Goal: Task Accomplishment & Management: Complete application form

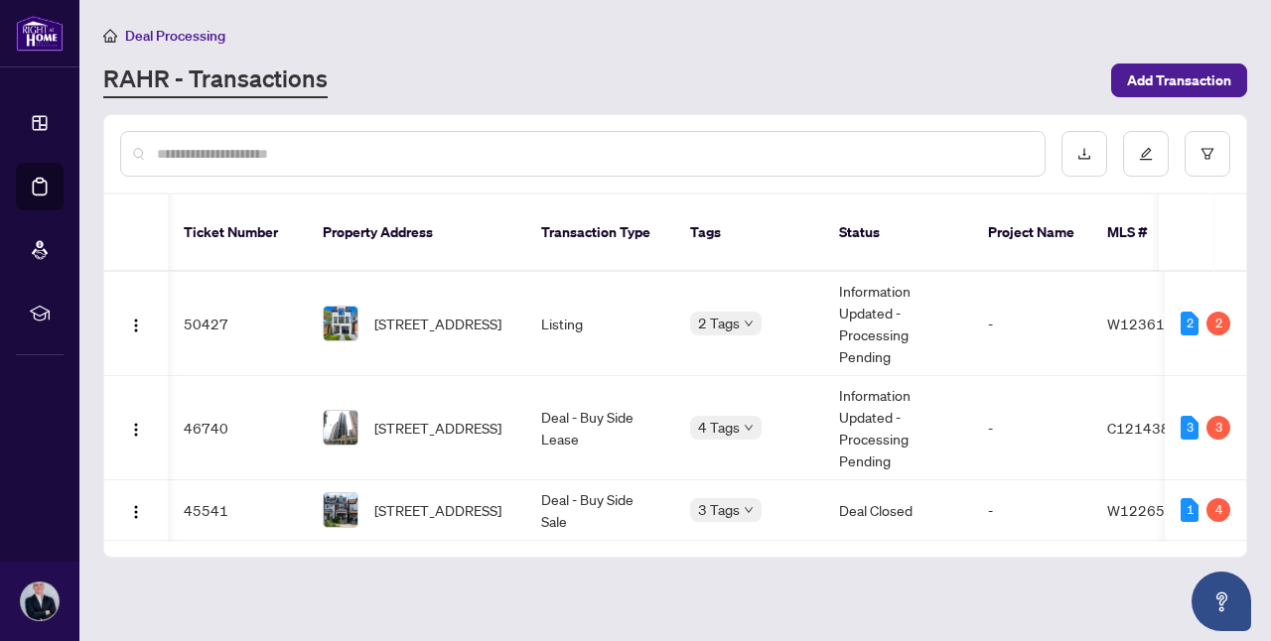
scroll to position [0, 1]
click at [1151, 80] on span "Add Transaction" at bounding box center [1179, 81] width 104 height 32
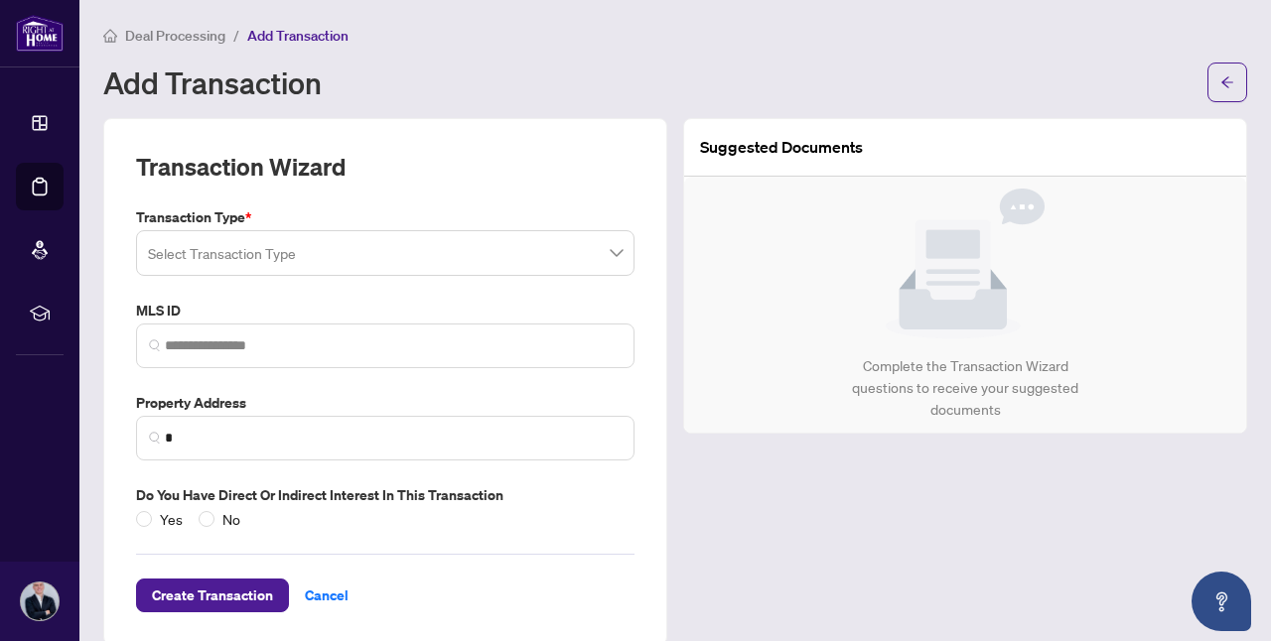
click at [336, 279] on div "Transaction Type * Select Transaction Type MLS ID Property Address * Do you hav…" at bounding box center [385, 368] width 514 height 324
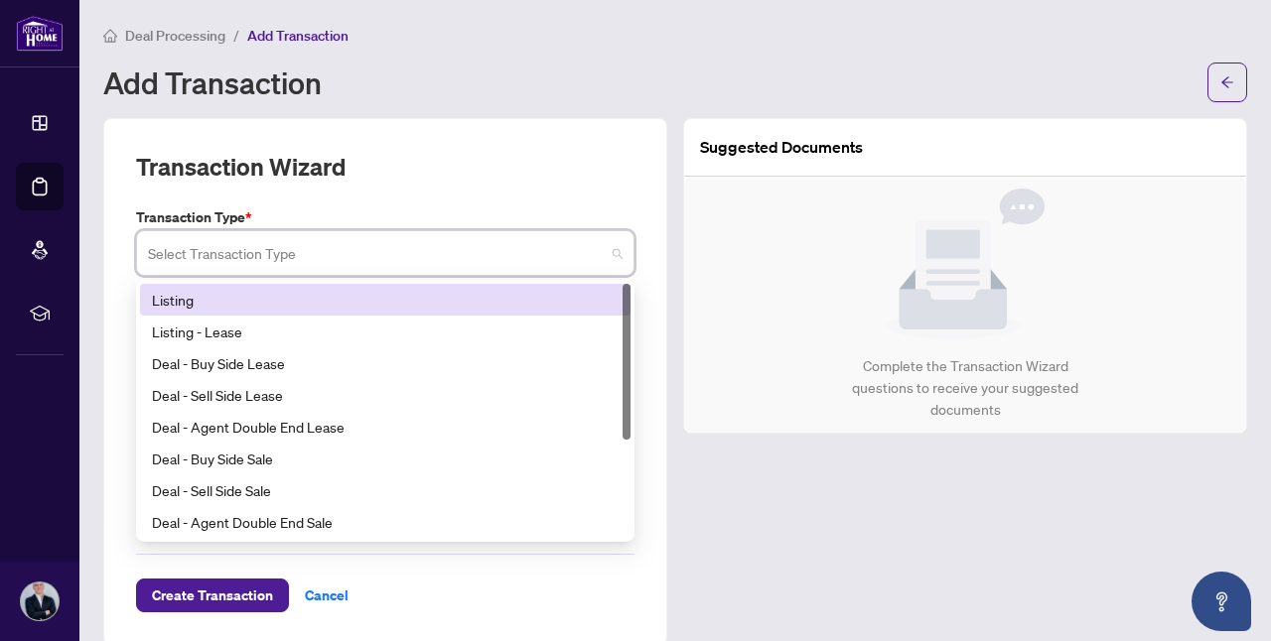
click at [342, 257] on input "search" at bounding box center [376, 256] width 457 height 44
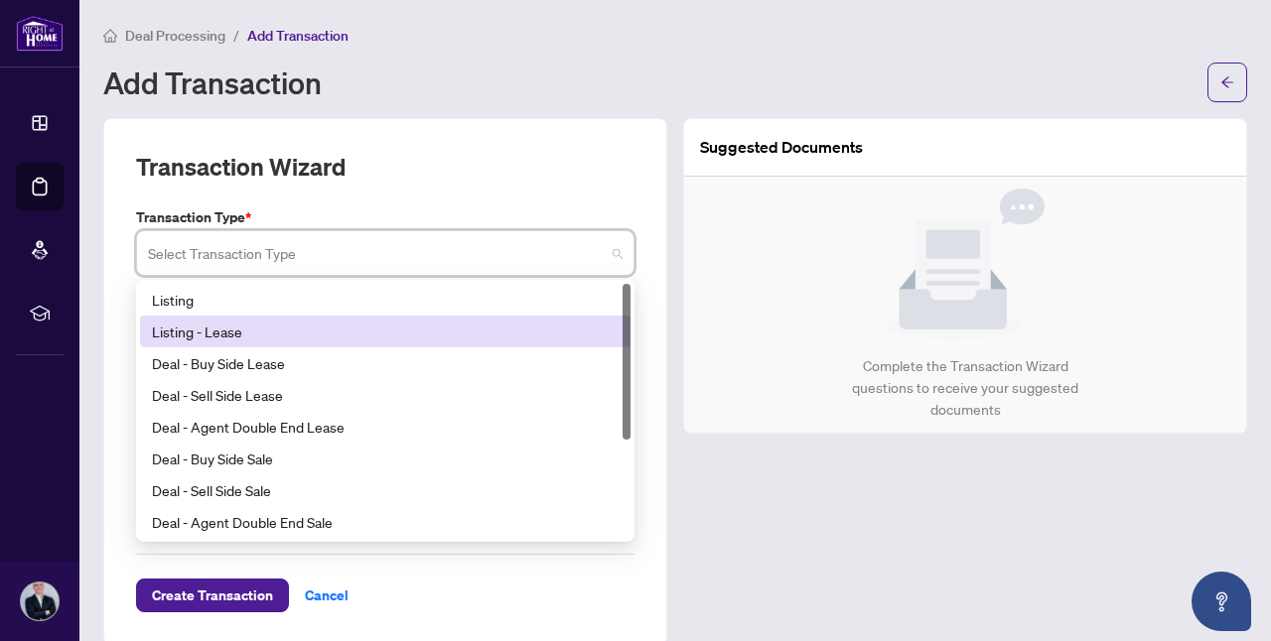
click at [339, 324] on div "Listing - Lease" at bounding box center [385, 332] width 467 height 22
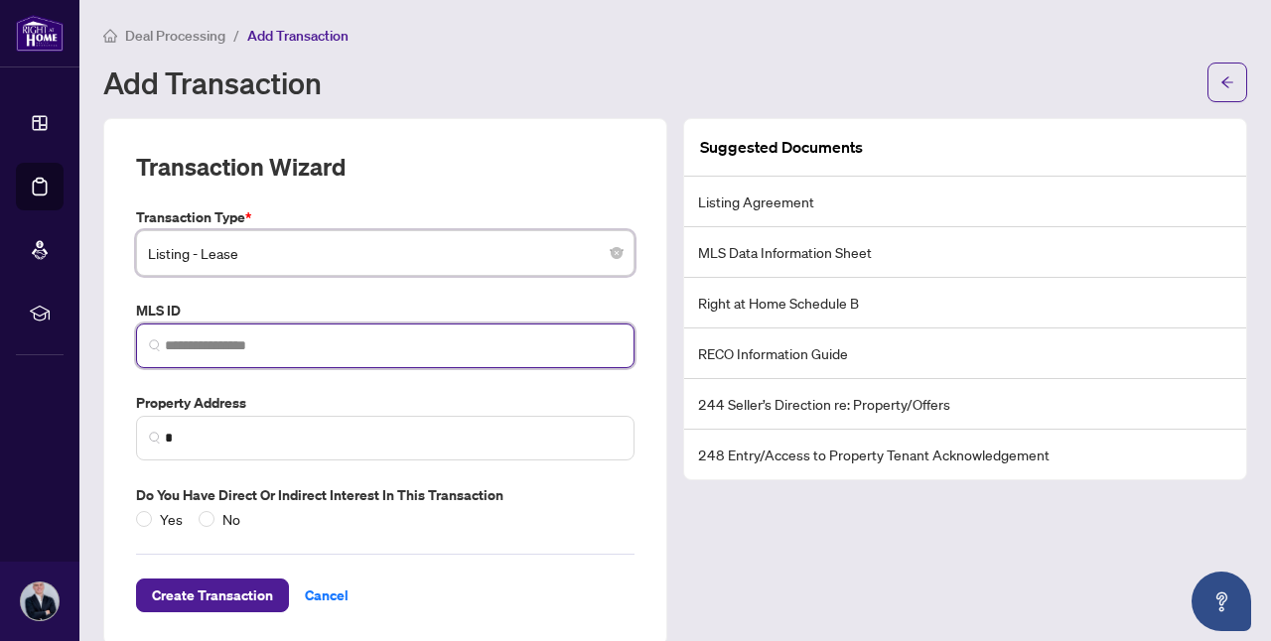
click at [340, 346] on input "search" at bounding box center [393, 346] width 457 height 21
paste input "*********"
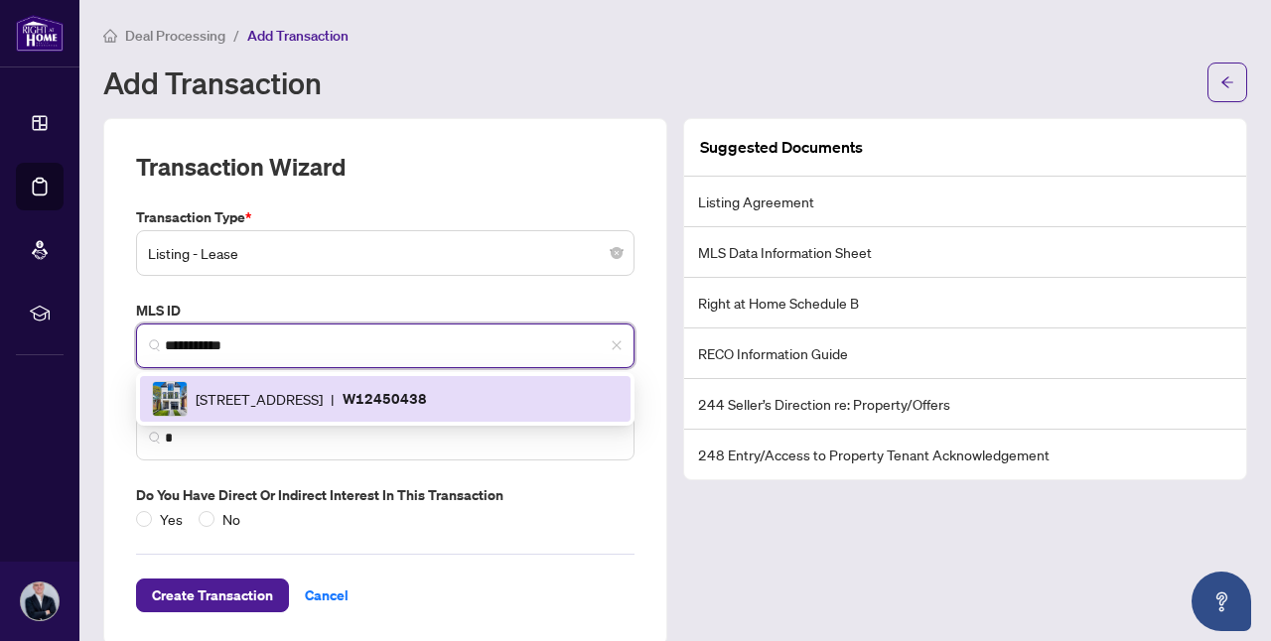
click at [323, 398] on span "[STREET_ADDRESS]" at bounding box center [259, 399] width 127 height 22
type input "*********"
type input "**********"
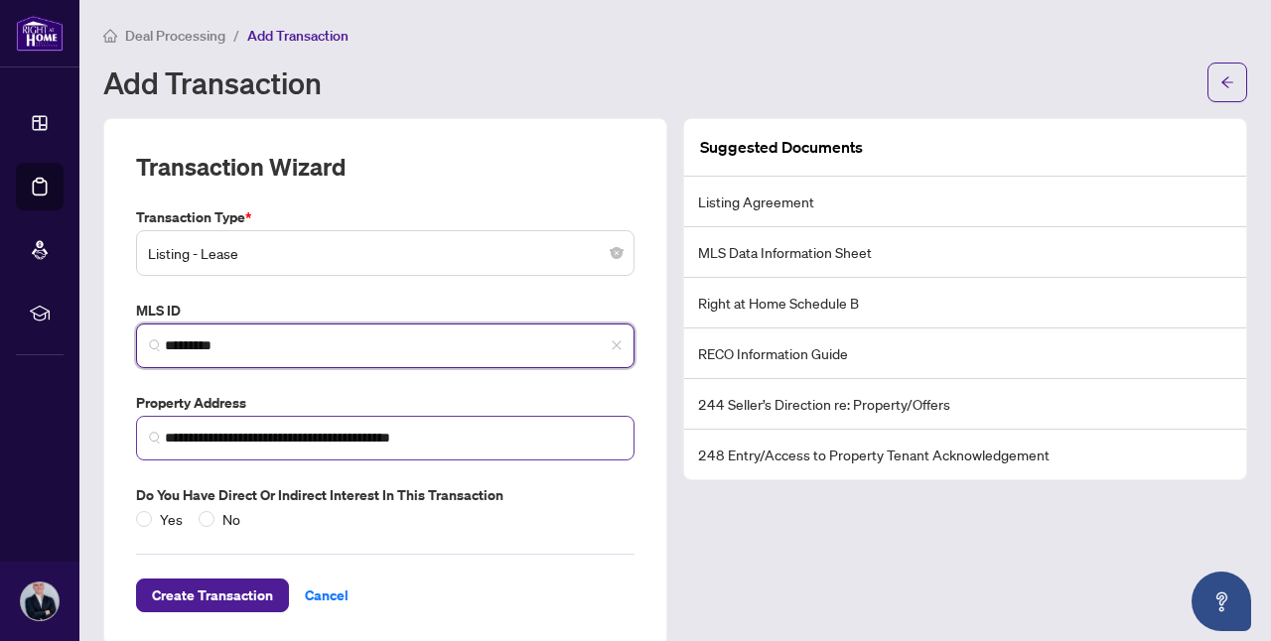
scroll to position [27, 0]
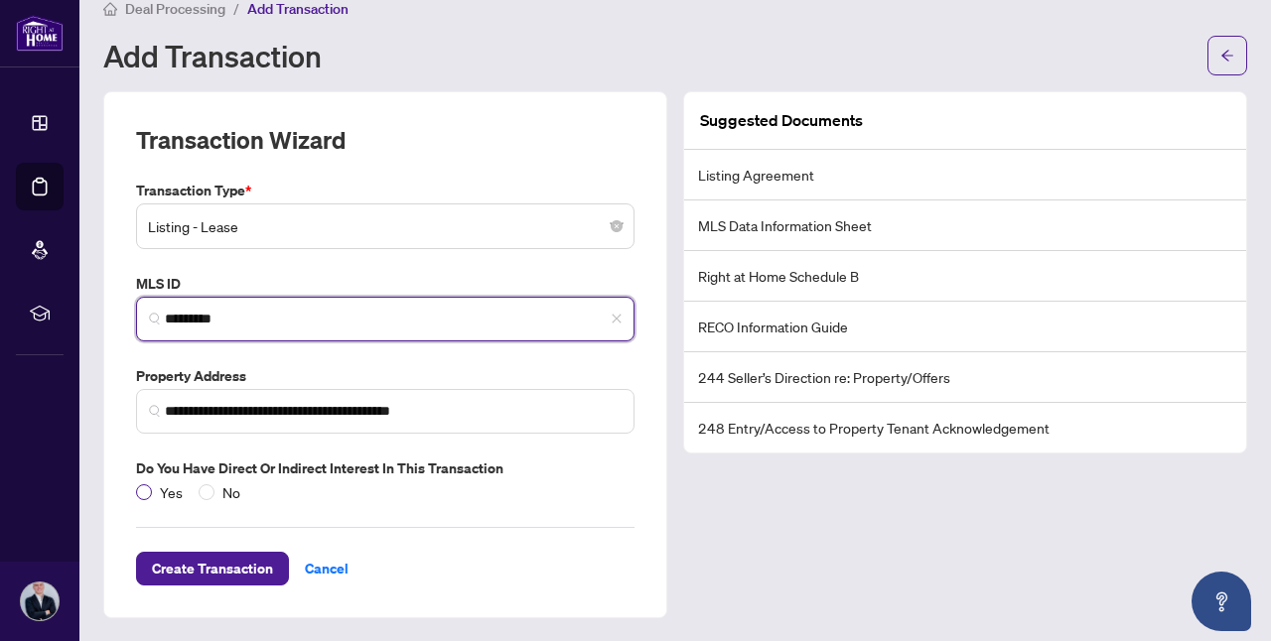
type input "*********"
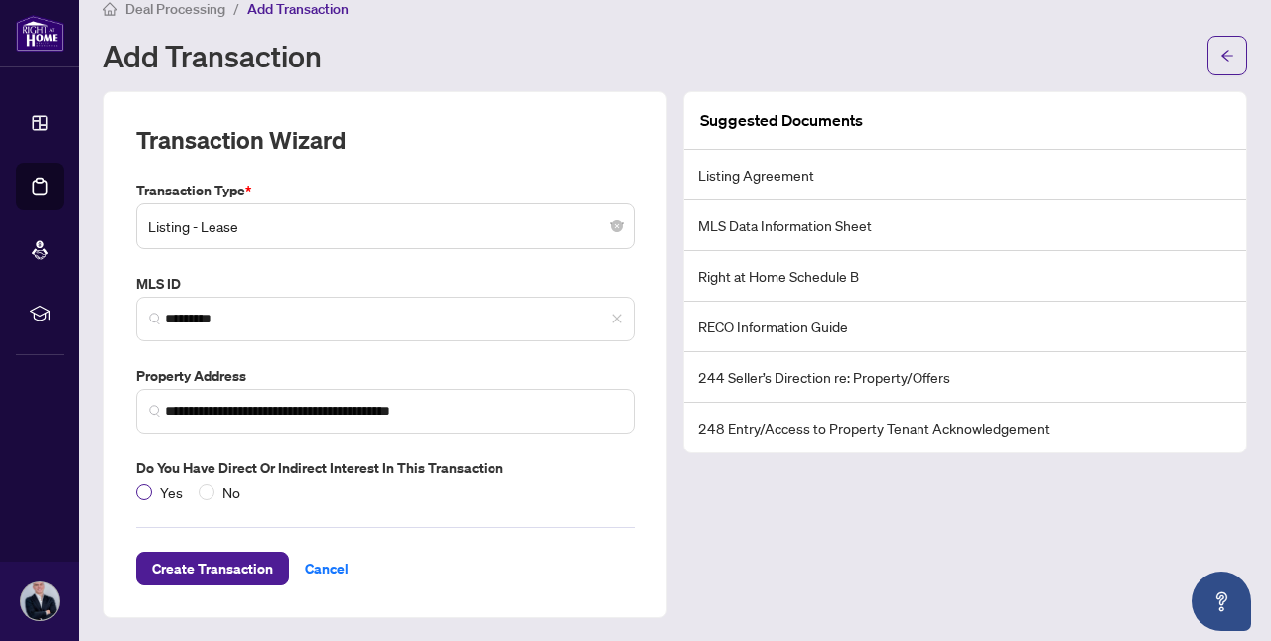
click at [168, 492] on span "Yes" at bounding box center [171, 493] width 39 height 22
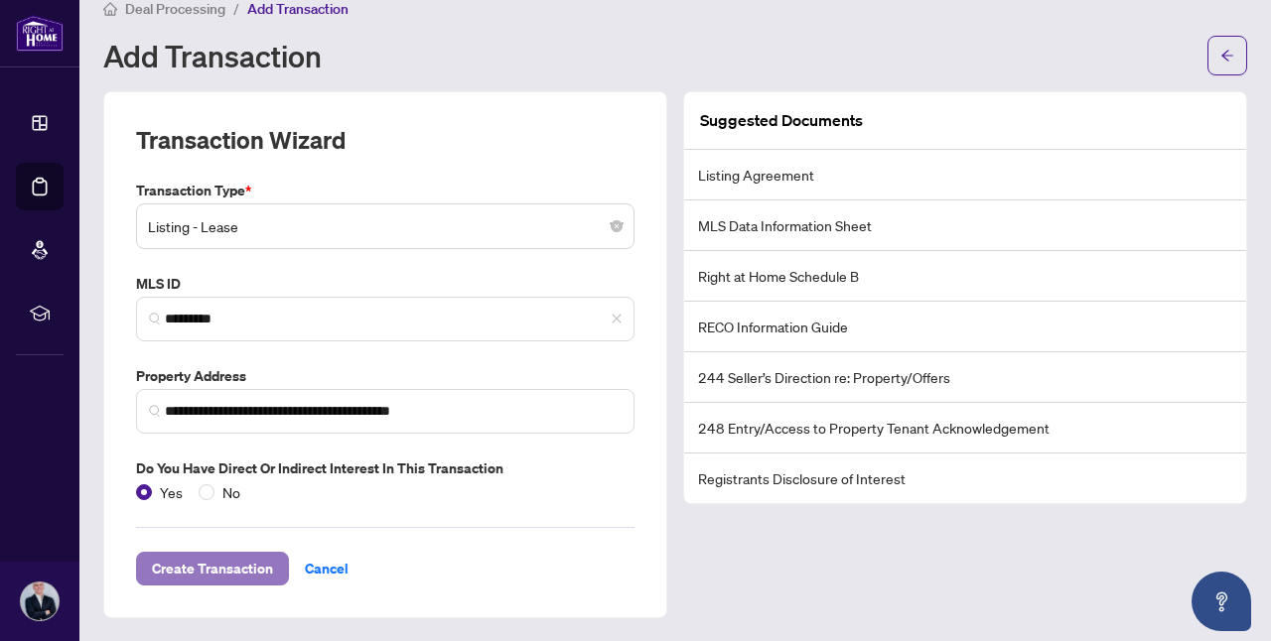
click at [268, 579] on span "Create Transaction" at bounding box center [212, 569] width 121 height 32
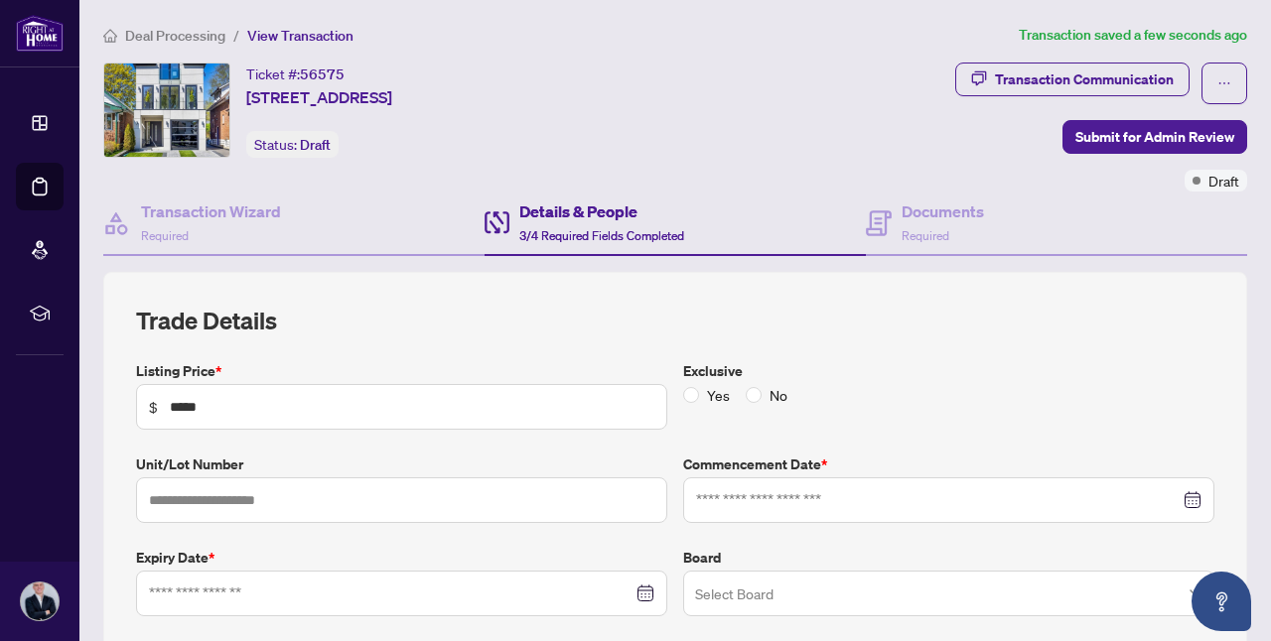
type input "**********"
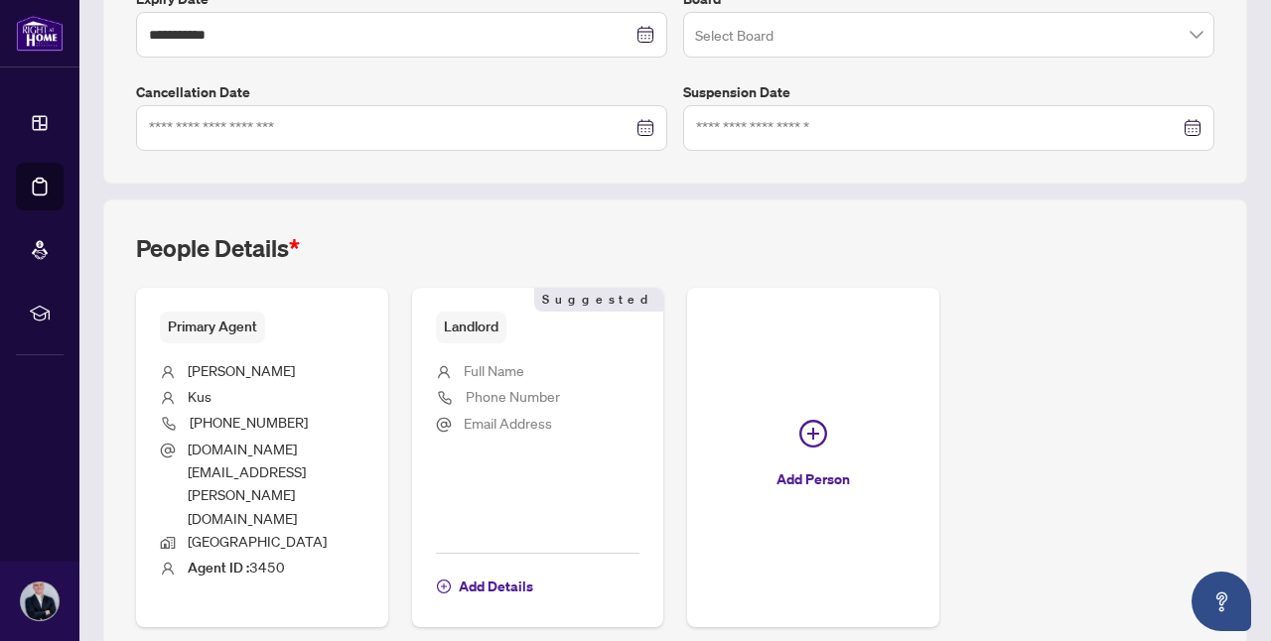
scroll to position [583, 0]
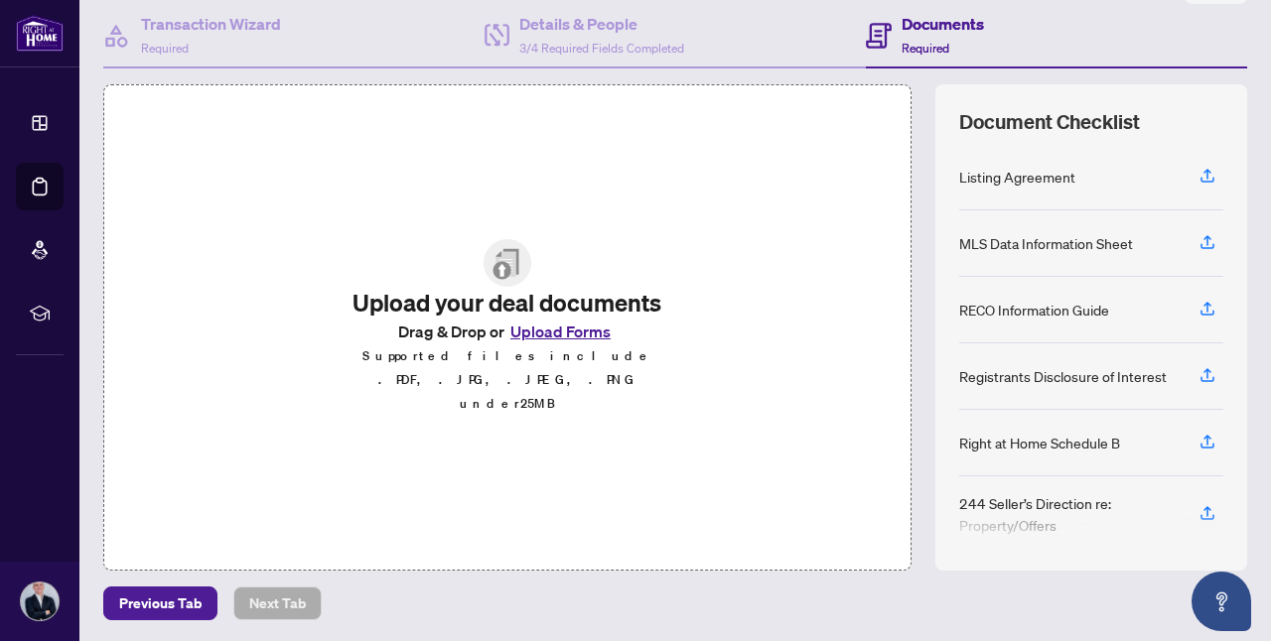
scroll to position [189, 0]
click at [566, 344] on button "Upload Forms" at bounding box center [560, 331] width 112 height 26
click at [529, 344] on button "Upload Forms" at bounding box center [560, 331] width 112 height 26
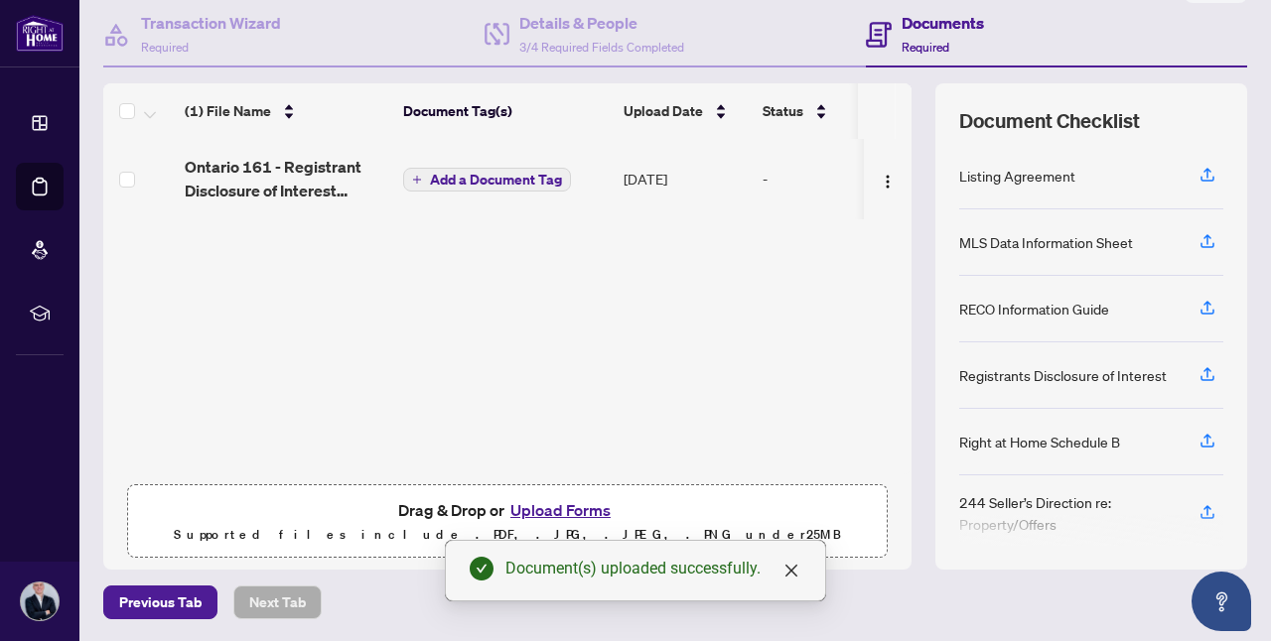
click at [475, 180] on span "Add a Document Tag" at bounding box center [496, 180] width 132 height 14
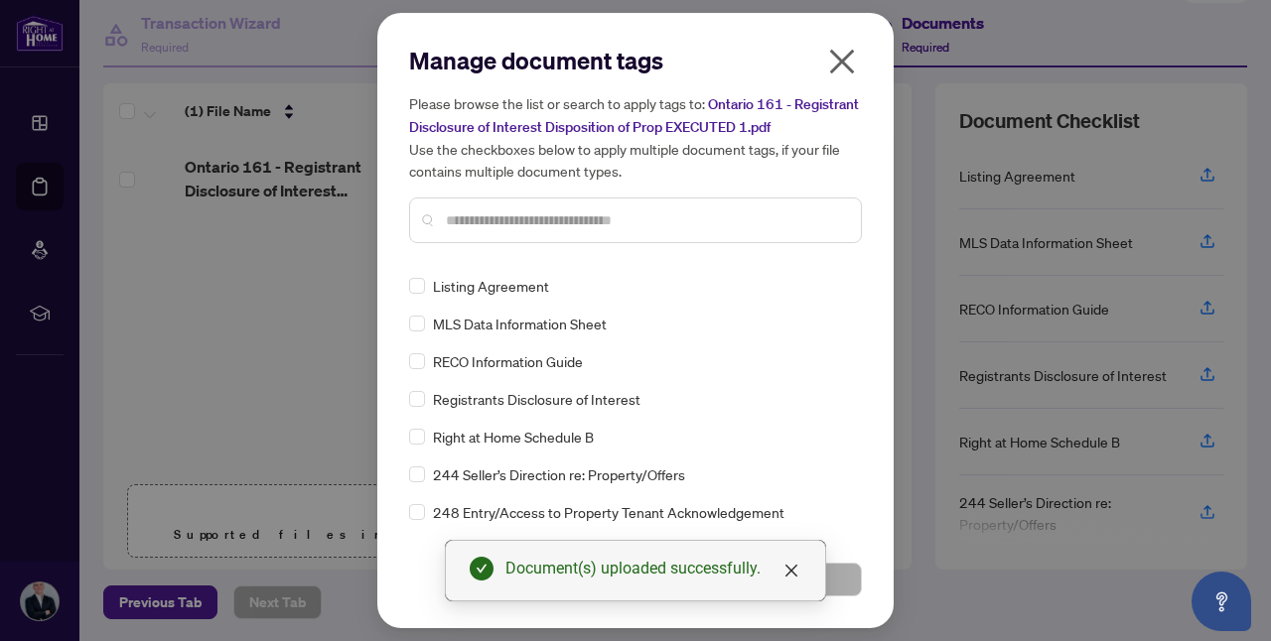
click at [534, 256] on div "Manage document tags Please browse the list or search to apply tags to: Ontario…" at bounding box center [635, 152] width 453 height 214
click at [527, 219] on input "text" at bounding box center [645, 220] width 399 height 22
click at [840, 564] on button "Save" at bounding box center [751, 580] width 220 height 34
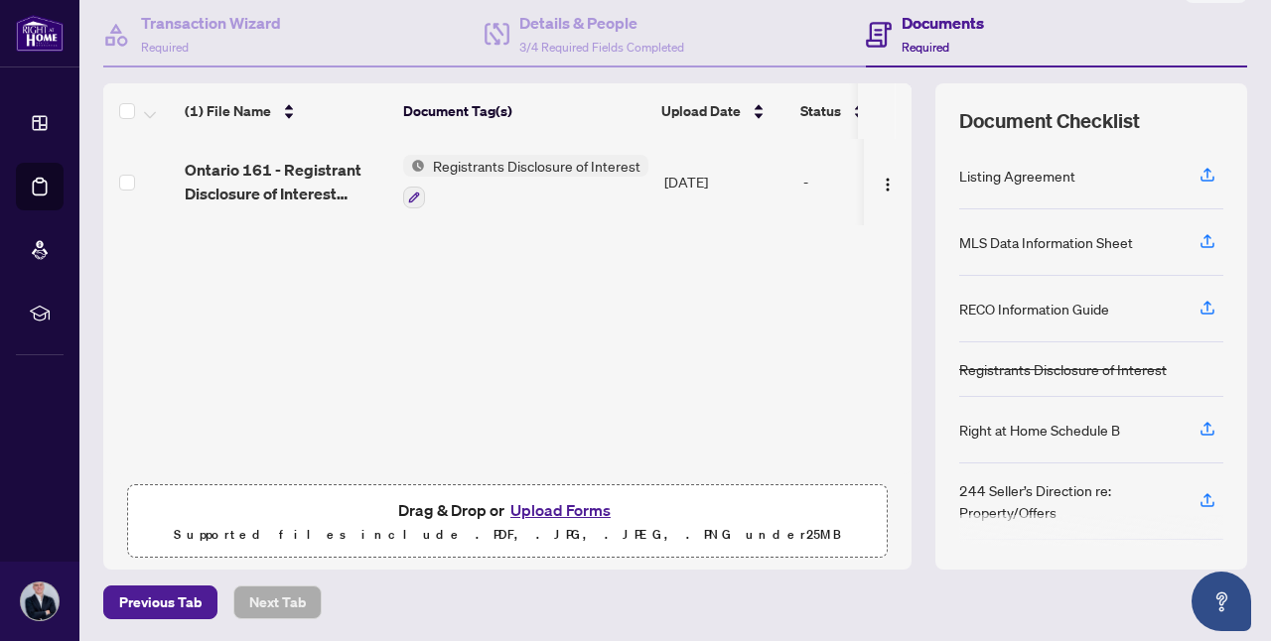
click at [544, 510] on button "Upload Forms" at bounding box center [560, 510] width 112 height 26
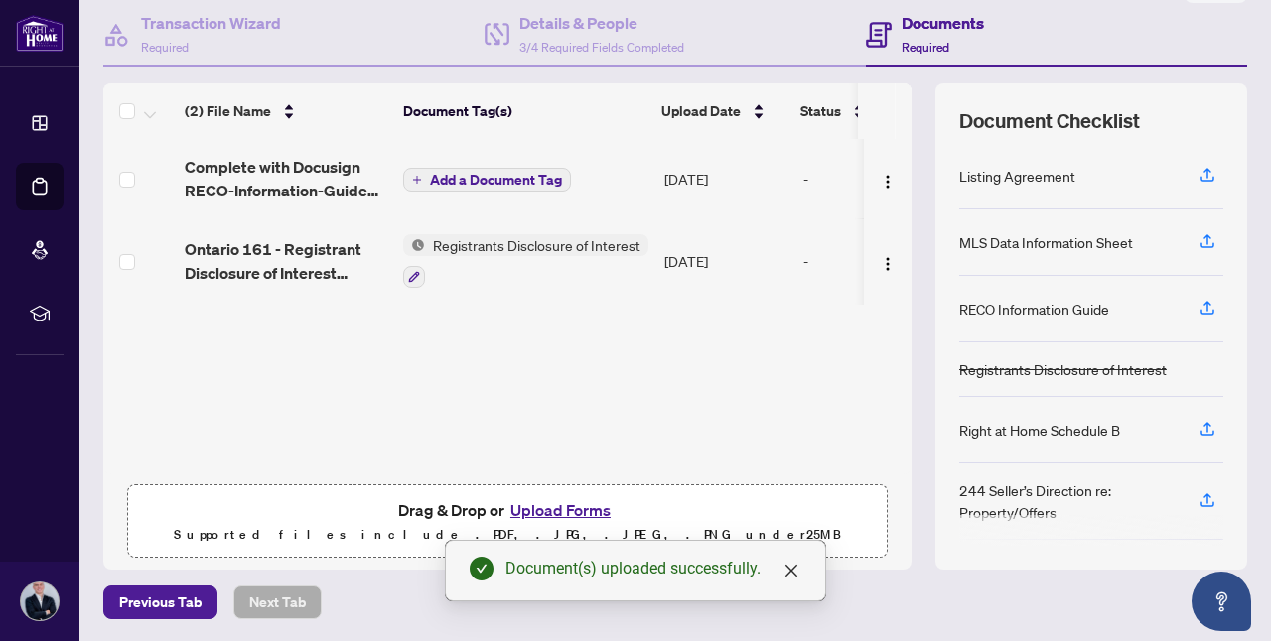
click at [466, 245] on span "Registrants Disclosure of Interest" at bounding box center [536, 245] width 223 height 22
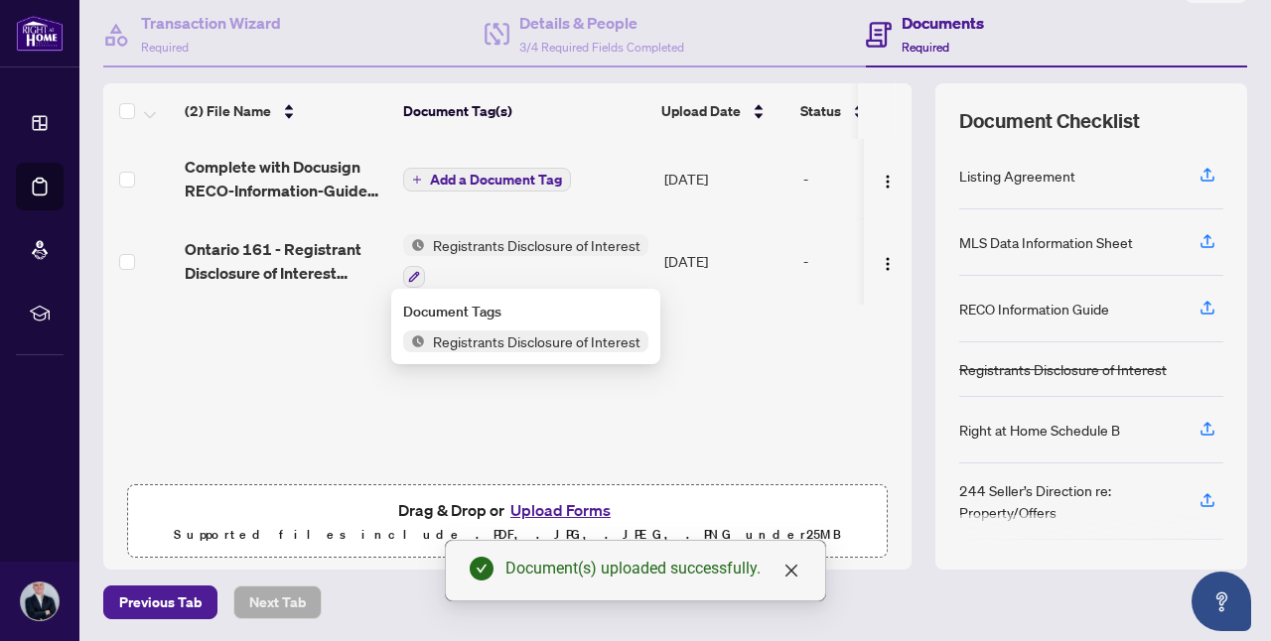
click at [501, 168] on button "Add a Document Tag" at bounding box center [487, 180] width 168 height 24
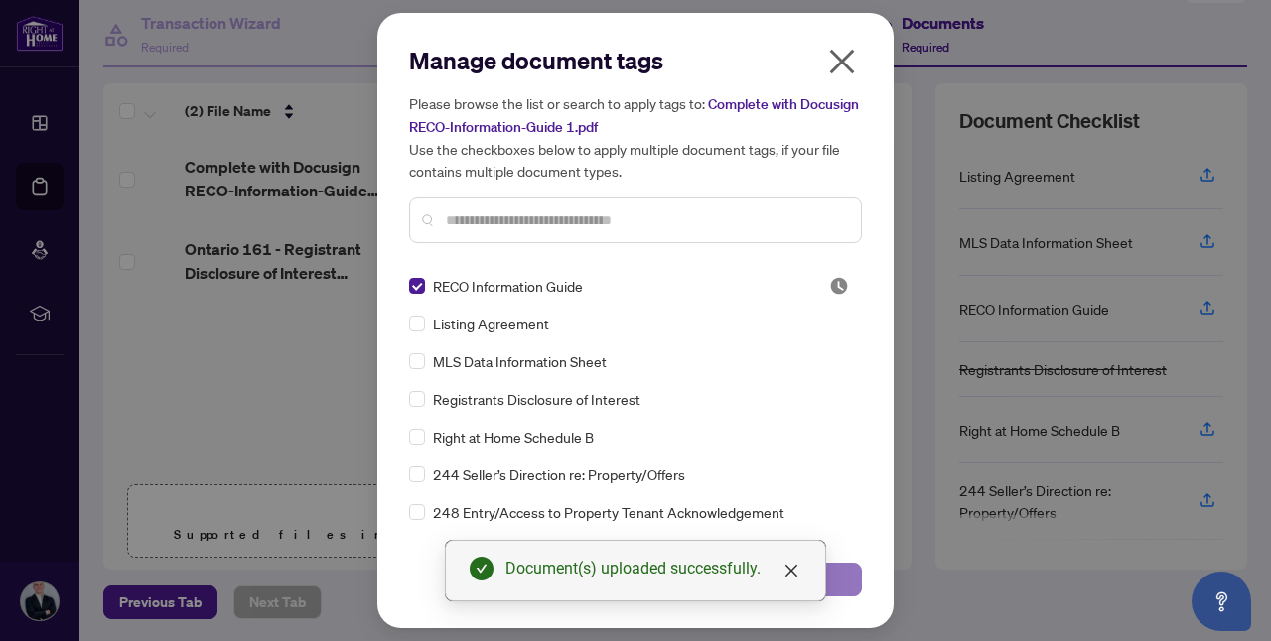
click at [840, 576] on button "Save" at bounding box center [751, 580] width 220 height 34
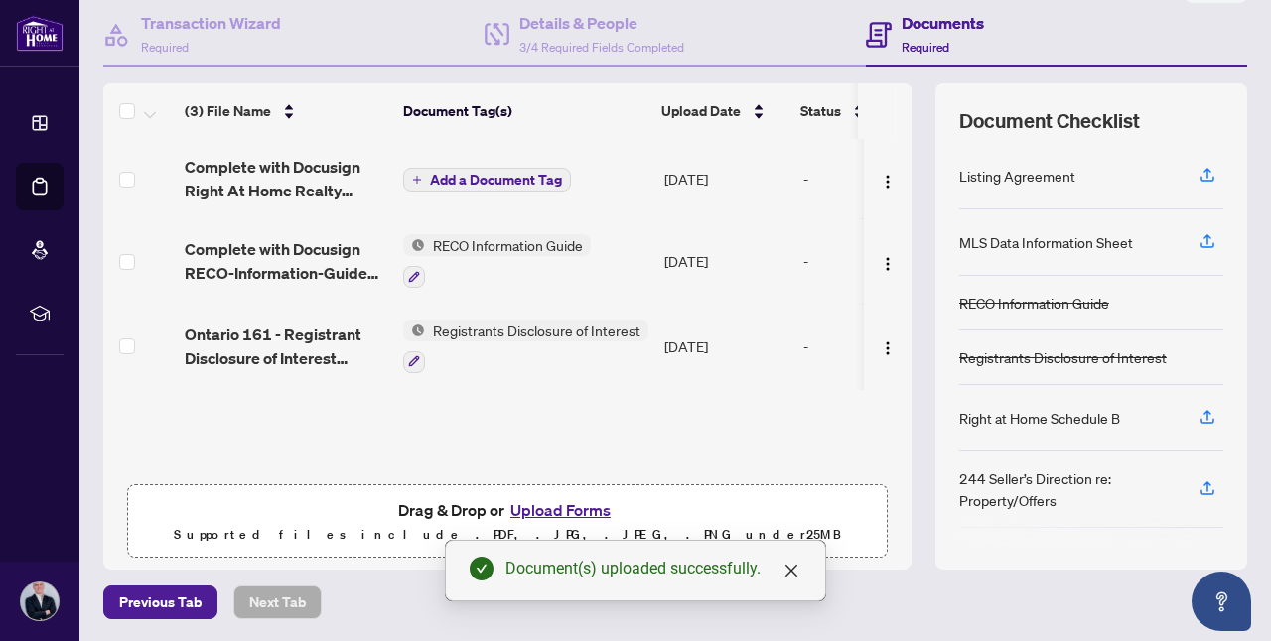
click at [488, 182] on span "Add a Document Tag" at bounding box center [496, 180] width 132 height 14
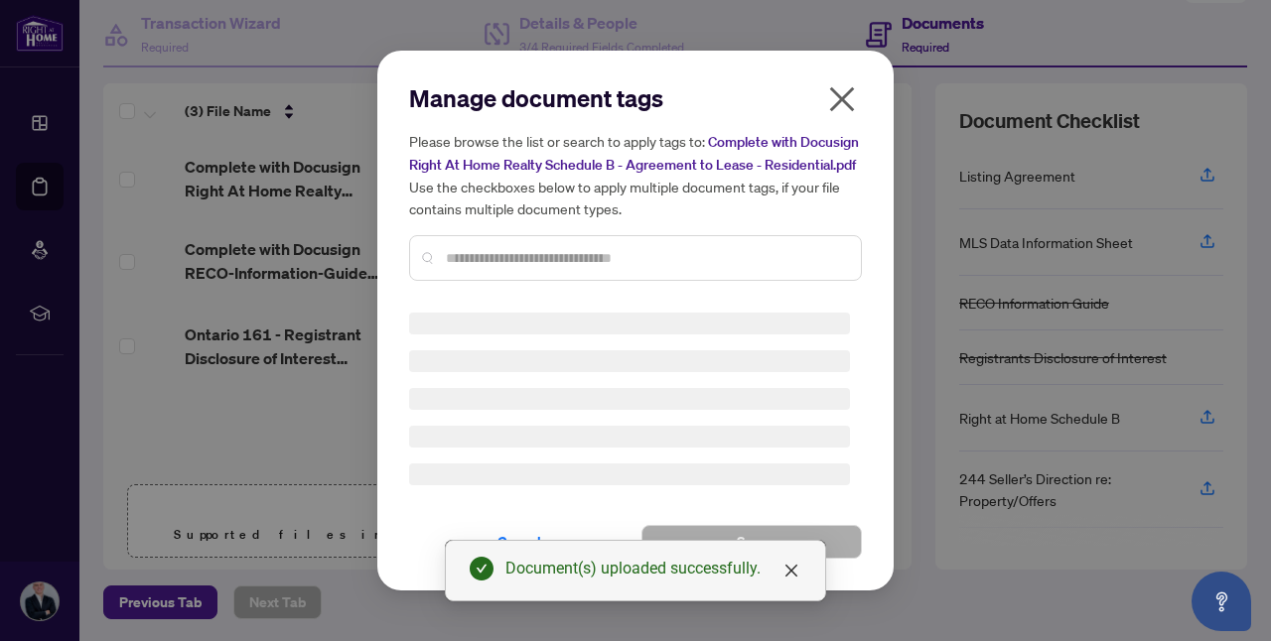
click at [549, 257] on div "Manage document tags Please browse the list or search to apply tags to: Complet…" at bounding box center [635, 320] width 453 height 477
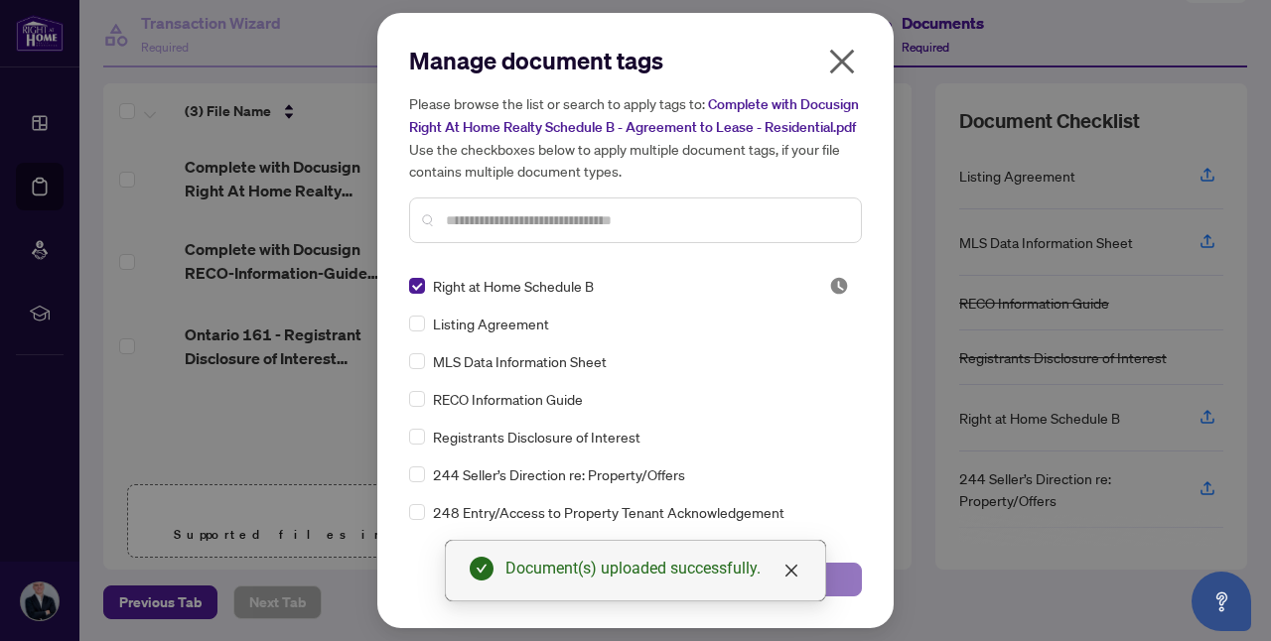
click at [842, 583] on button "Save" at bounding box center [751, 580] width 220 height 34
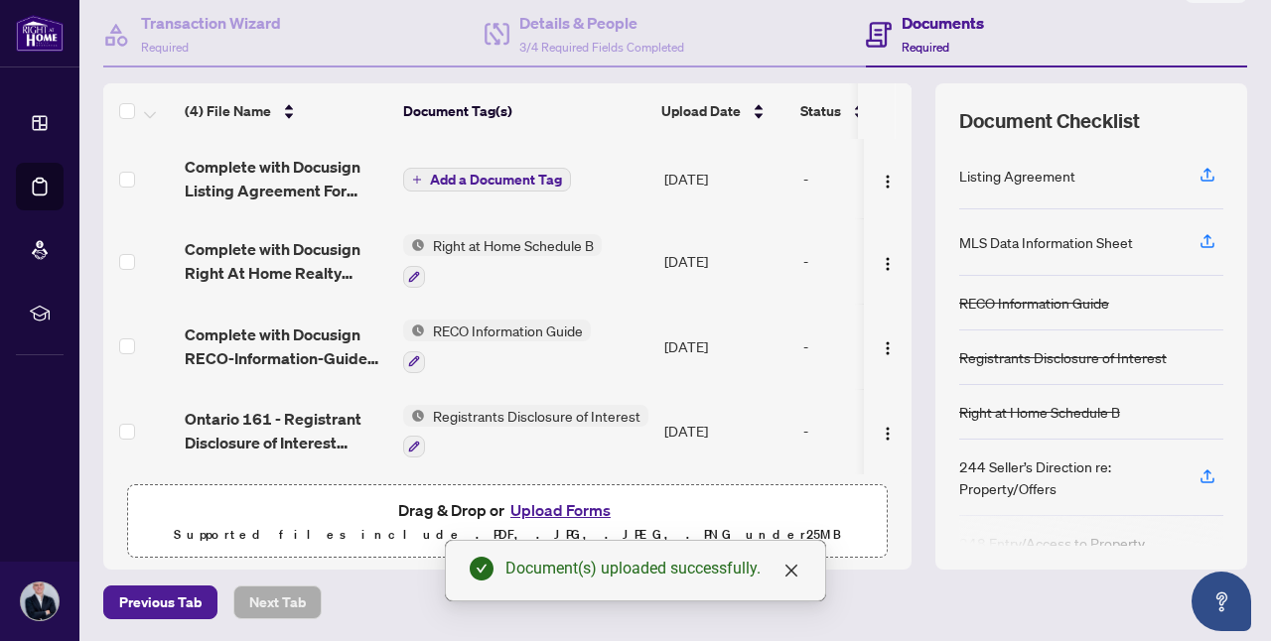
click at [467, 177] on span "Add a Document Tag" at bounding box center [496, 180] width 132 height 14
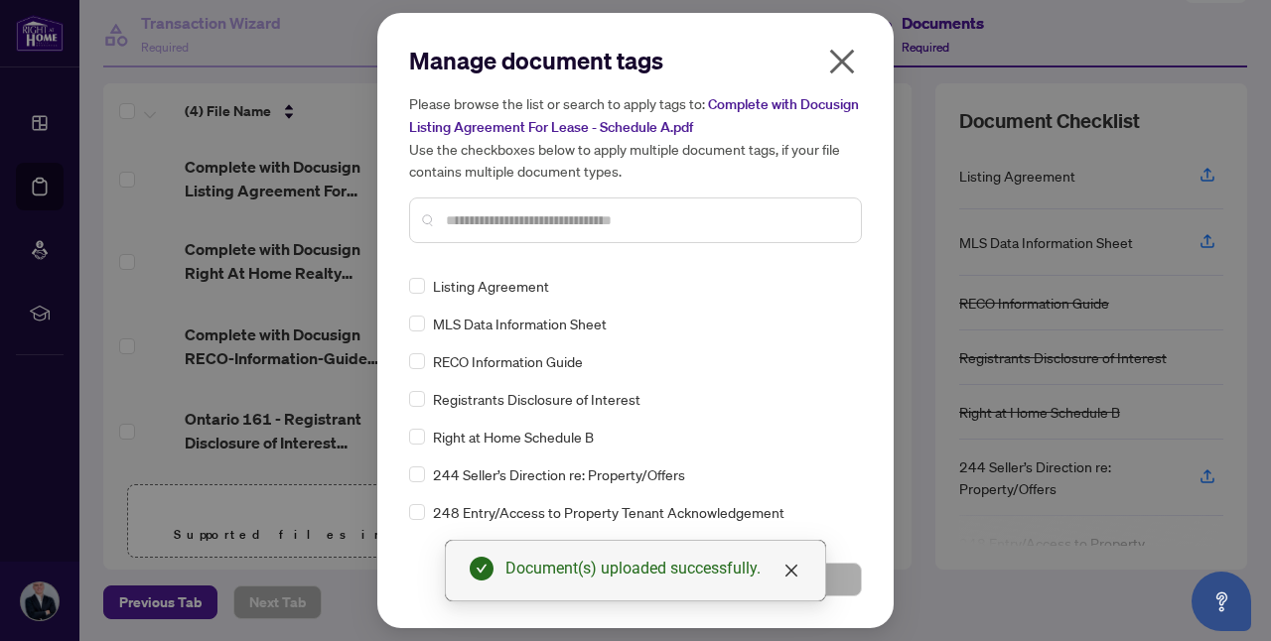
click at [507, 253] on div "Manage document tags Please browse the list or search to apply tags to: Complet…" at bounding box center [635, 152] width 453 height 214
click at [522, 221] on input "text" at bounding box center [645, 220] width 399 height 22
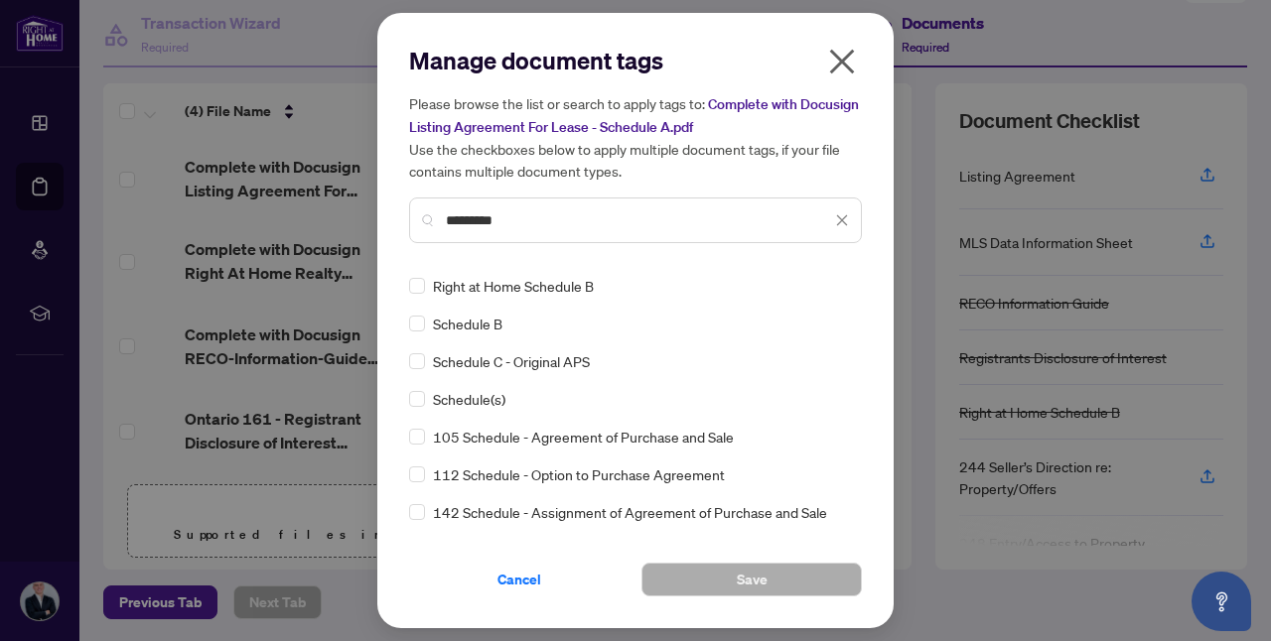
type input "********"
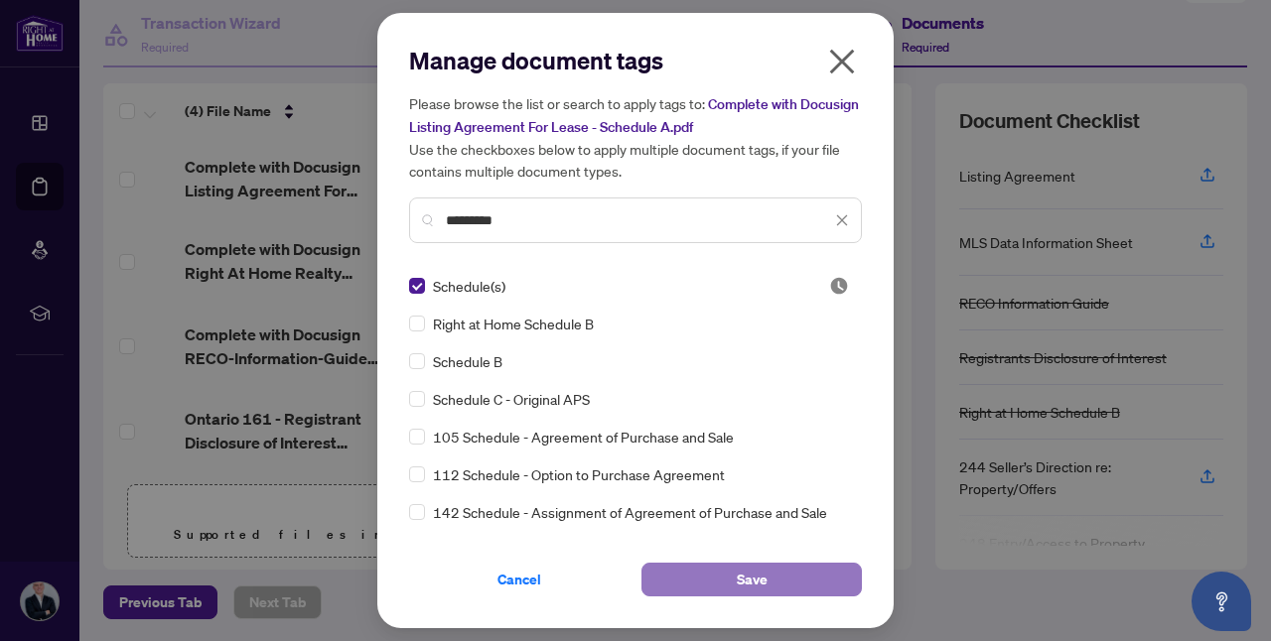
click at [693, 574] on button "Save" at bounding box center [751, 580] width 220 height 34
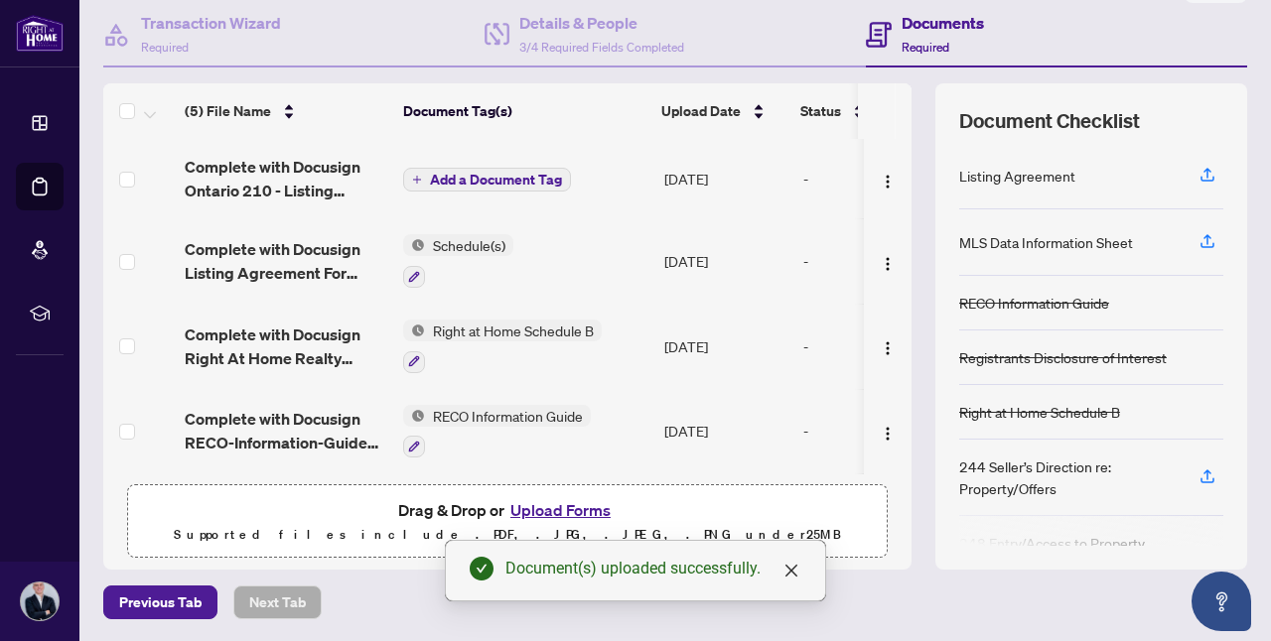
click at [466, 175] on span "Add a Document Tag" at bounding box center [496, 180] width 132 height 14
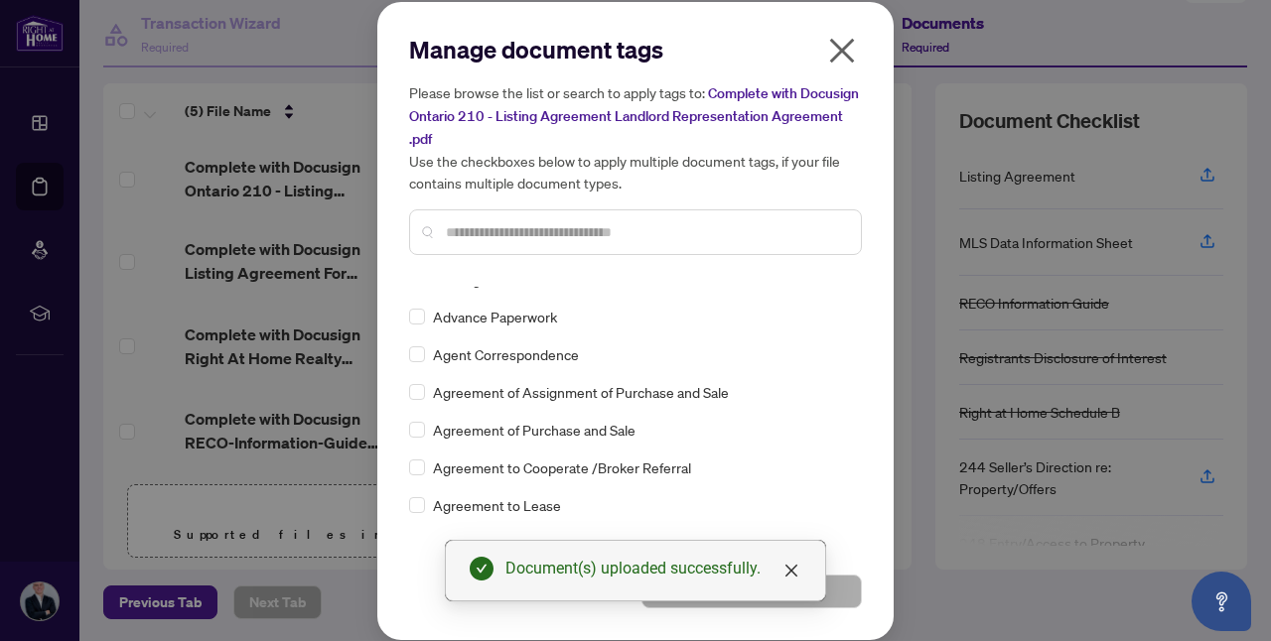
scroll to position [300, 0]
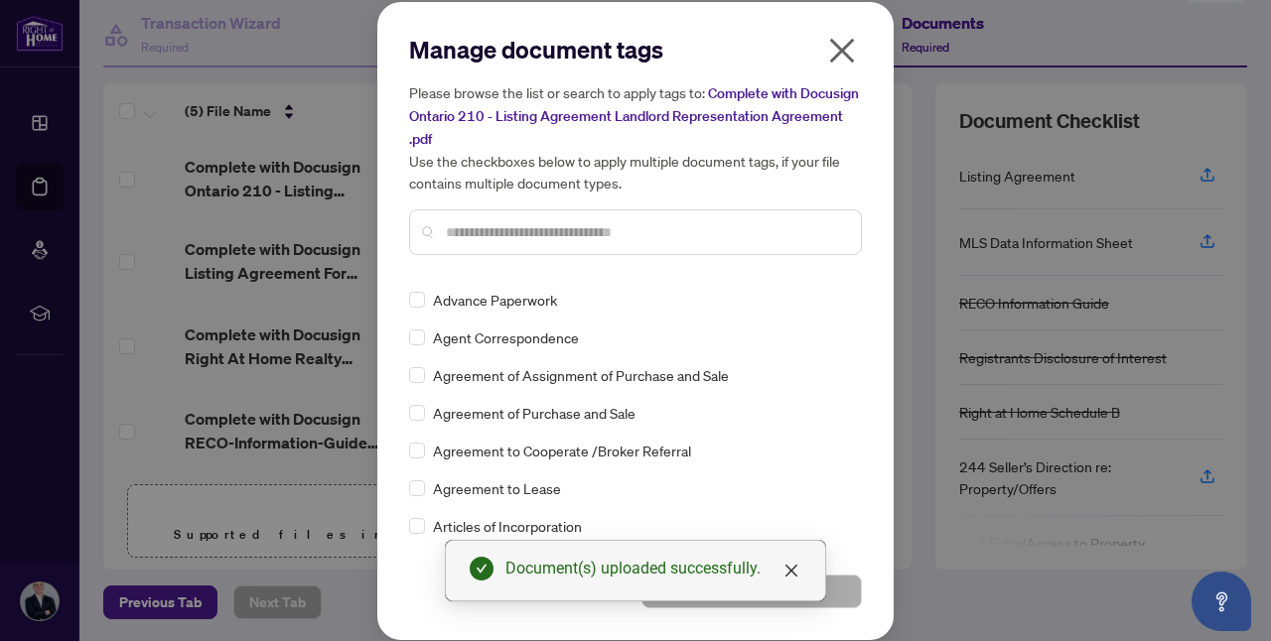
click at [616, 244] on div at bounding box center [635, 232] width 453 height 46
click at [616, 225] on input "text" at bounding box center [645, 232] width 399 height 22
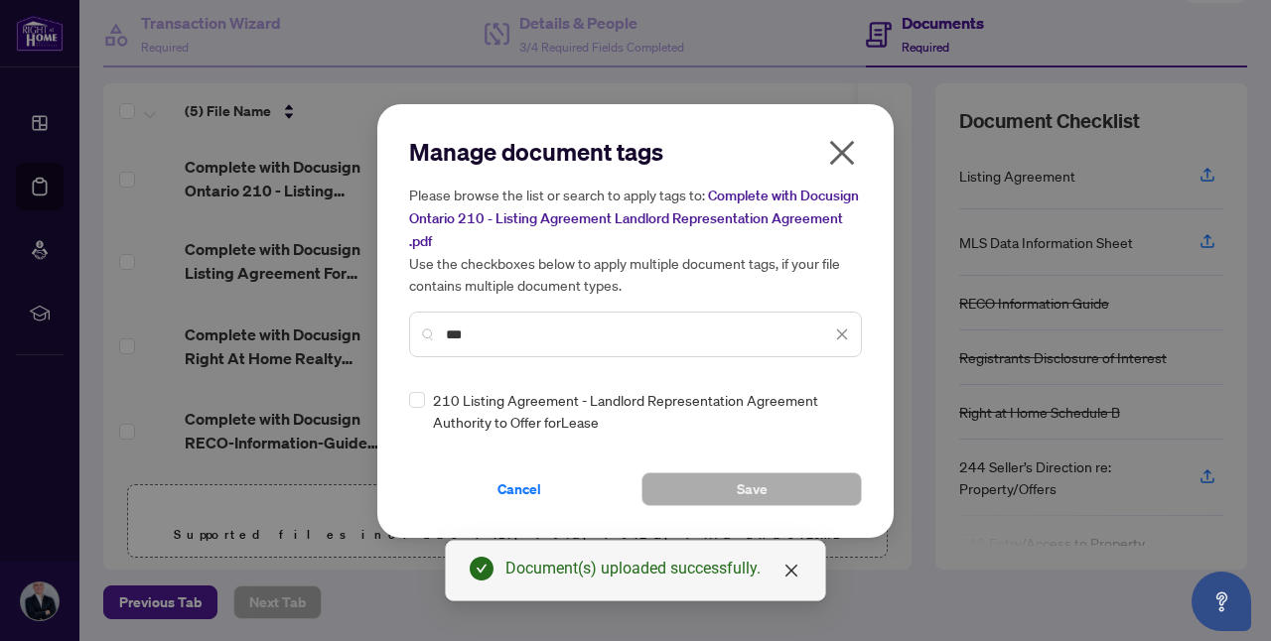
scroll to position [0, 0]
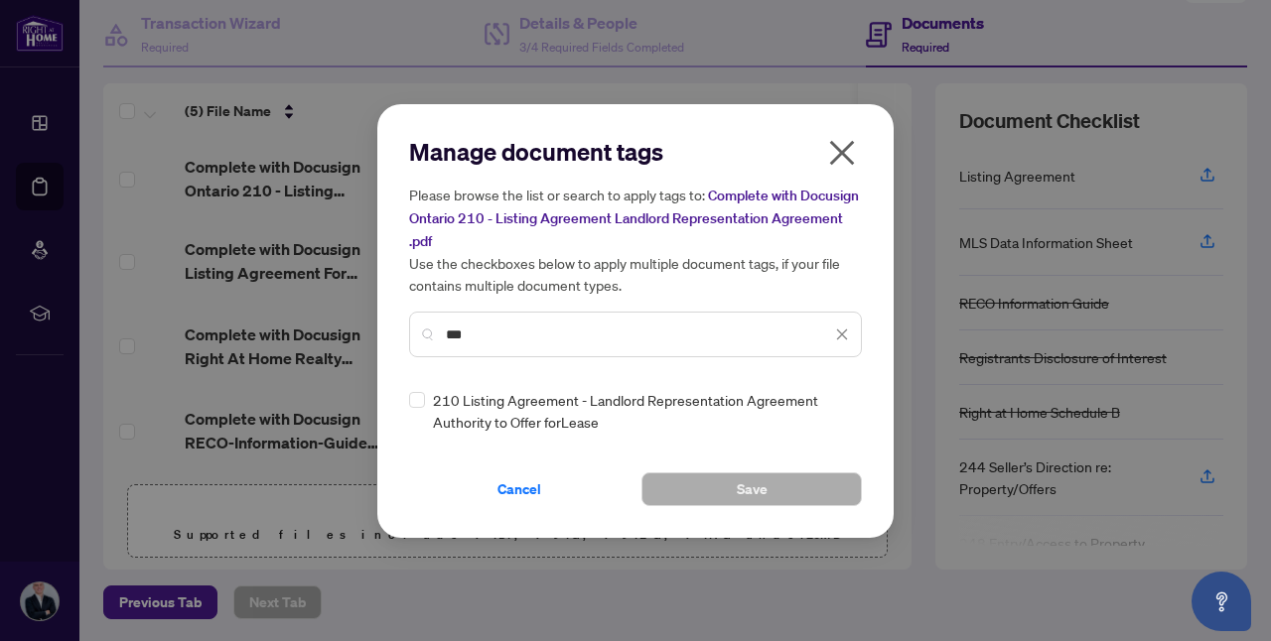
type input "***"
click at [521, 394] on span "210 Listing Agreement - Landlord Representation Agreement Authority to Offer fo…" at bounding box center [641, 411] width 417 height 44
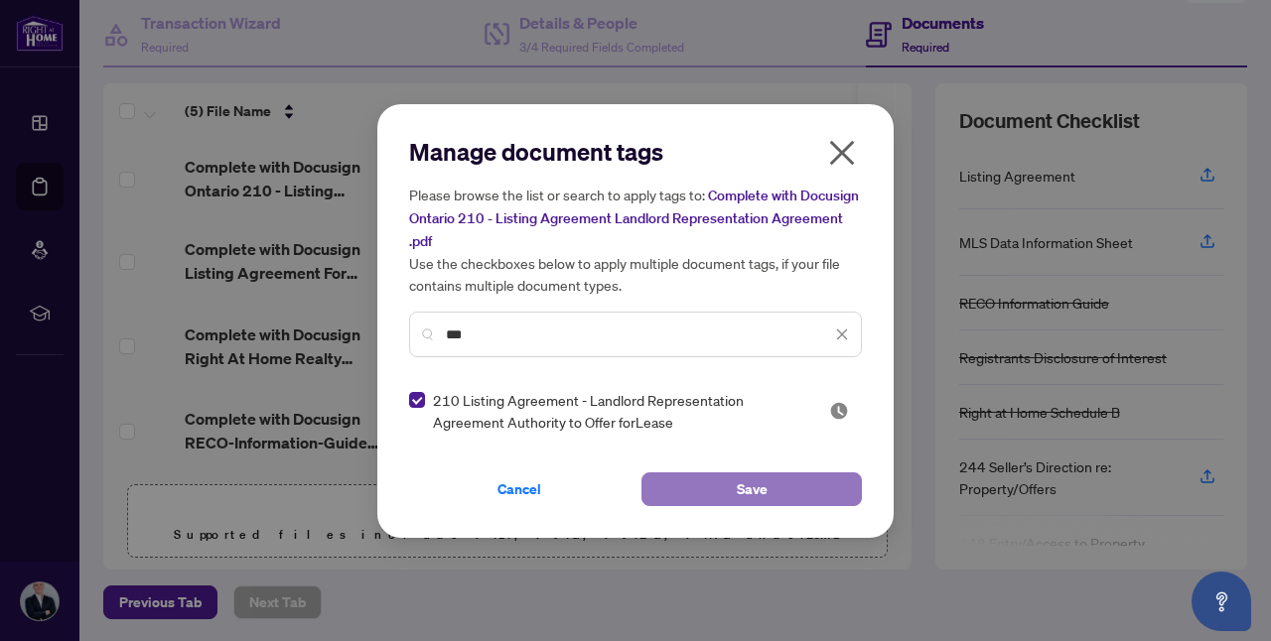
click at [756, 500] on span "Save" at bounding box center [752, 490] width 31 height 32
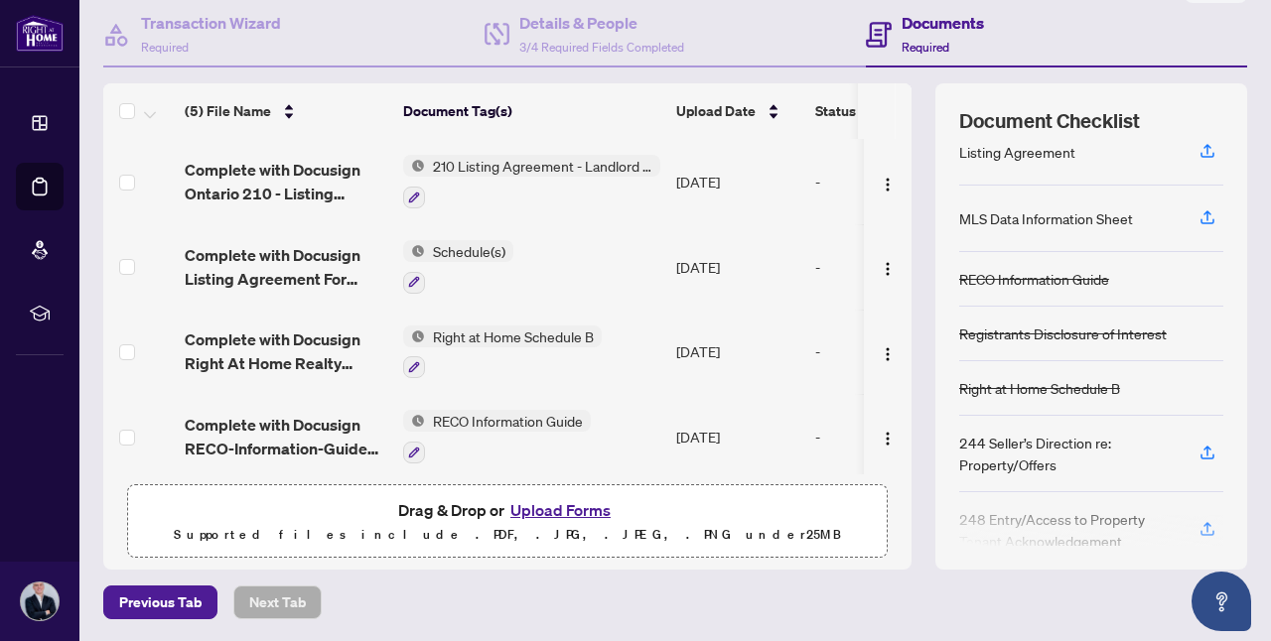
scroll to position [54, 0]
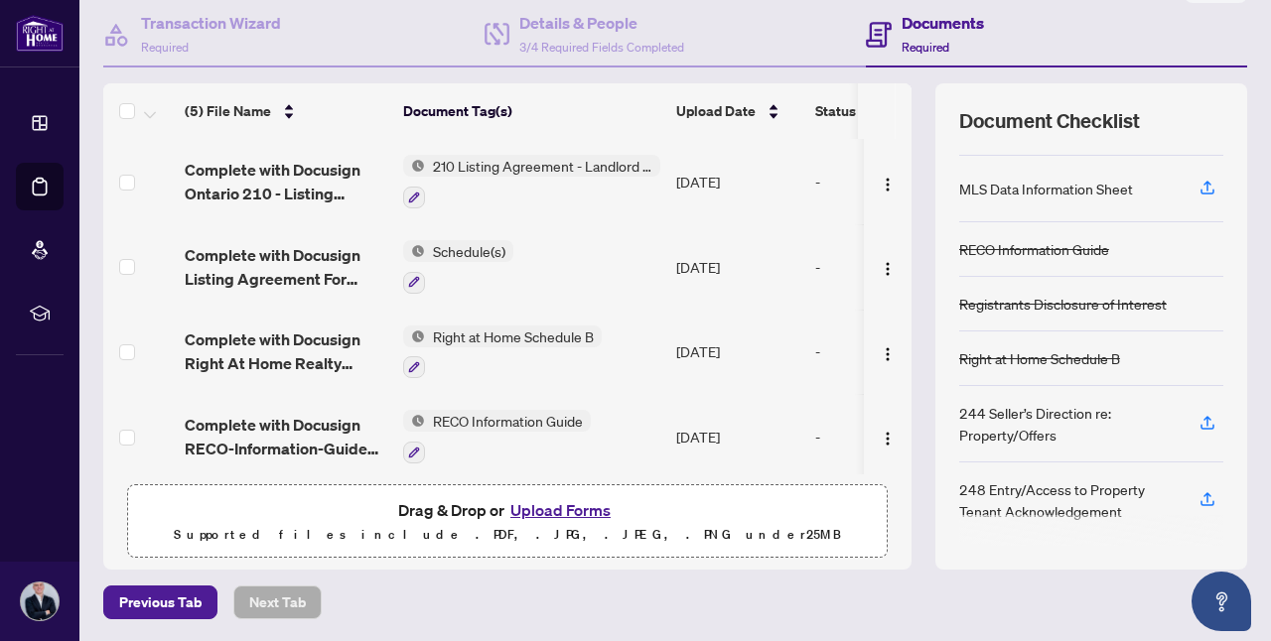
click at [1025, 506] on div "248 Entry/Access to Property Tenant Acknowledgement" at bounding box center [1067, 501] width 216 height 44
drag, startPoint x: 1025, startPoint y: 506, endPoint x: 1030, endPoint y: 489, distance: 17.6
click at [1030, 489] on div "248 Entry/Access to Property Tenant Acknowledgement" at bounding box center [1067, 501] width 216 height 44
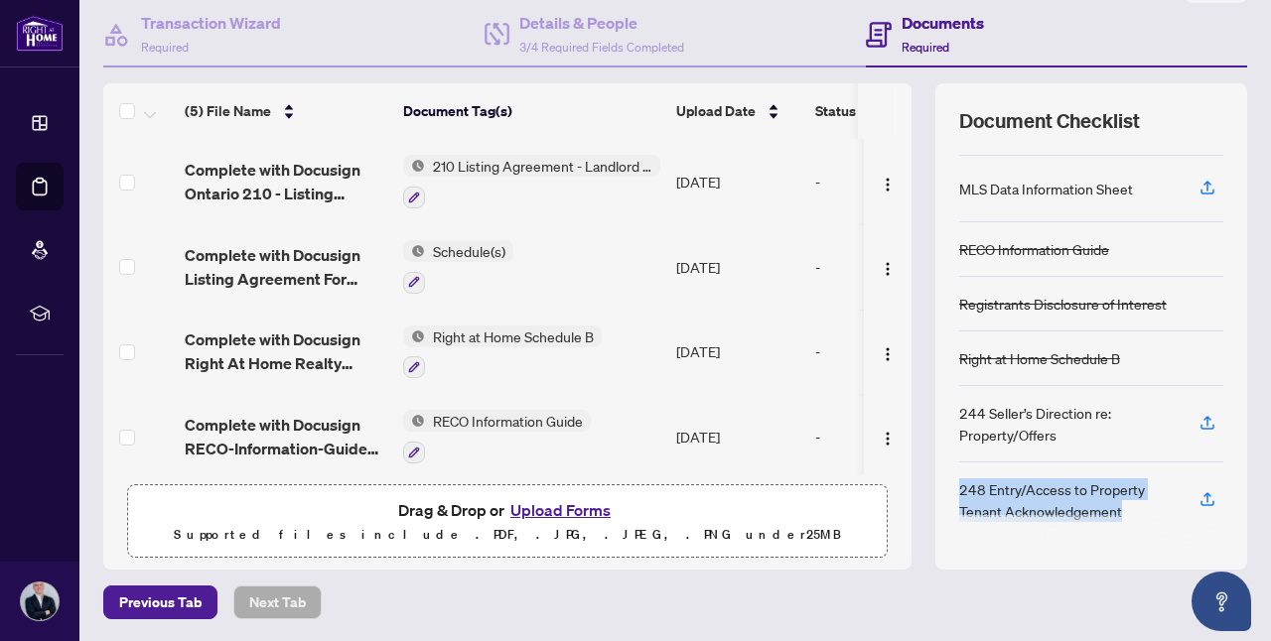
click at [1030, 489] on div "248 Entry/Access to Property Tenant Acknowledgement" at bounding box center [1067, 501] width 216 height 44
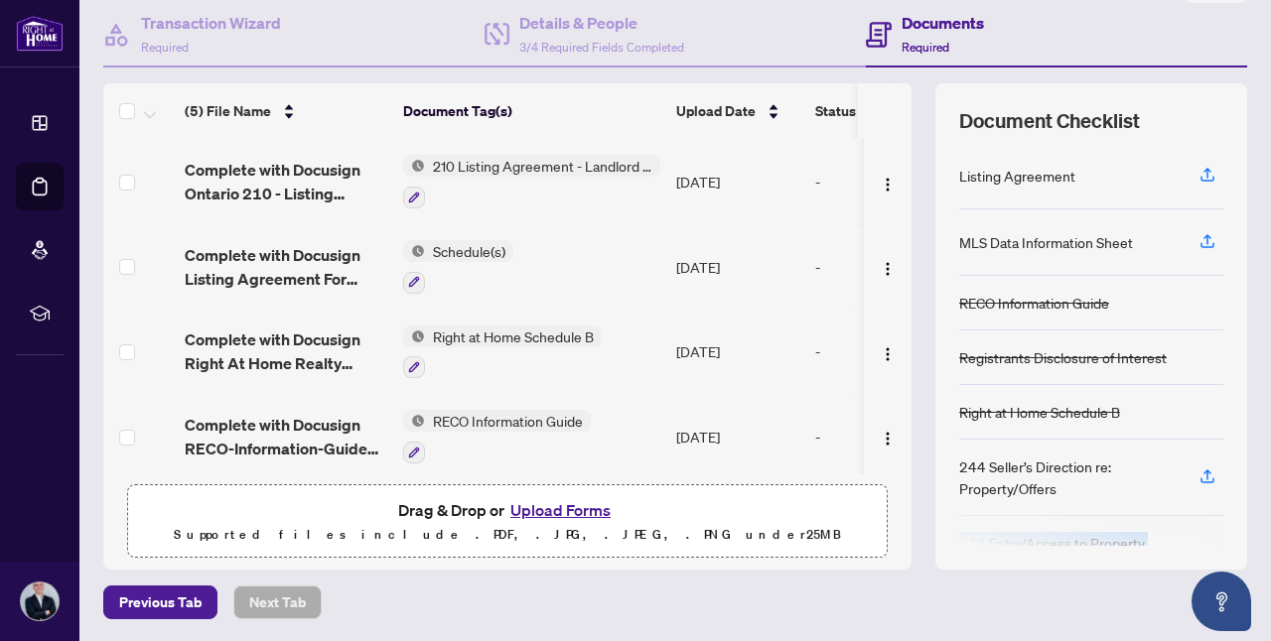
scroll to position [0, 0]
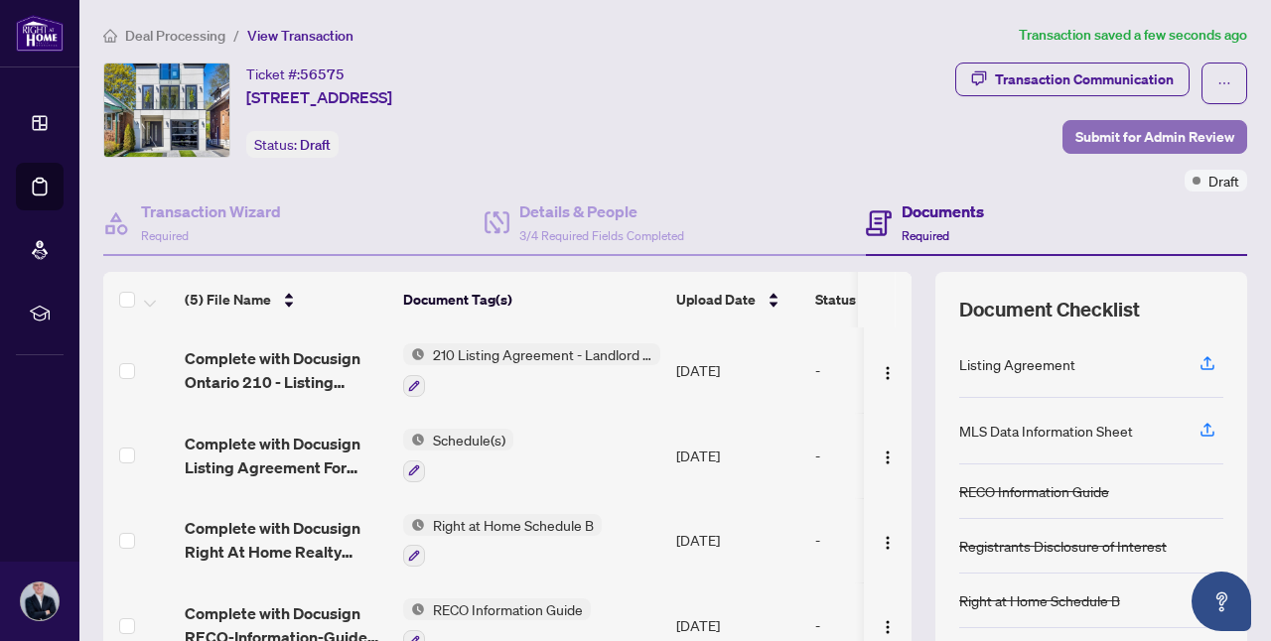
click at [1121, 136] on span "Submit for Admin Review" at bounding box center [1154, 137] width 159 height 32
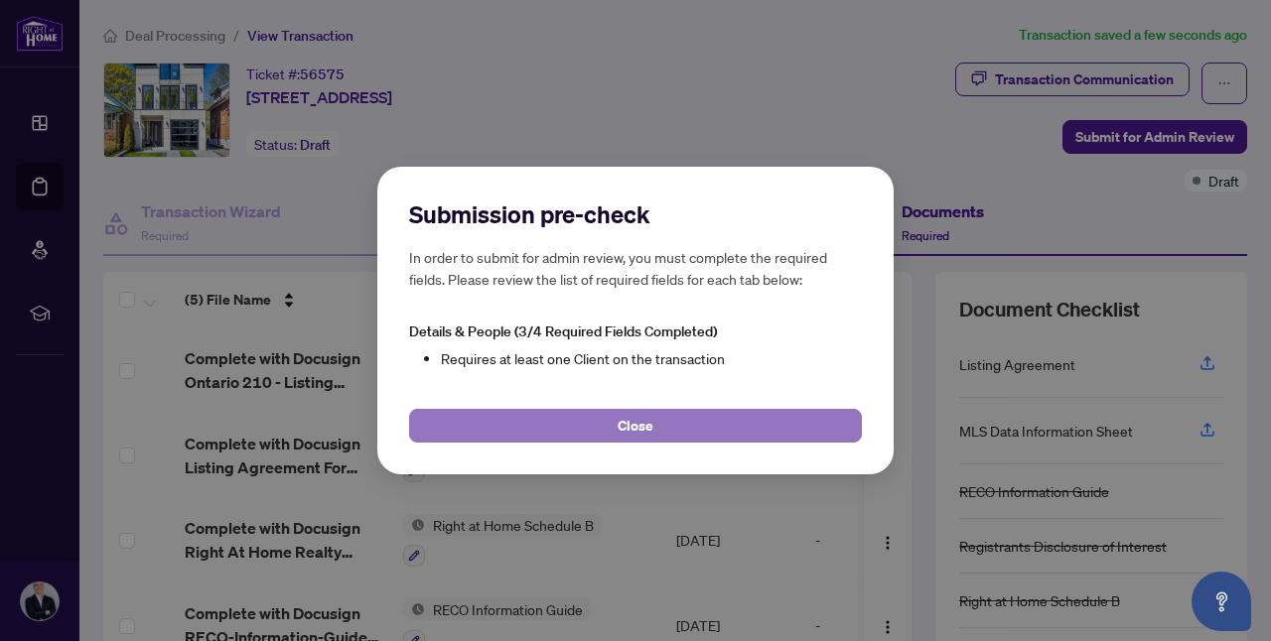
click at [744, 416] on button "Close" at bounding box center [635, 426] width 453 height 34
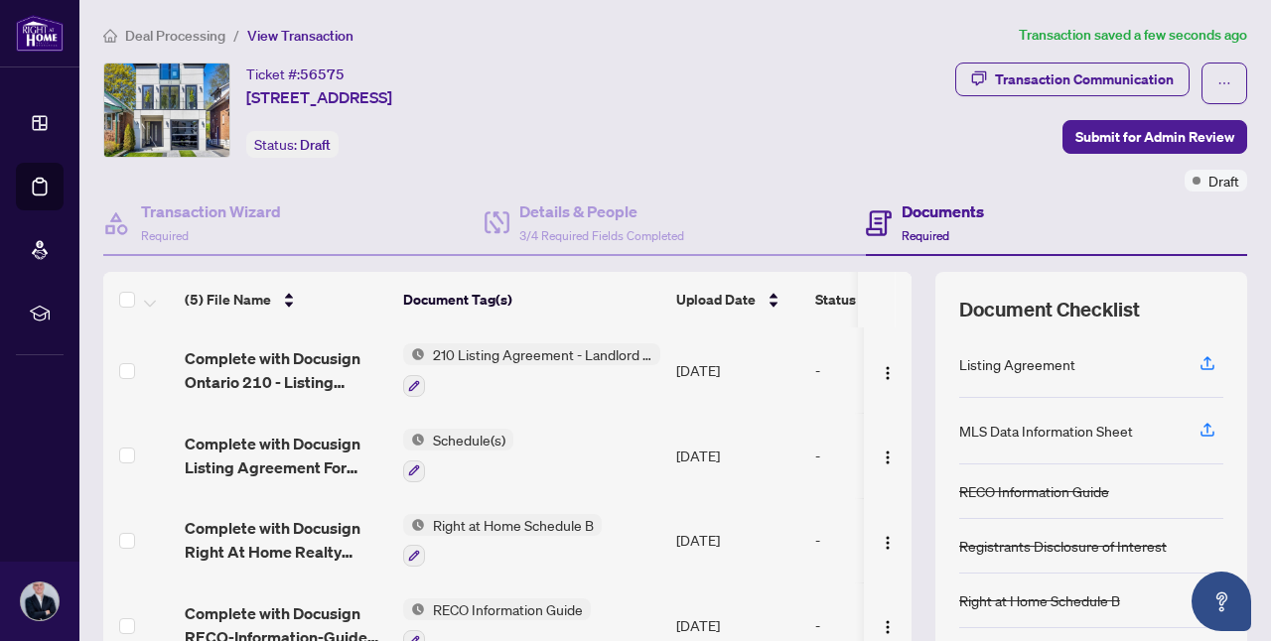
click at [484, 347] on span "210 Listing Agreement - Landlord Representation Agreement Authority to Offer fo…" at bounding box center [542, 355] width 235 height 22
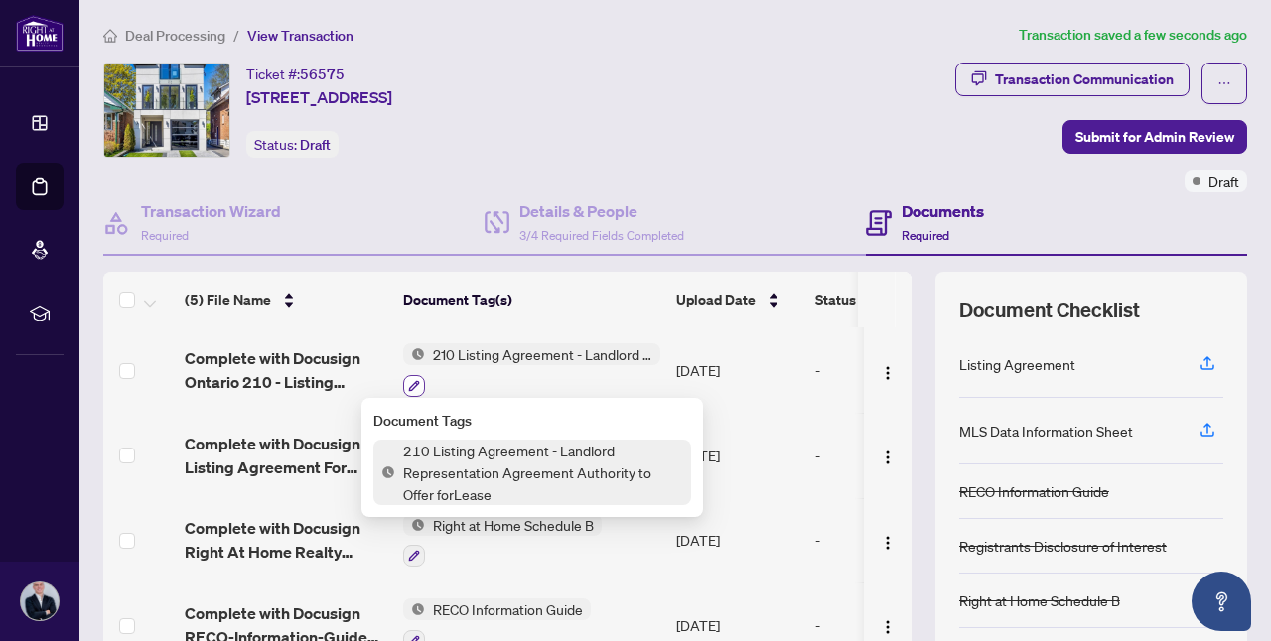
click at [420, 387] on button "button" at bounding box center [414, 386] width 22 height 22
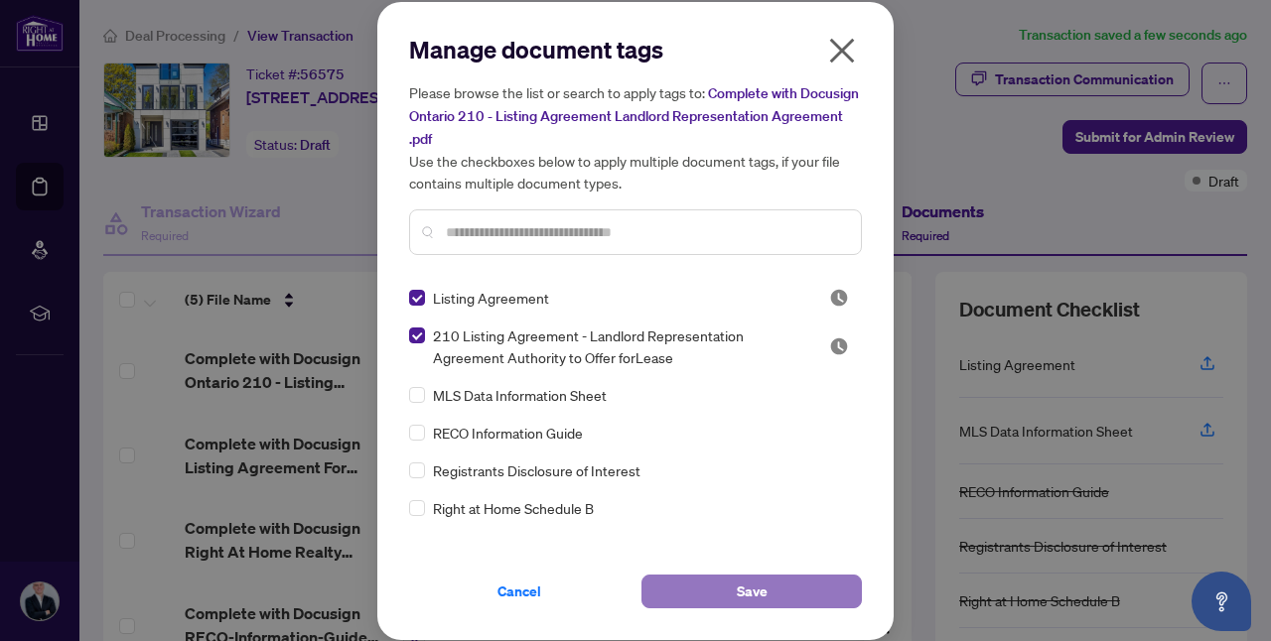
click at [726, 596] on button "Save" at bounding box center [751, 592] width 220 height 34
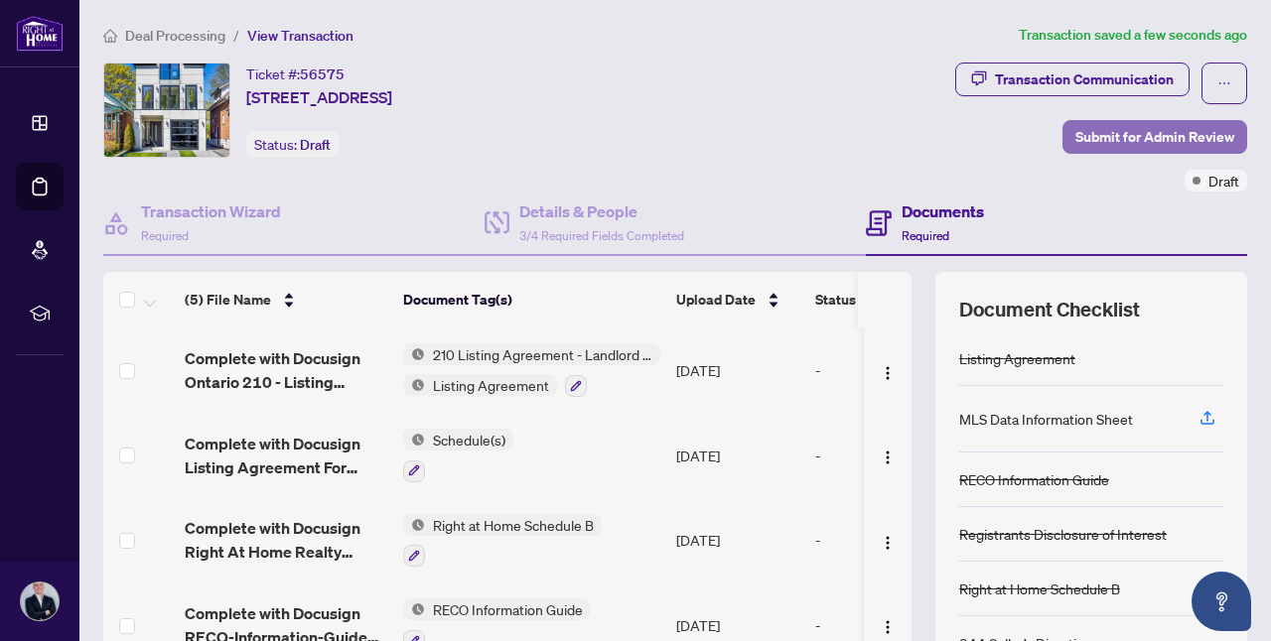
click at [1157, 129] on span "Submit for Admin Review" at bounding box center [1154, 137] width 159 height 32
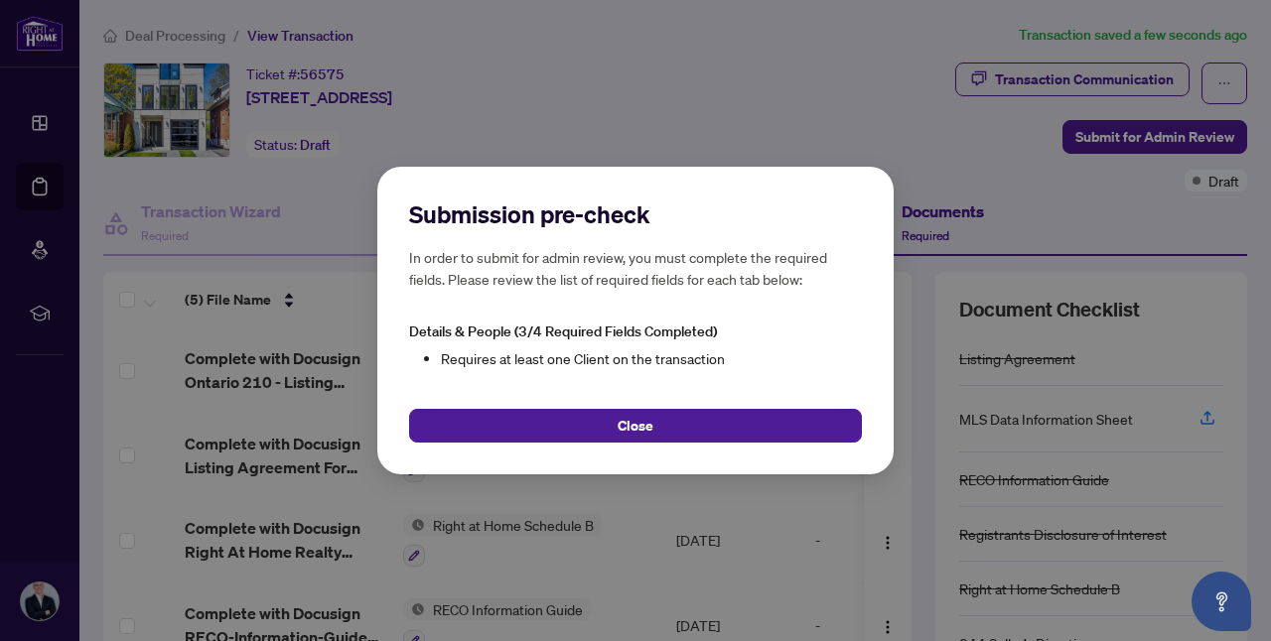
click at [625, 414] on span "Close" at bounding box center [636, 426] width 36 height 32
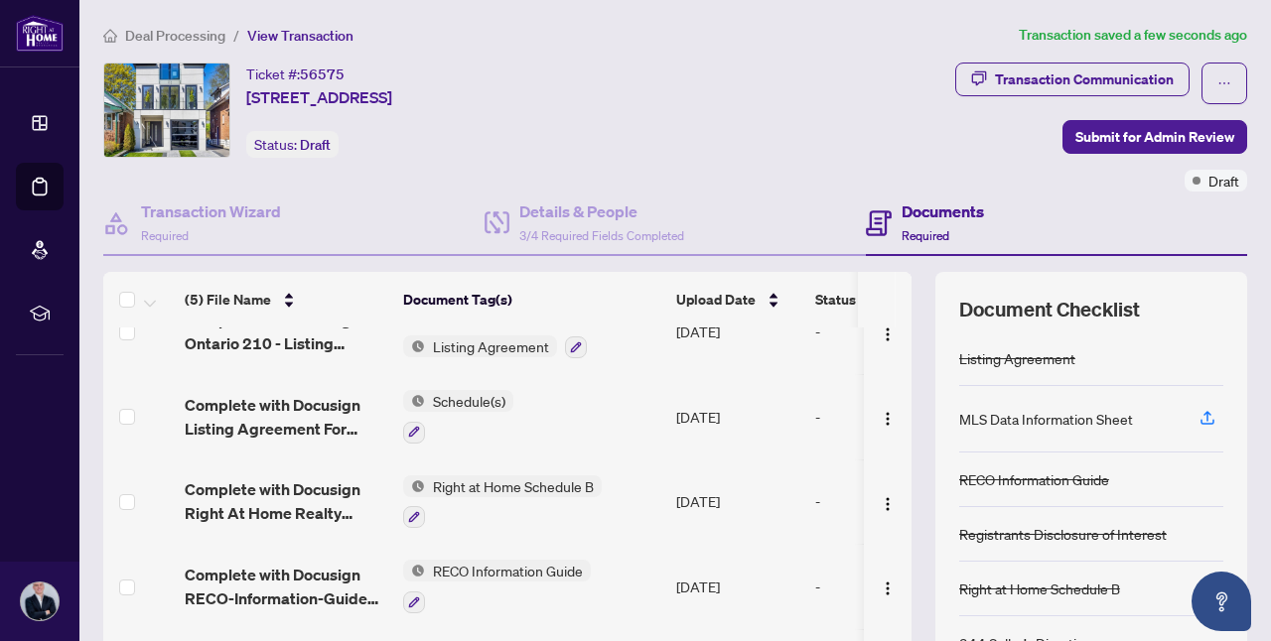
scroll to position [92, 0]
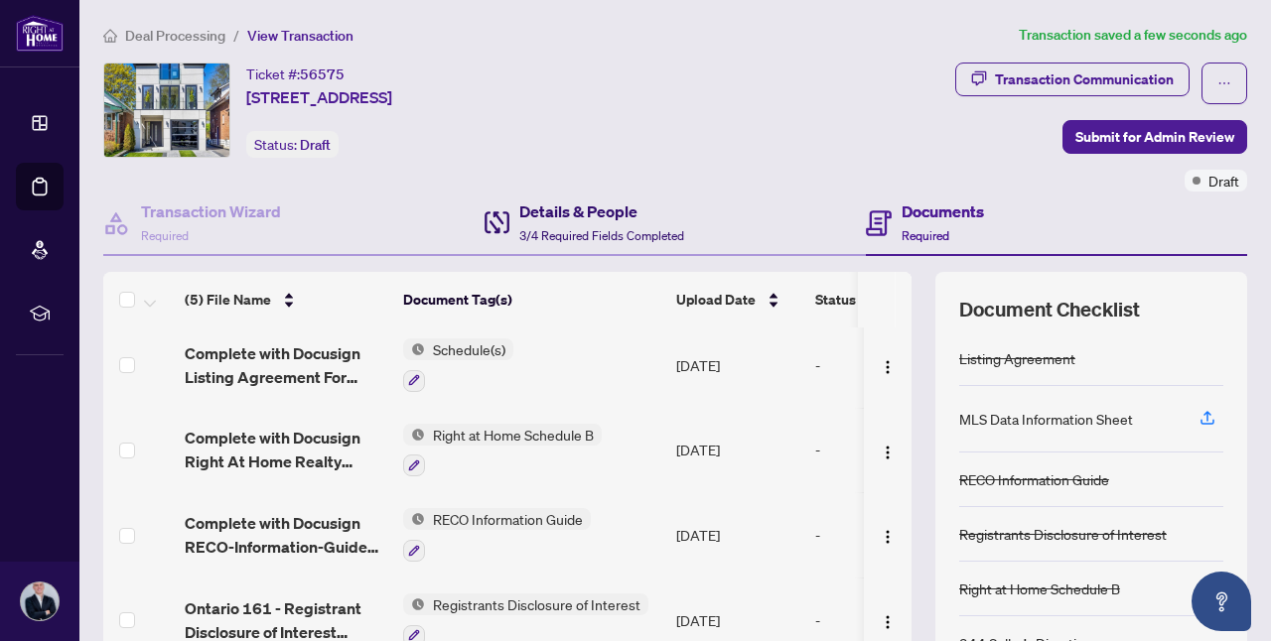
click at [643, 206] on h4 "Details & People" at bounding box center [601, 212] width 165 height 24
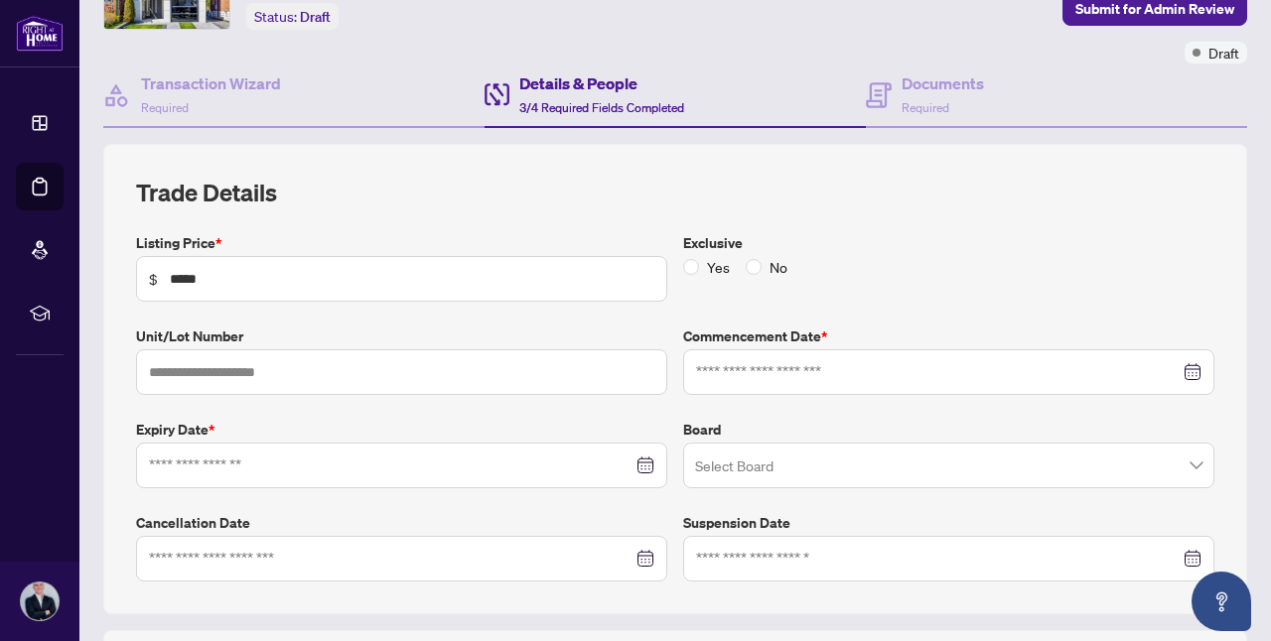
type input "**********"
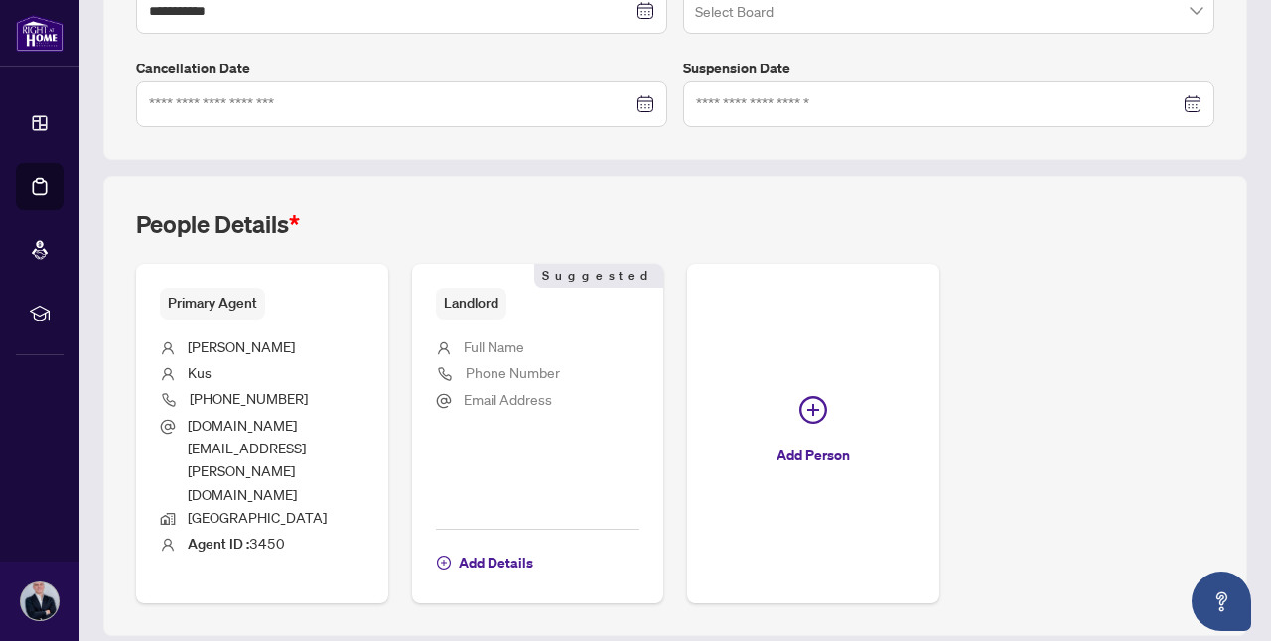
click at [627, 529] on div "Add Details" at bounding box center [538, 554] width 205 height 51
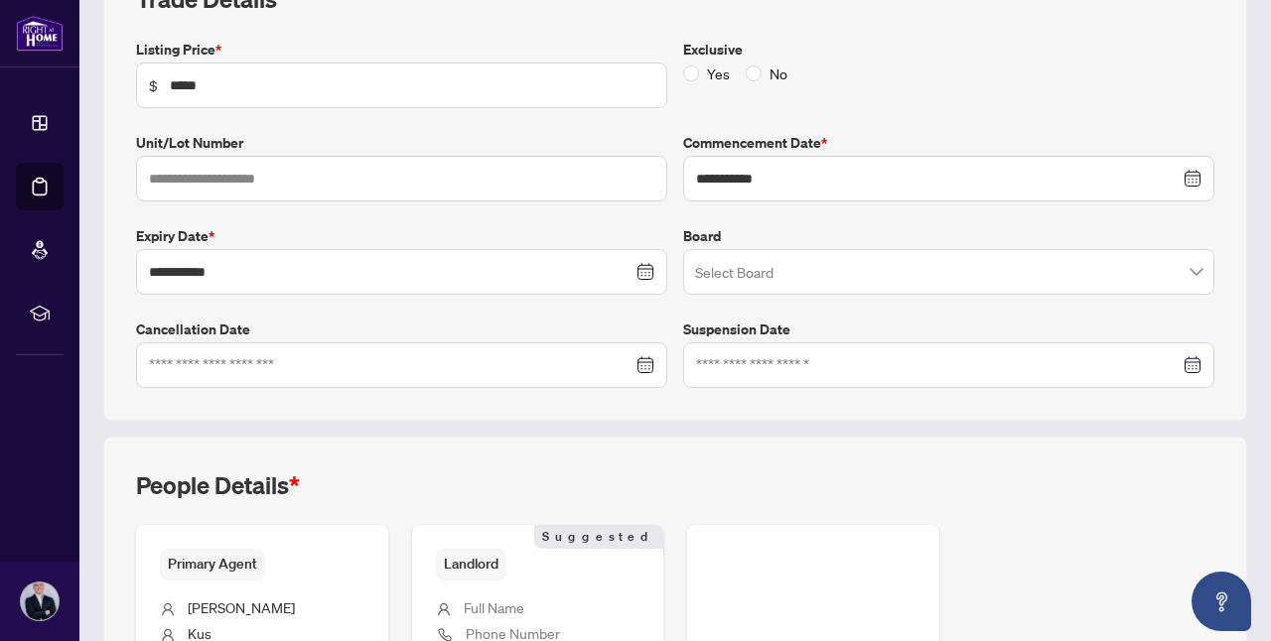
scroll to position [321, 0]
click at [762, 293] on input "search" at bounding box center [939, 276] width 489 height 44
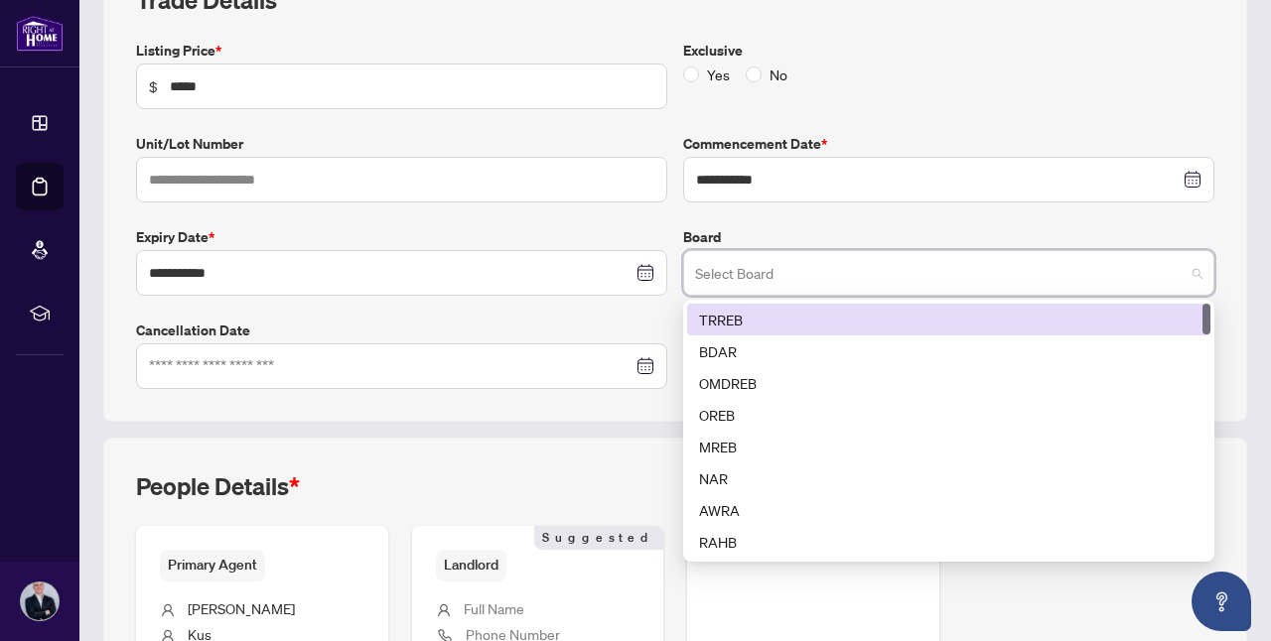
click at [757, 314] on div "TRREB" at bounding box center [948, 320] width 499 height 22
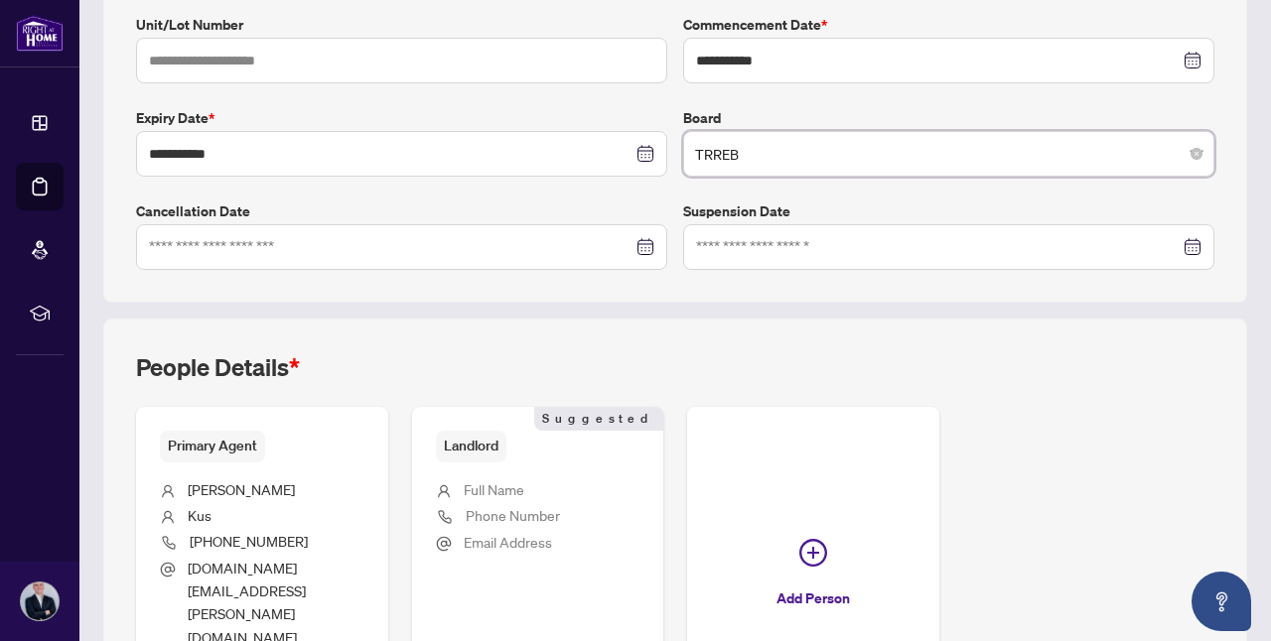
scroll to position [583, 0]
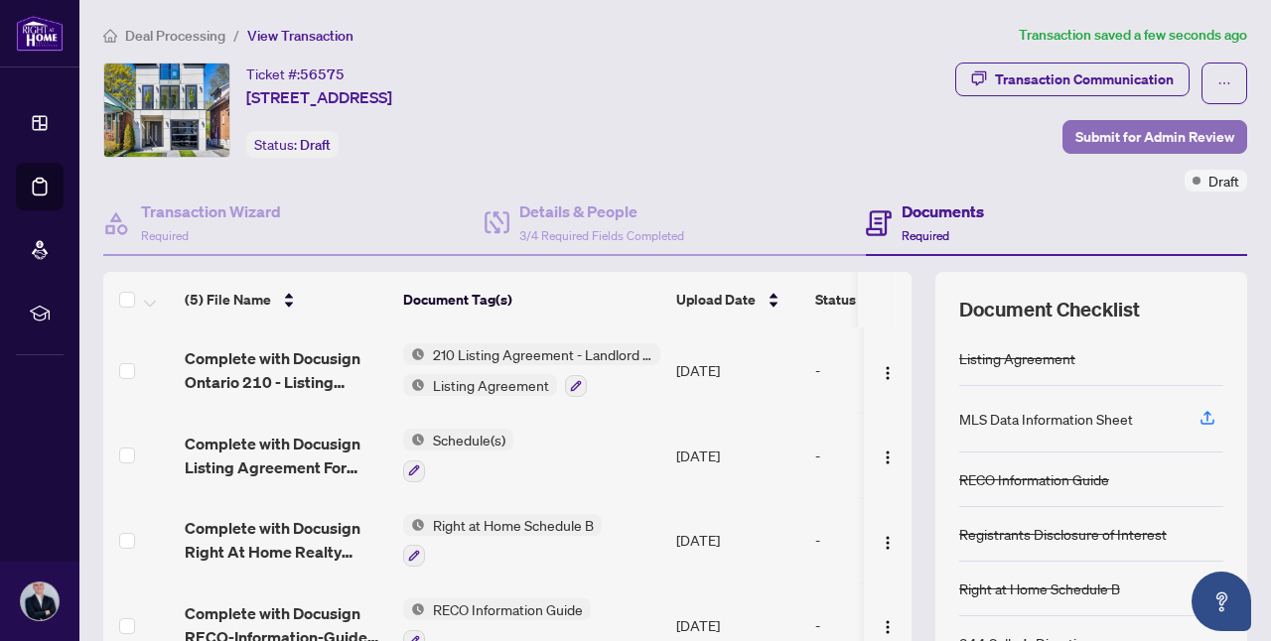
click at [1131, 142] on span "Submit for Admin Review" at bounding box center [1154, 137] width 159 height 32
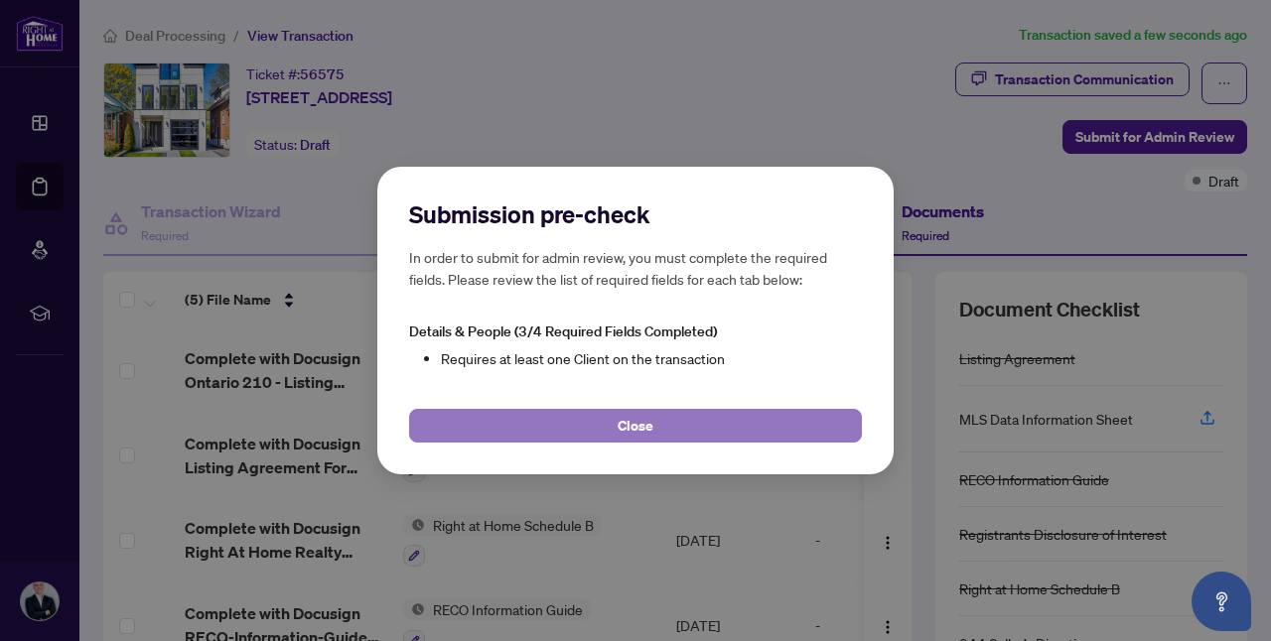
click at [643, 438] on span "Close" at bounding box center [636, 426] width 36 height 32
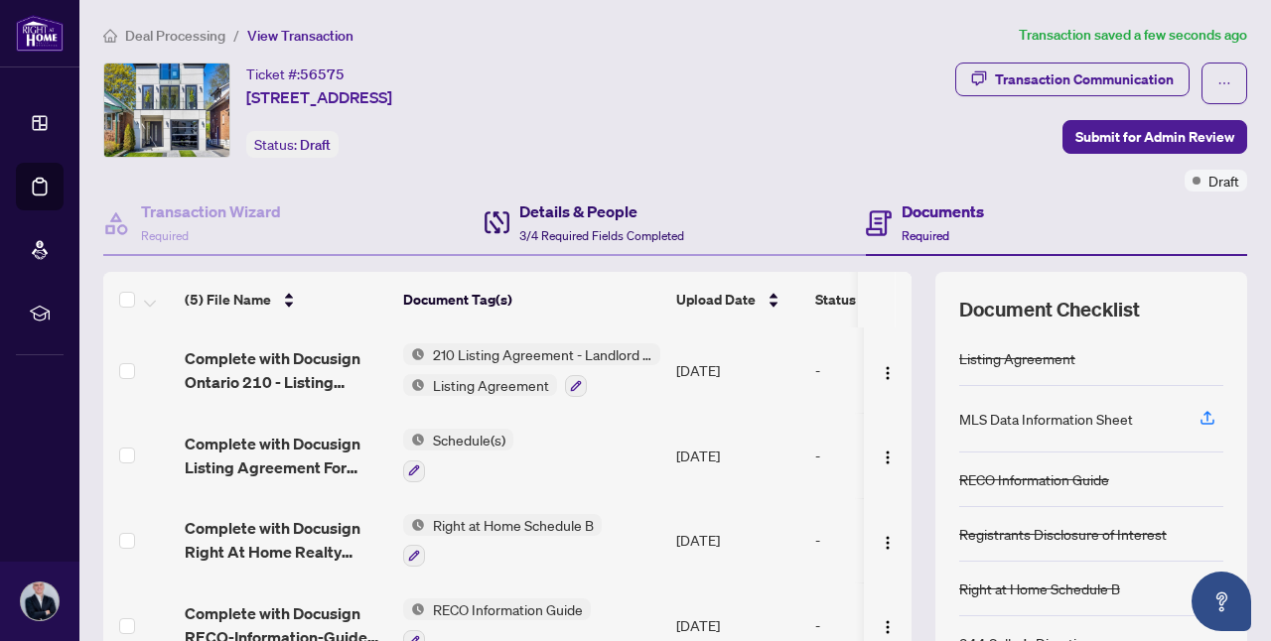
click at [542, 208] on h4 "Details & People" at bounding box center [601, 212] width 165 height 24
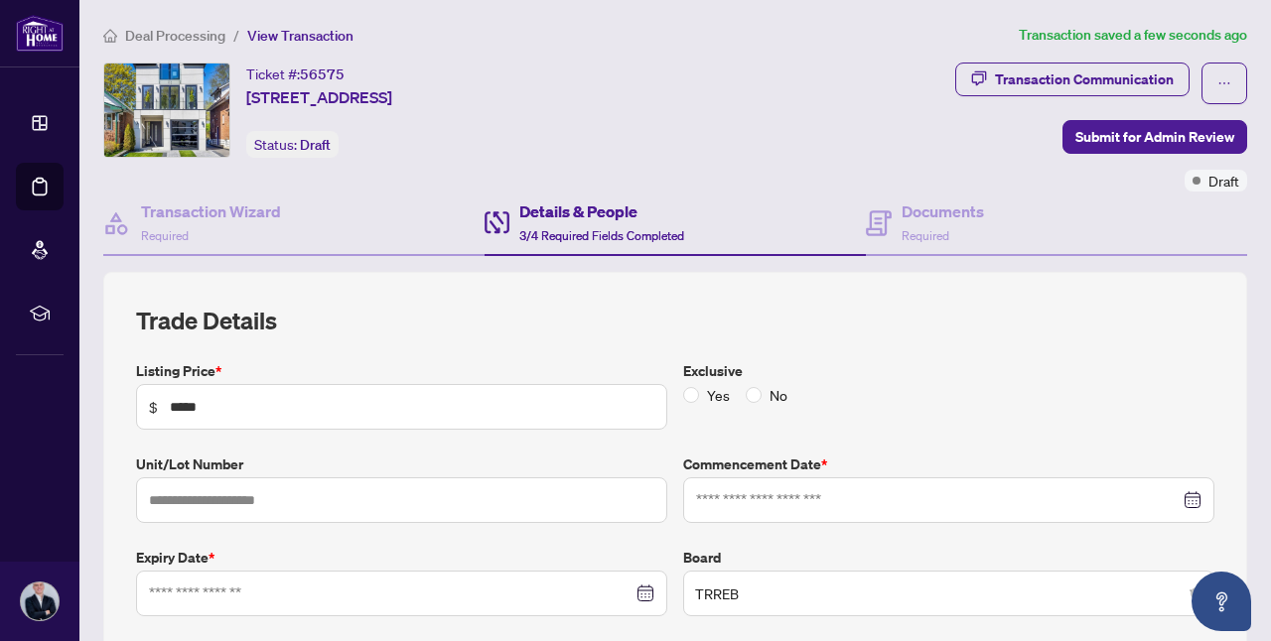
type input "**********"
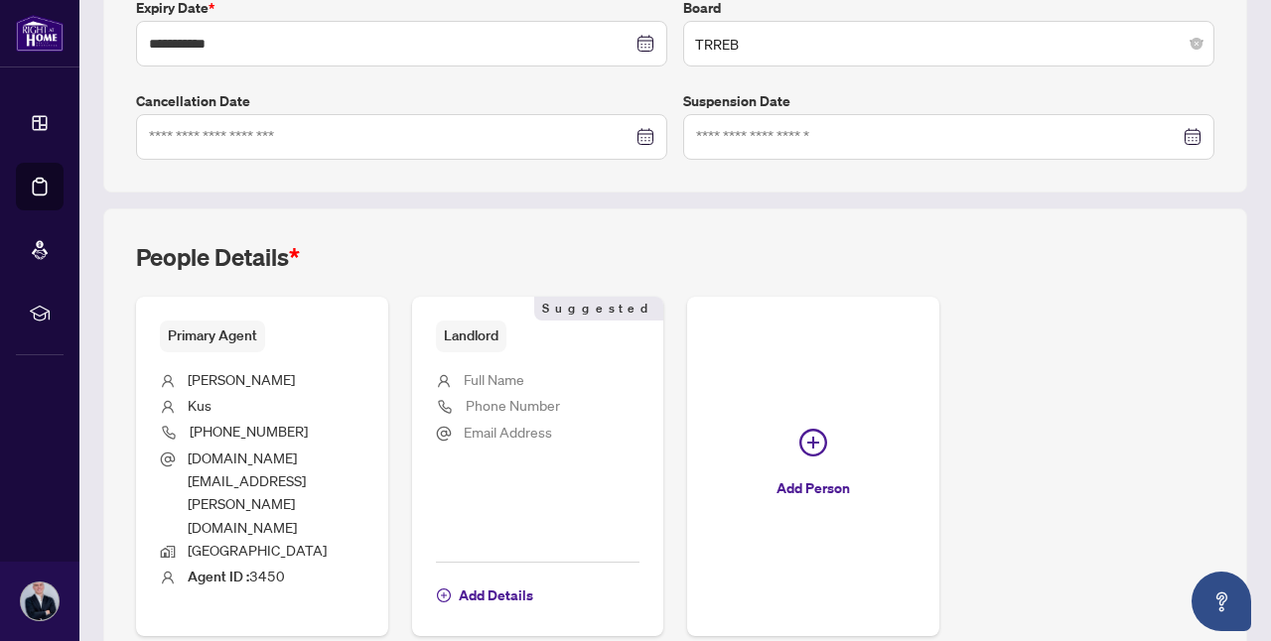
scroll to position [583, 0]
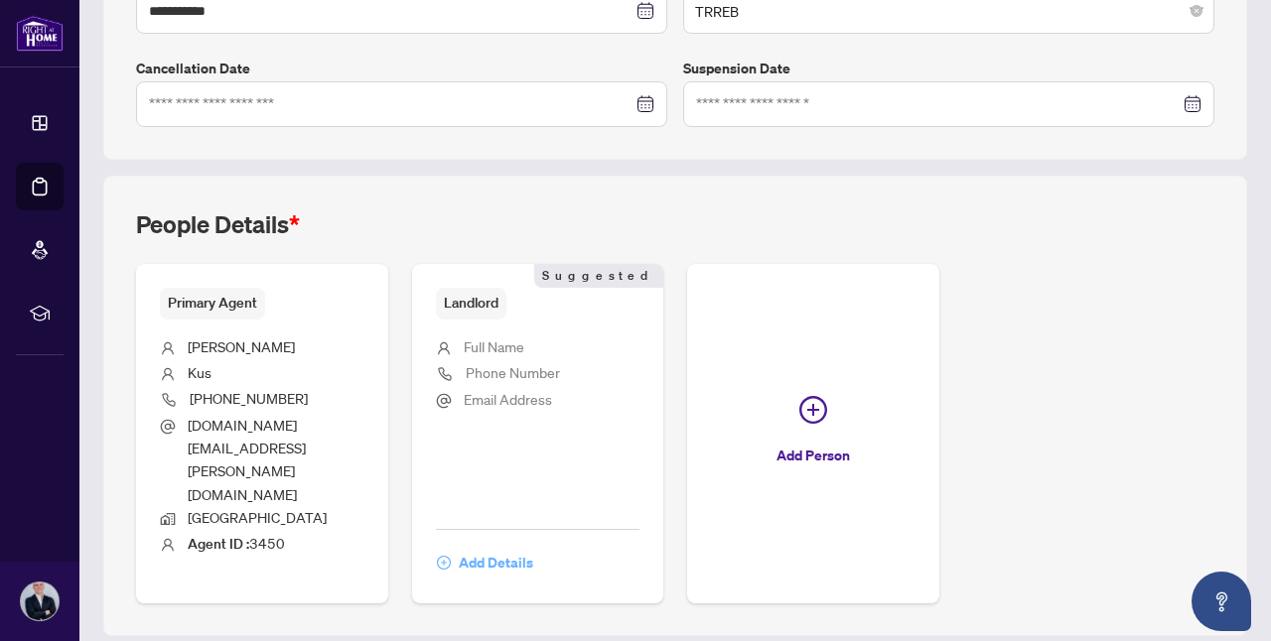
click at [500, 547] on span "Add Details" at bounding box center [496, 563] width 74 height 32
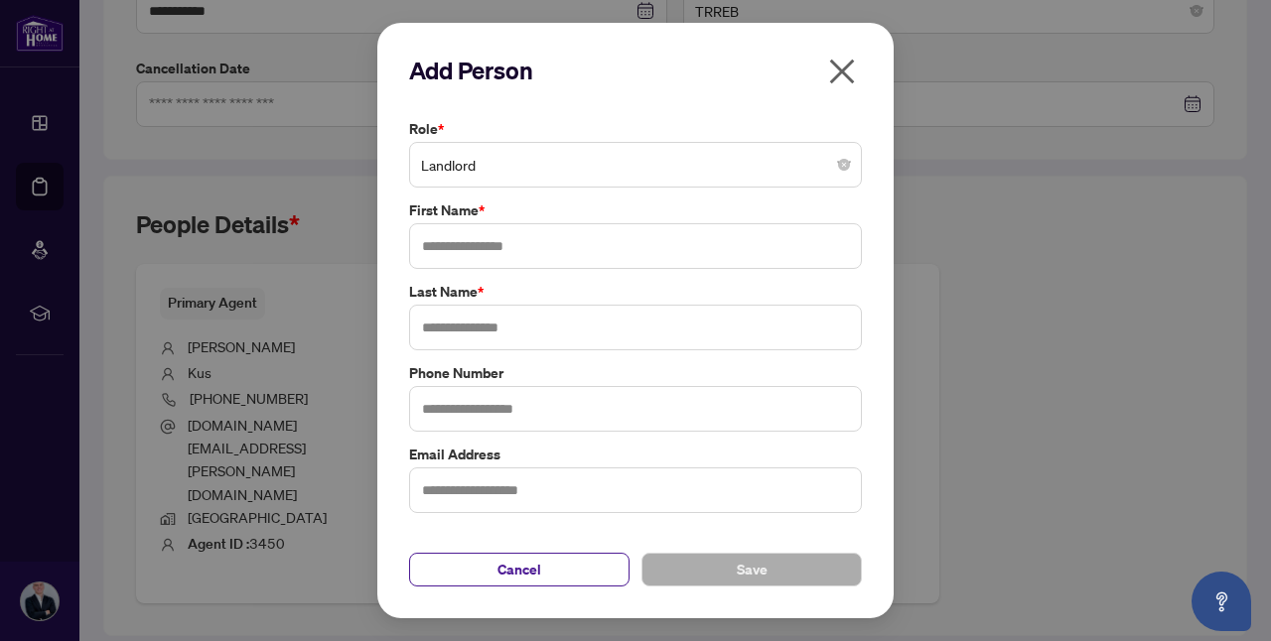
click at [515, 176] on span "Landlord" at bounding box center [635, 165] width 429 height 38
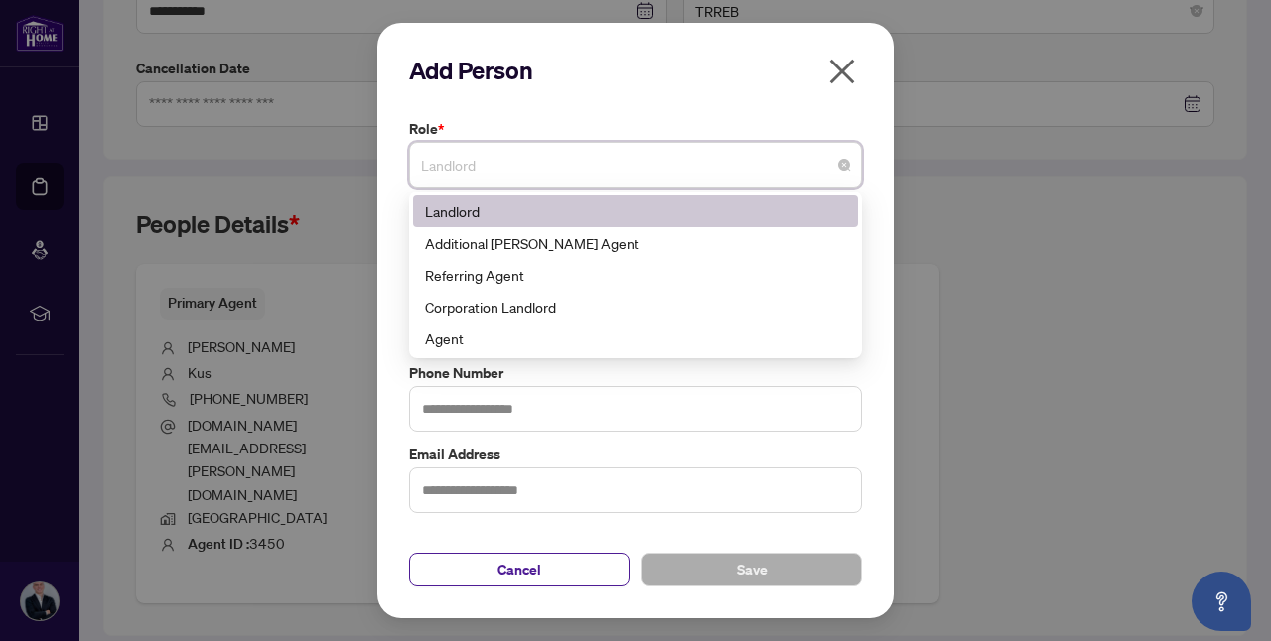
click at [627, 112] on div "Add Person Role * Landlord 3 10 Landlord Additional [PERSON_NAME] Agent Referri…" at bounding box center [635, 321] width 453 height 532
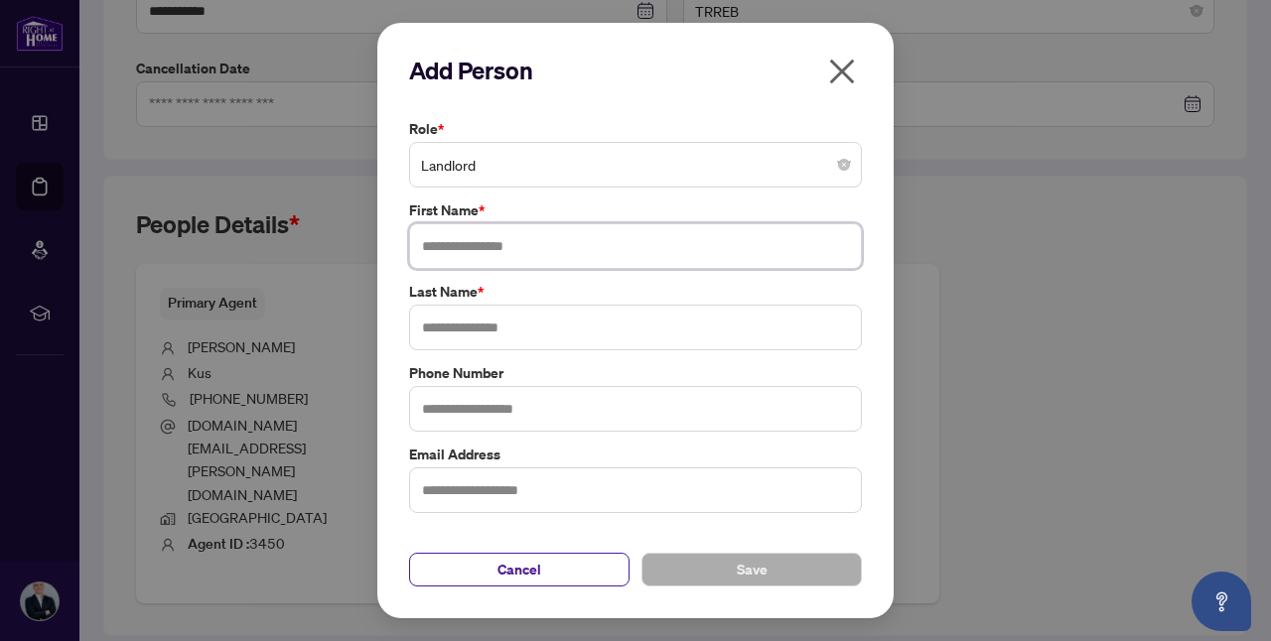
click at [569, 260] on input "text" at bounding box center [635, 246] width 453 height 46
type input "******"
click at [557, 345] on input "text" at bounding box center [635, 328] width 453 height 46
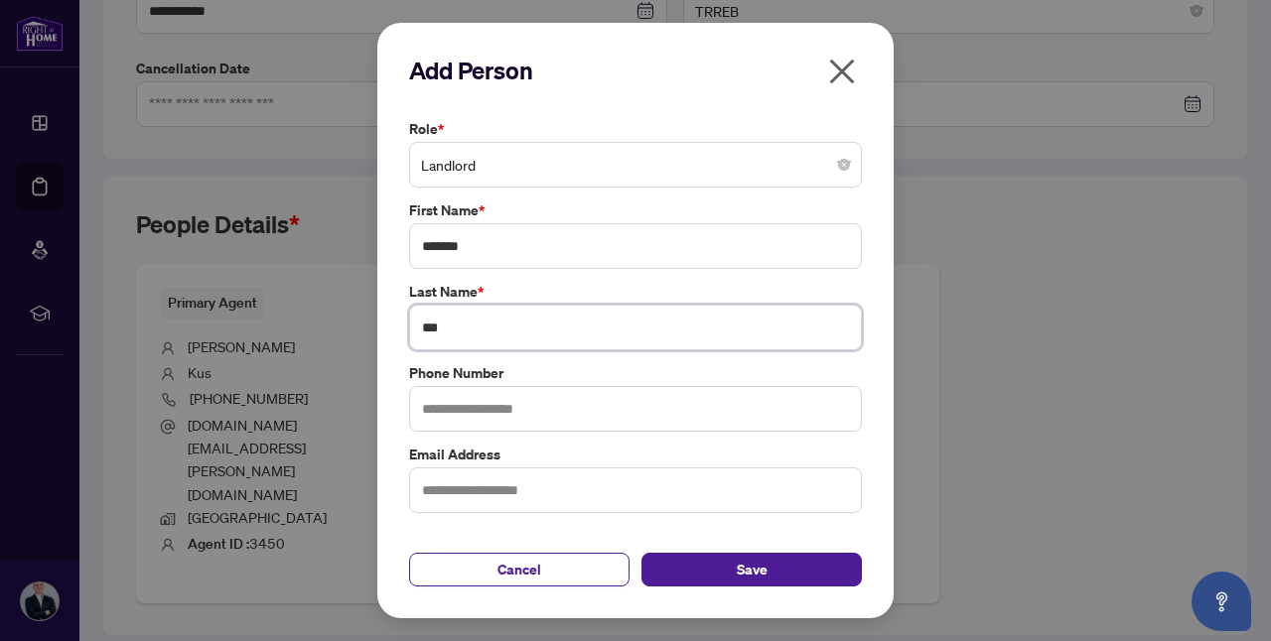
type input "***"
click at [532, 416] on input "text" at bounding box center [635, 409] width 453 height 46
type input "*"
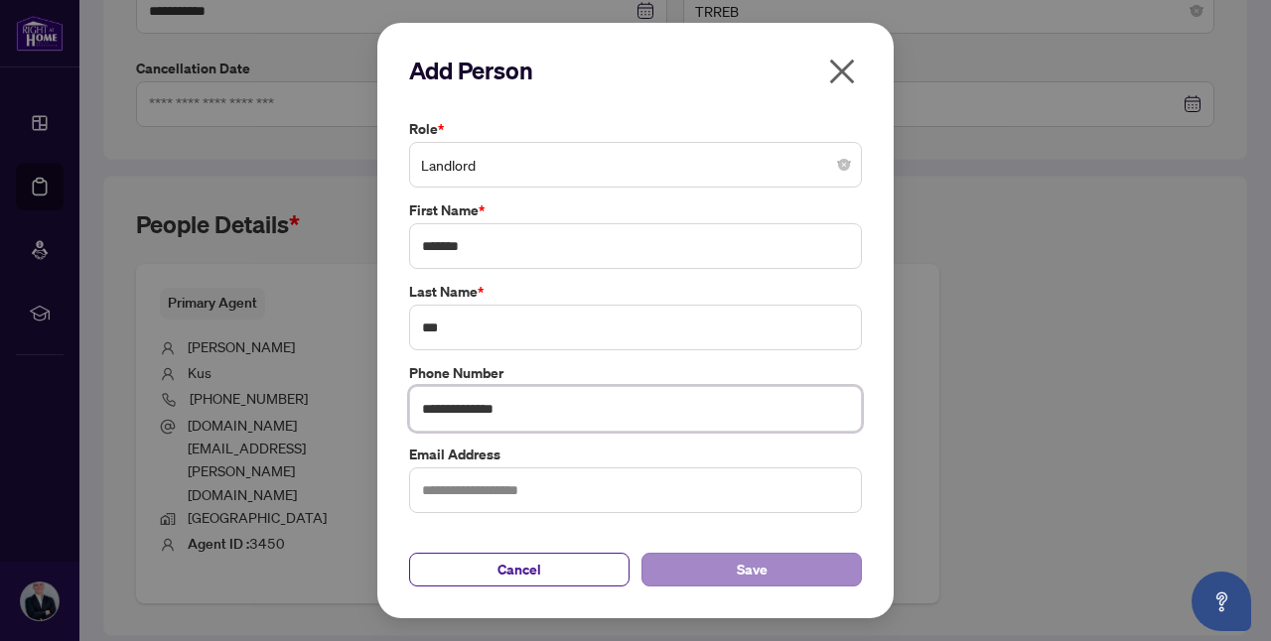
type input "**********"
click at [771, 566] on button "Save" at bounding box center [751, 570] width 220 height 34
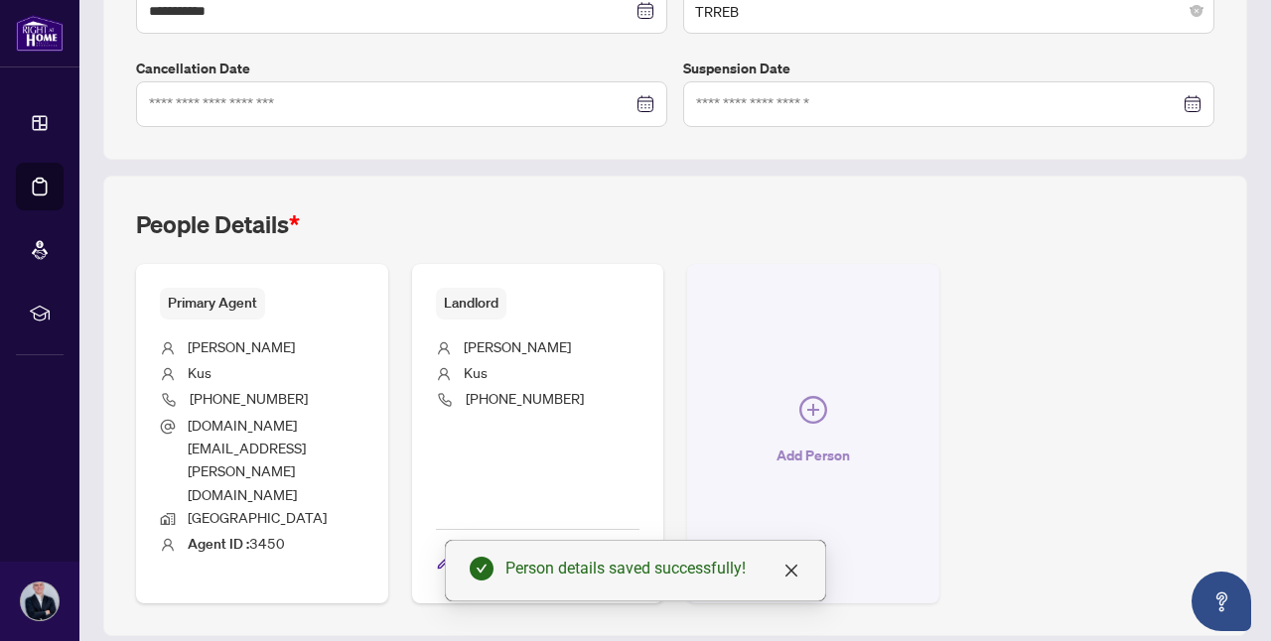
click at [784, 384] on button "Add Person" at bounding box center [813, 434] width 252 height 340
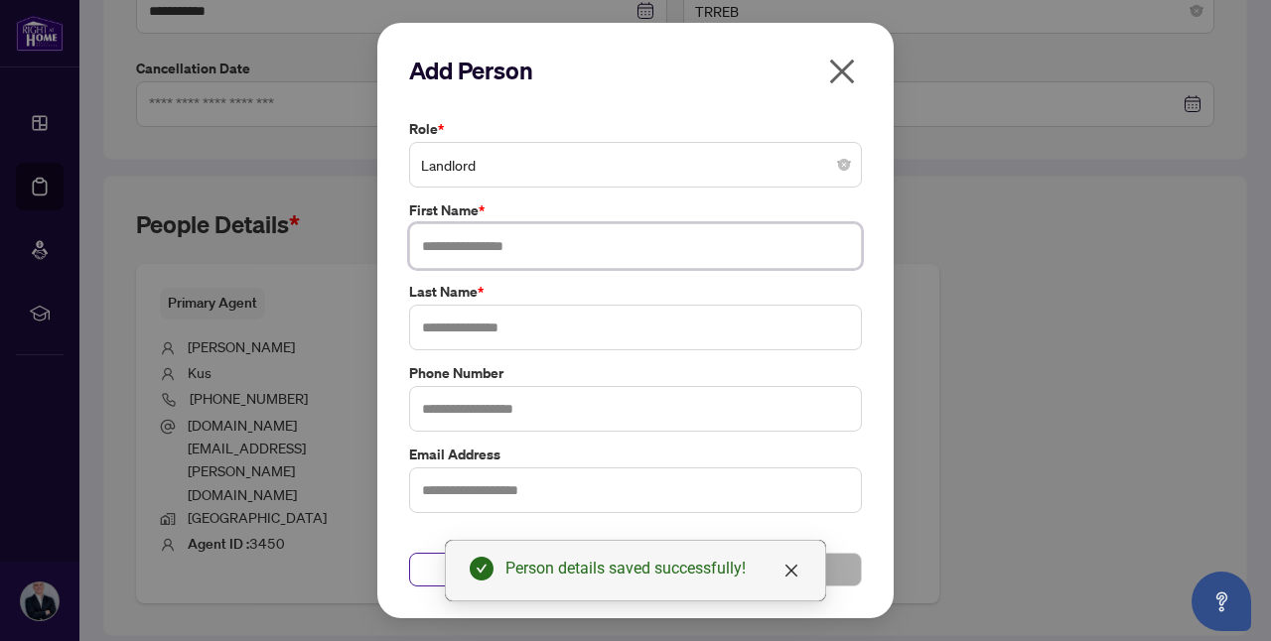
click at [571, 248] on input "text" at bounding box center [635, 246] width 453 height 46
type input "****"
click at [527, 312] on input "text" at bounding box center [635, 328] width 453 height 46
type input "***"
click at [840, 574] on button "Save" at bounding box center [751, 570] width 220 height 34
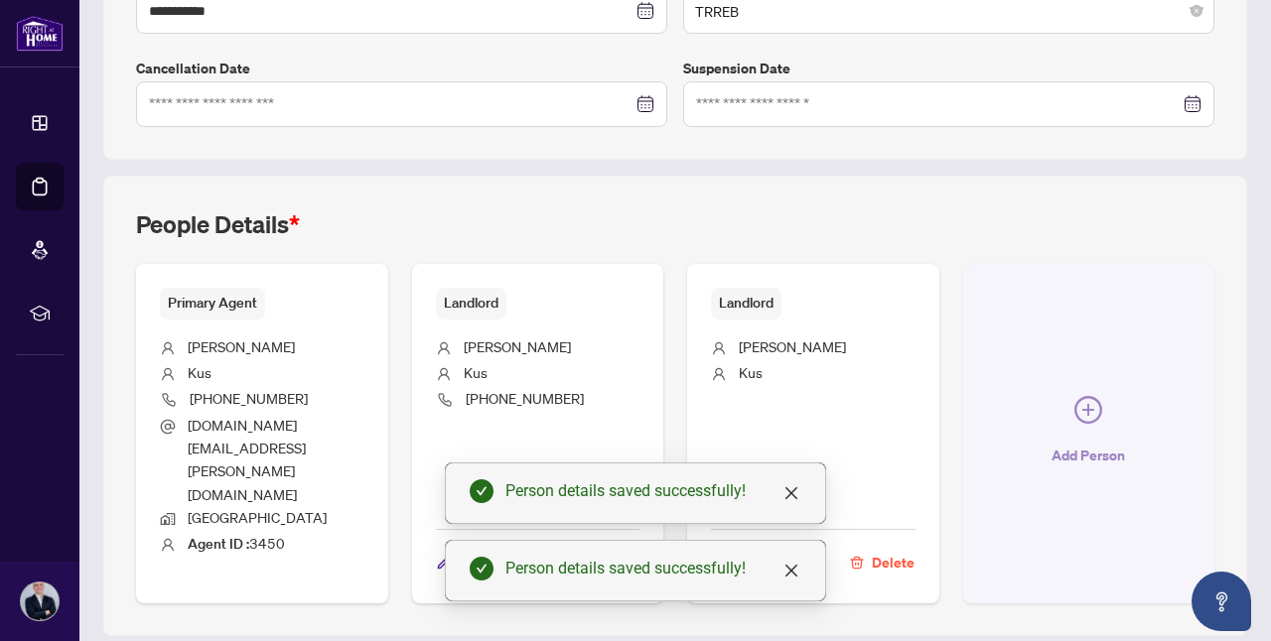
click at [1064, 440] on span "Add Person" at bounding box center [1087, 456] width 73 height 32
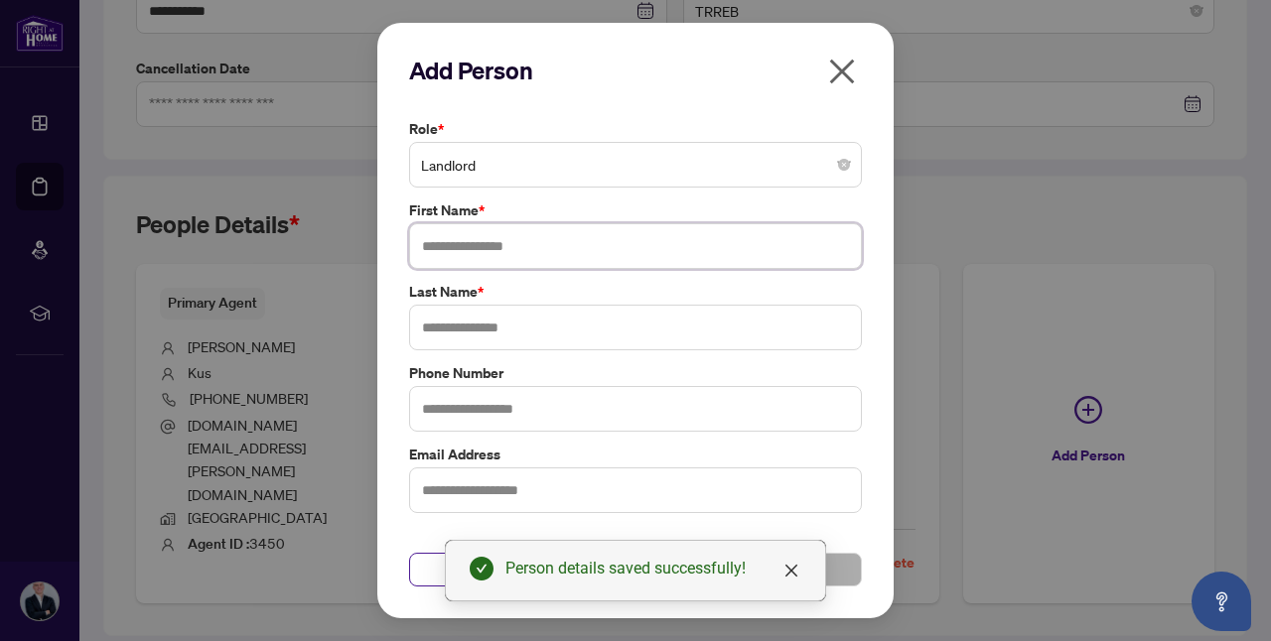
click at [551, 254] on input "text" at bounding box center [635, 246] width 453 height 46
type input "*****"
click at [546, 317] on input "text" at bounding box center [635, 328] width 453 height 46
type input "***"
click at [834, 564] on button "Save" at bounding box center [751, 570] width 220 height 34
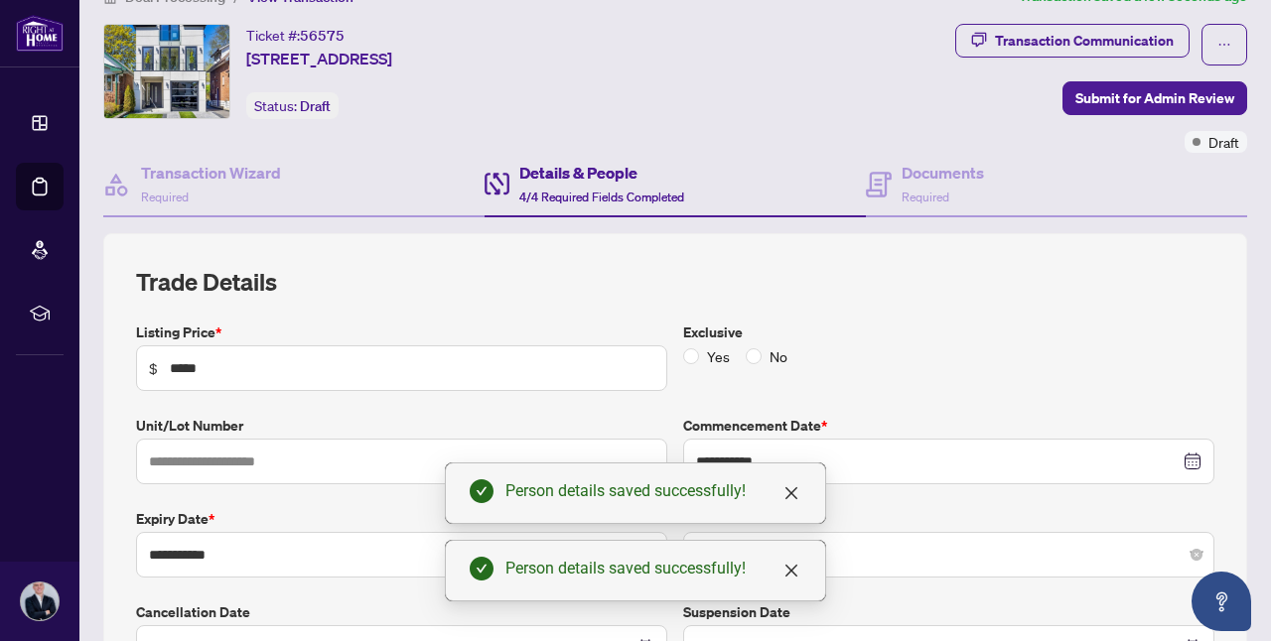
scroll to position [0, 0]
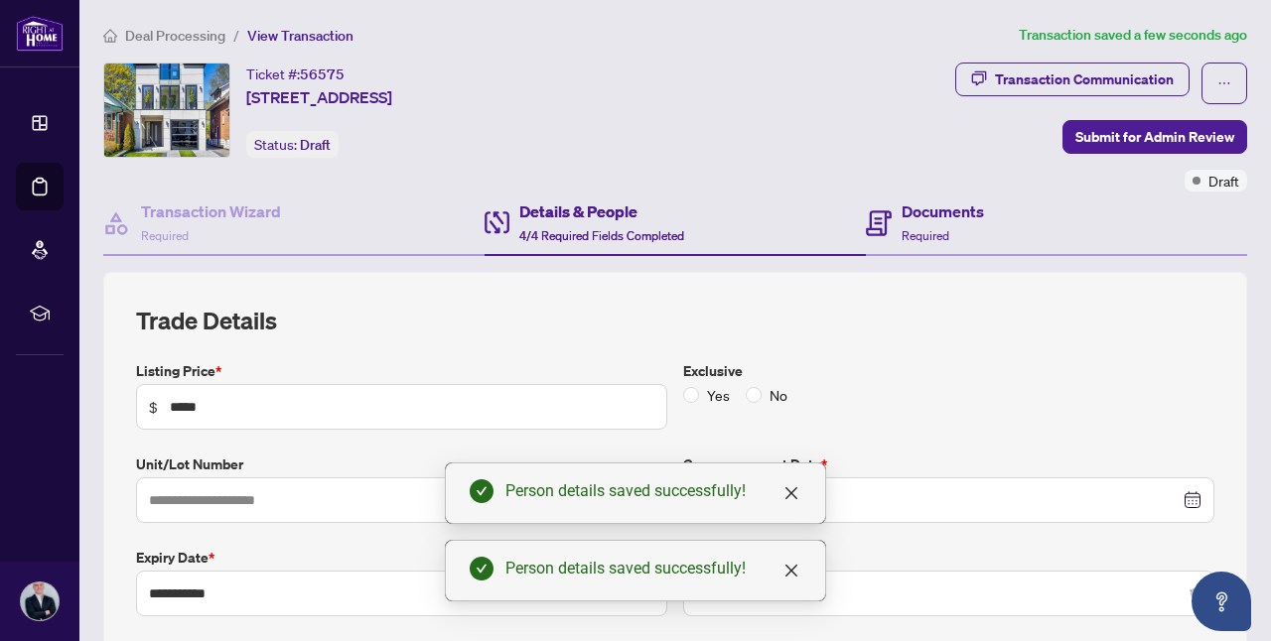
click at [1000, 202] on div "Documents Required" at bounding box center [1056, 224] width 381 height 65
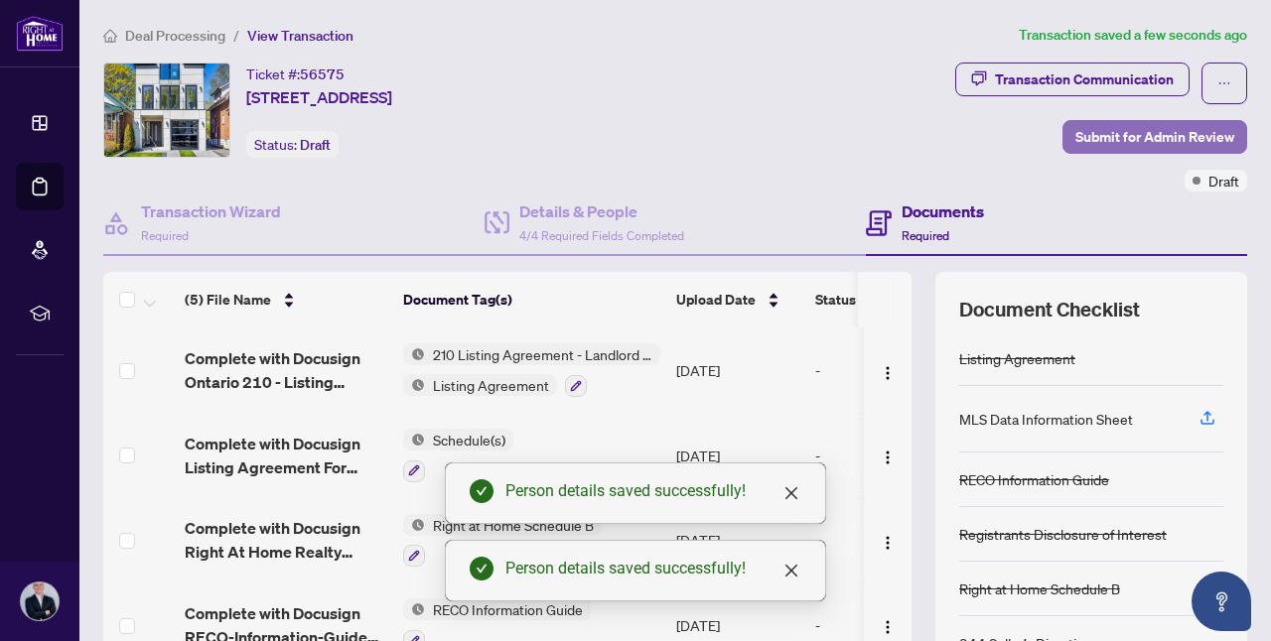
click at [1106, 134] on span "Submit for Admin Review" at bounding box center [1154, 137] width 159 height 32
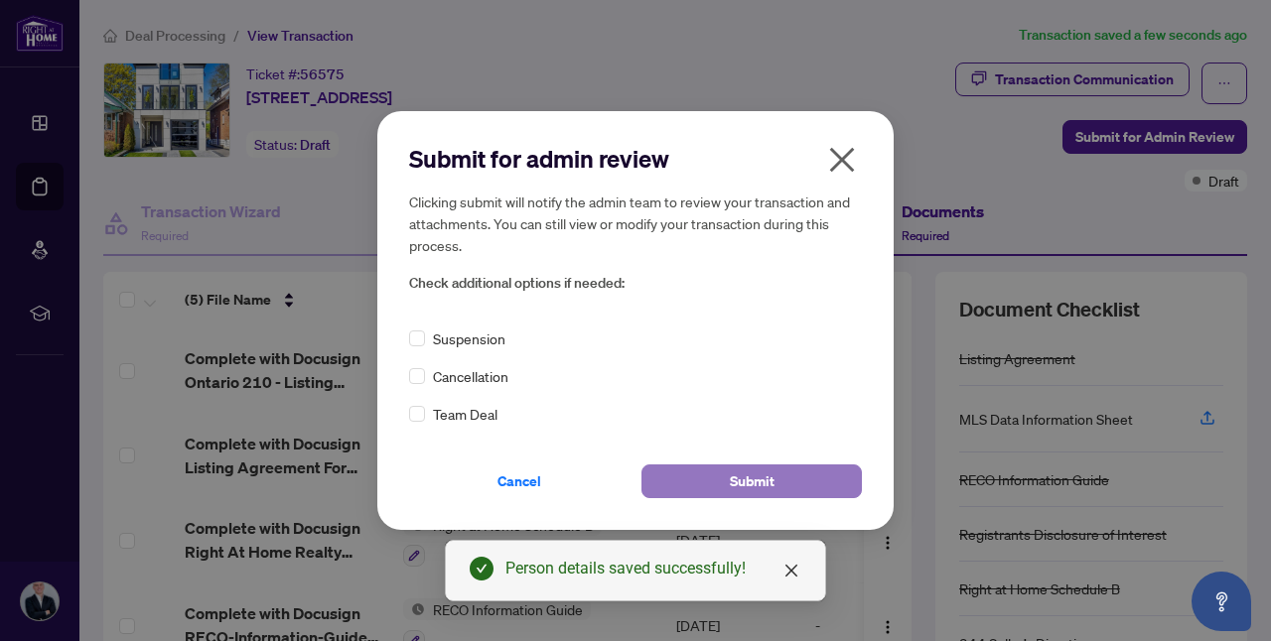
click at [798, 481] on button "Submit" at bounding box center [751, 482] width 220 height 34
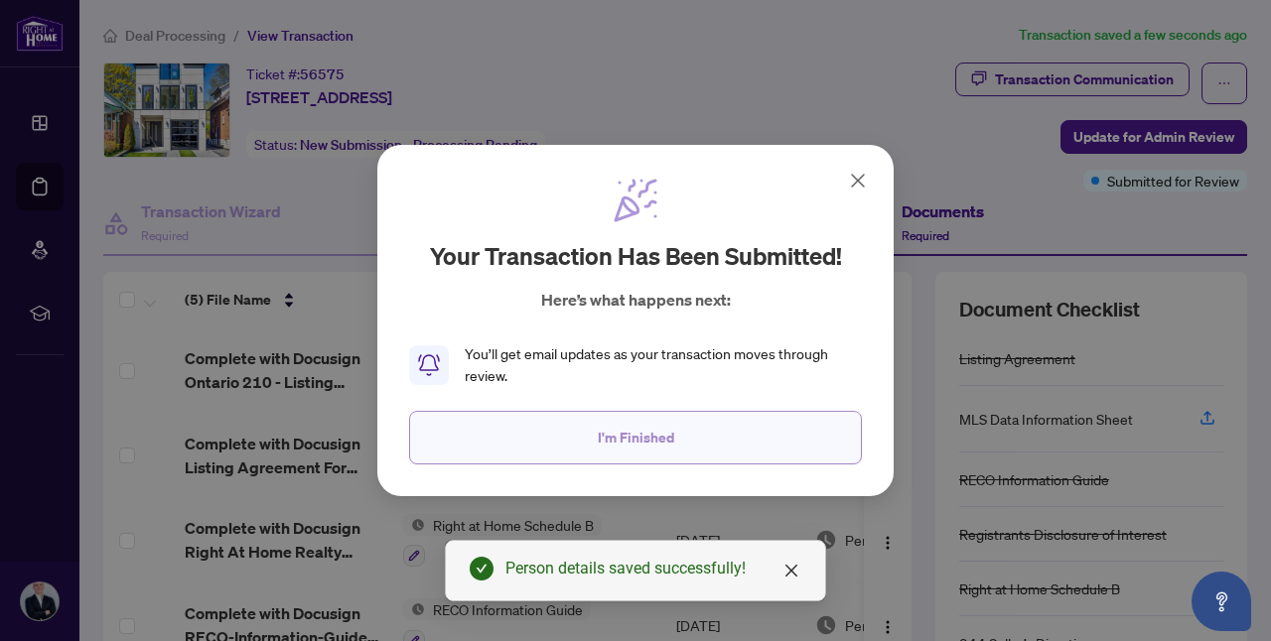
click at [777, 456] on button "I'm Finished" at bounding box center [635, 438] width 453 height 54
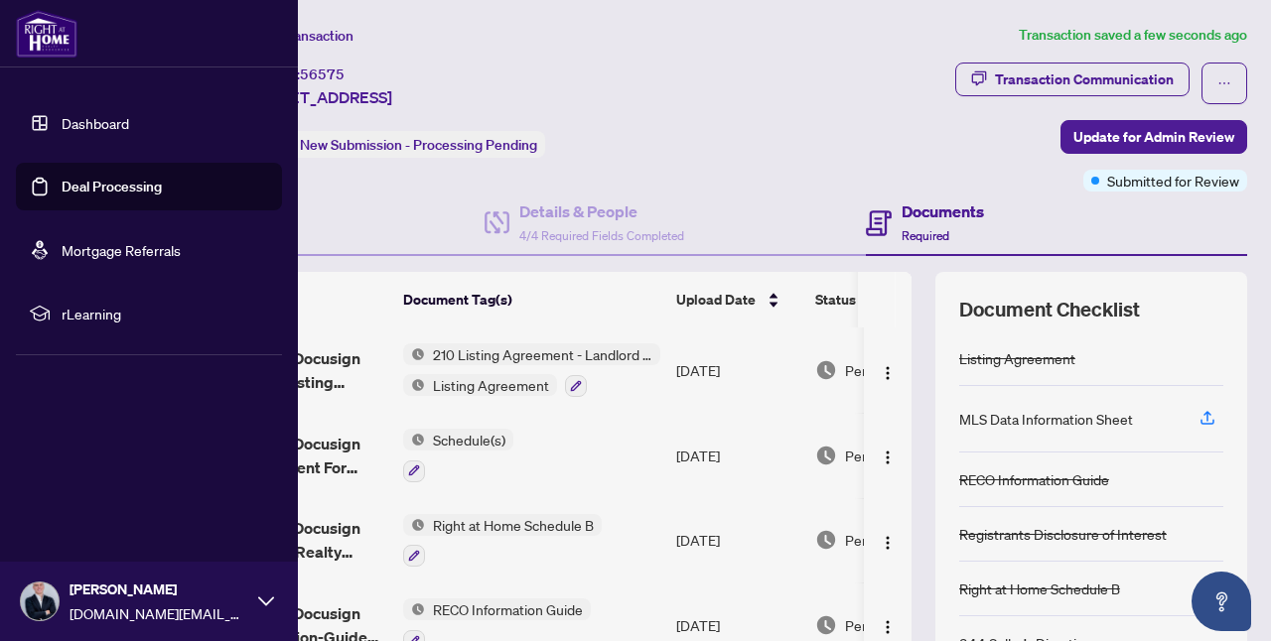
click at [75, 196] on link "Deal Processing" at bounding box center [112, 187] width 100 height 18
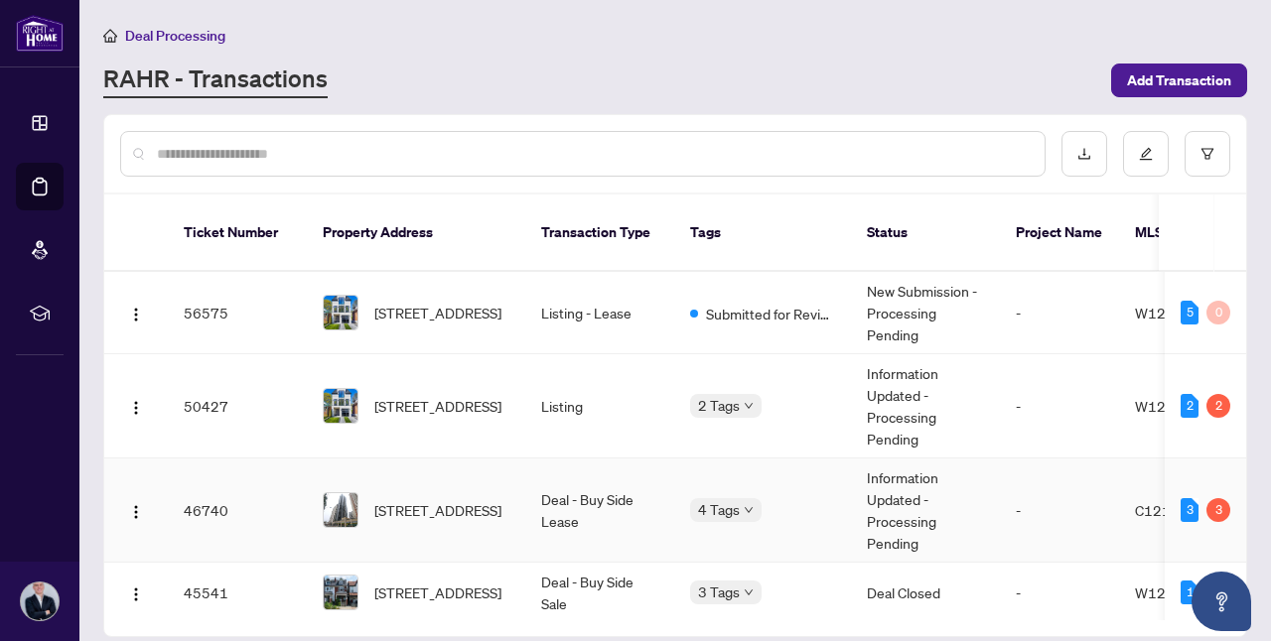
scroll to position [9, 0]
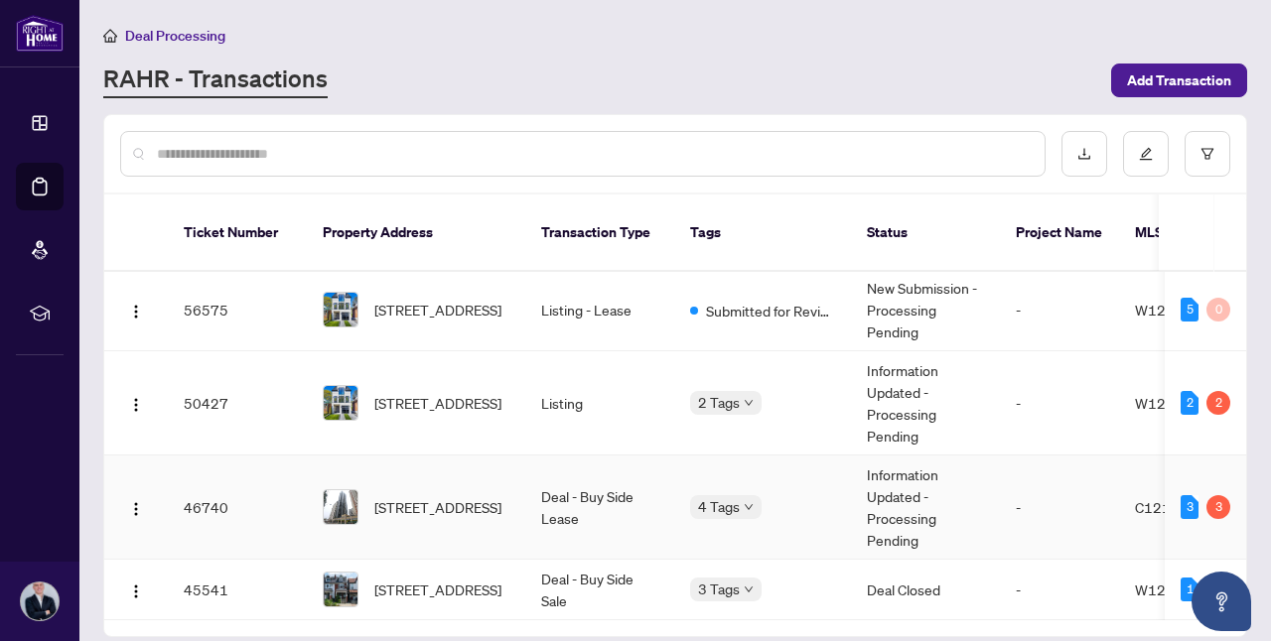
click at [974, 480] on td "Information Updated - Processing Pending" at bounding box center [925, 508] width 149 height 104
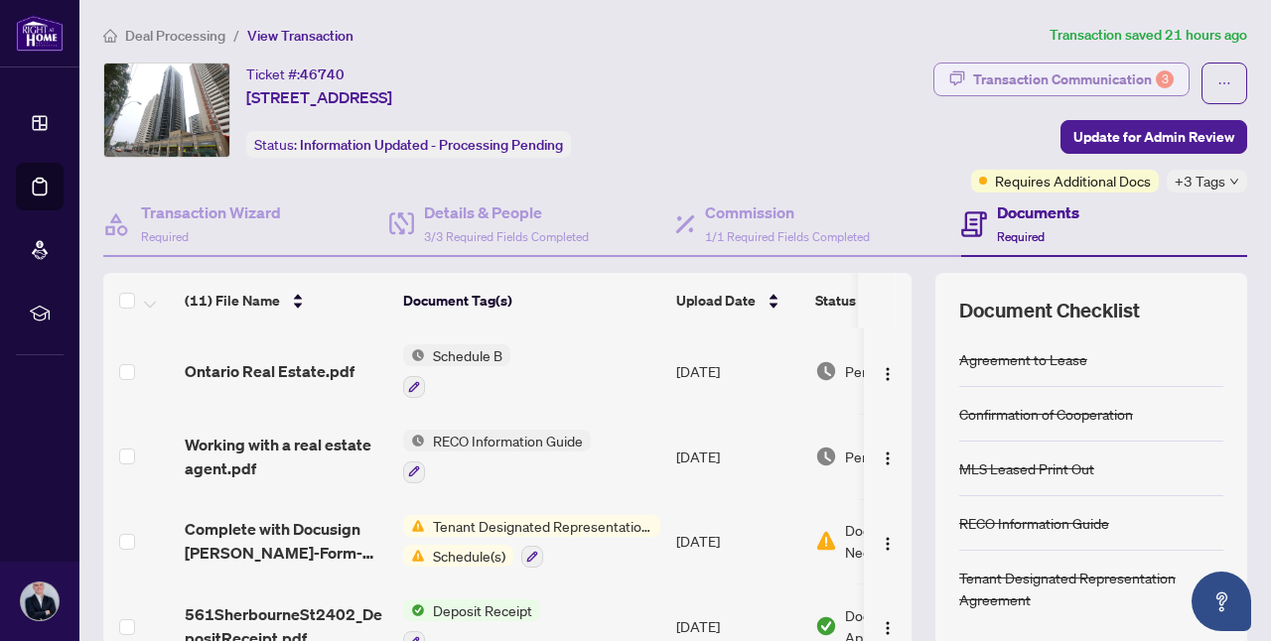
click at [1061, 76] on div "Transaction Communication 3" at bounding box center [1073, 80] width 201 height 32
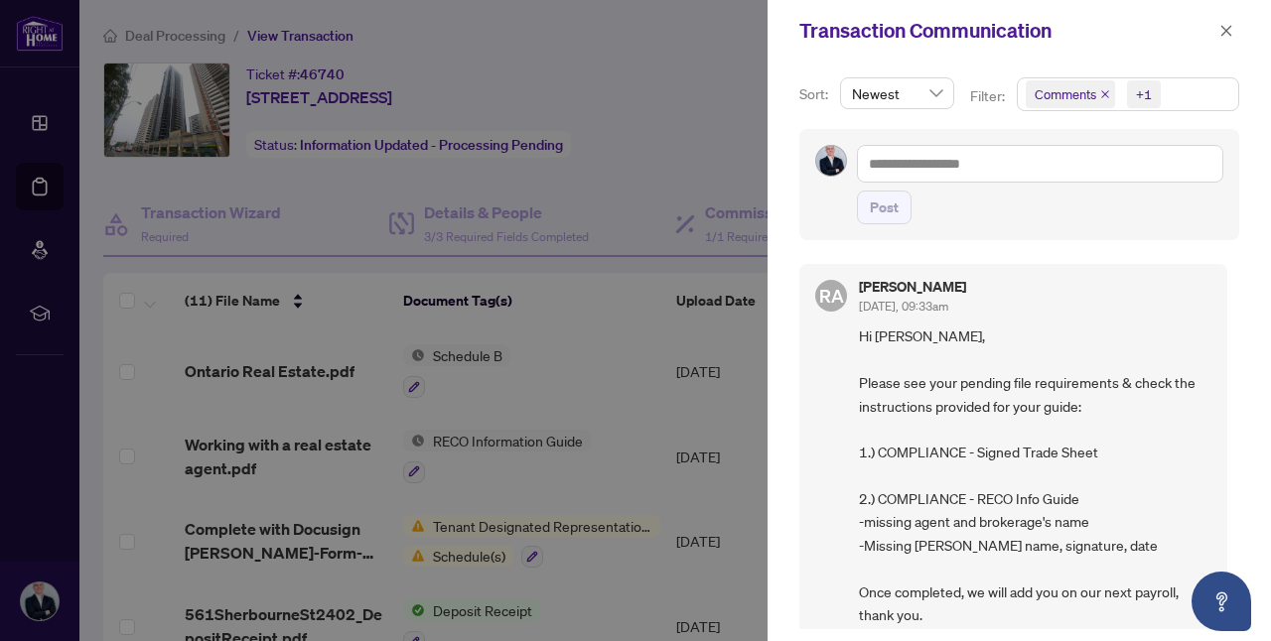
click at [322, 282] on div at bounding box center [635, 320] width 1271 height 641
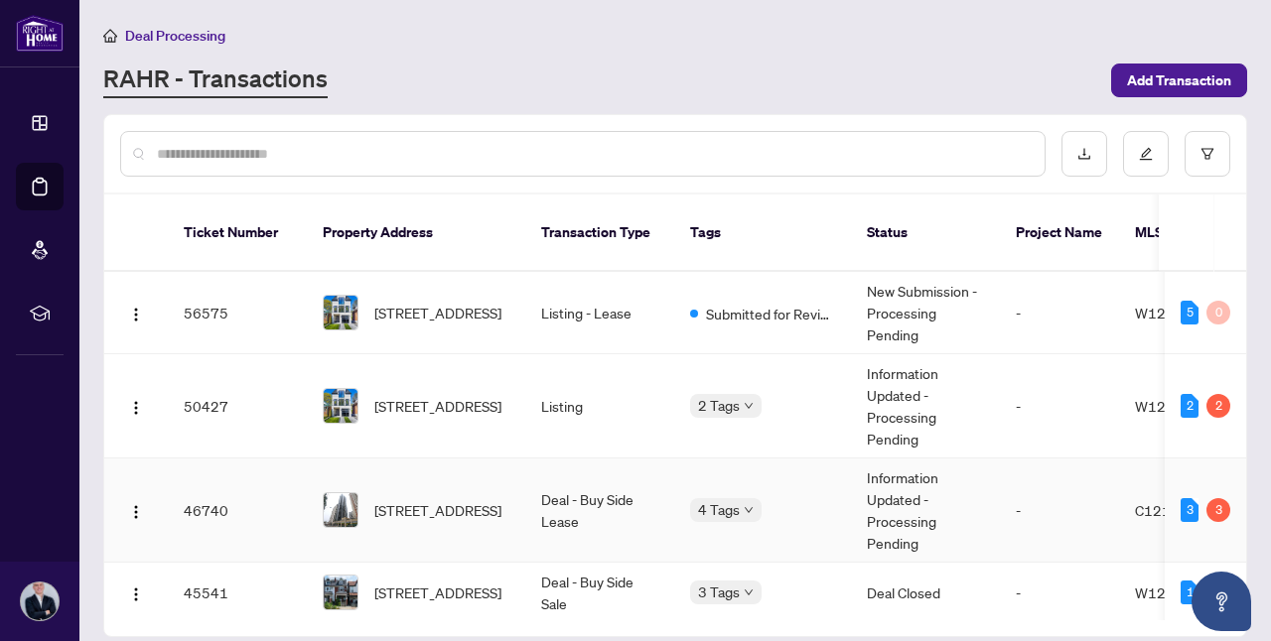
scroll to position [9, 0]
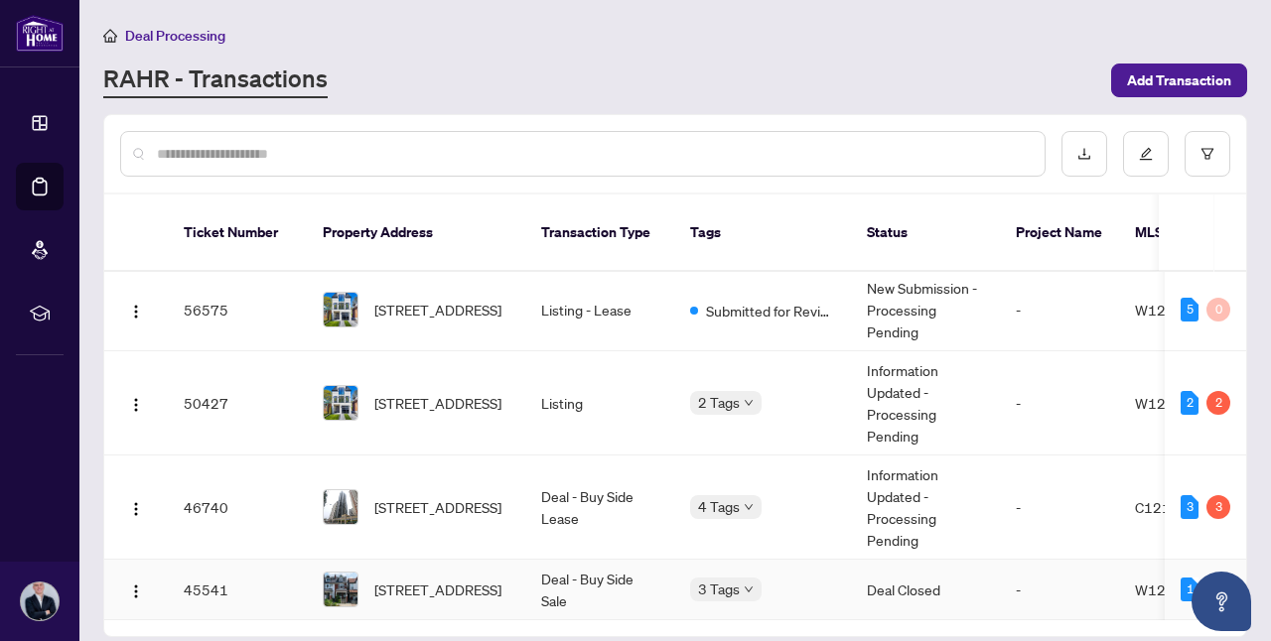
click at [595, 560] on td "Deal - Buy Side Sale" at bounding box center [599, 590] width 149 height 61
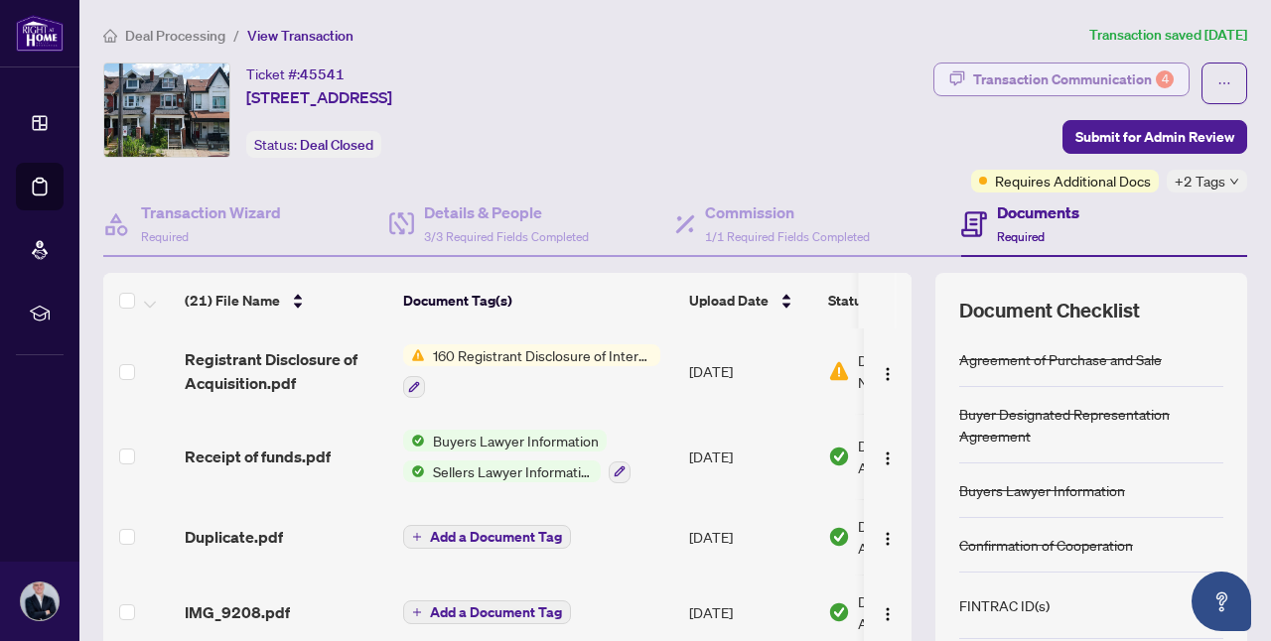
click at [1013, 84] on div "Transaction Communication 4" at bounding box center [1073, 80] width 201 height 32
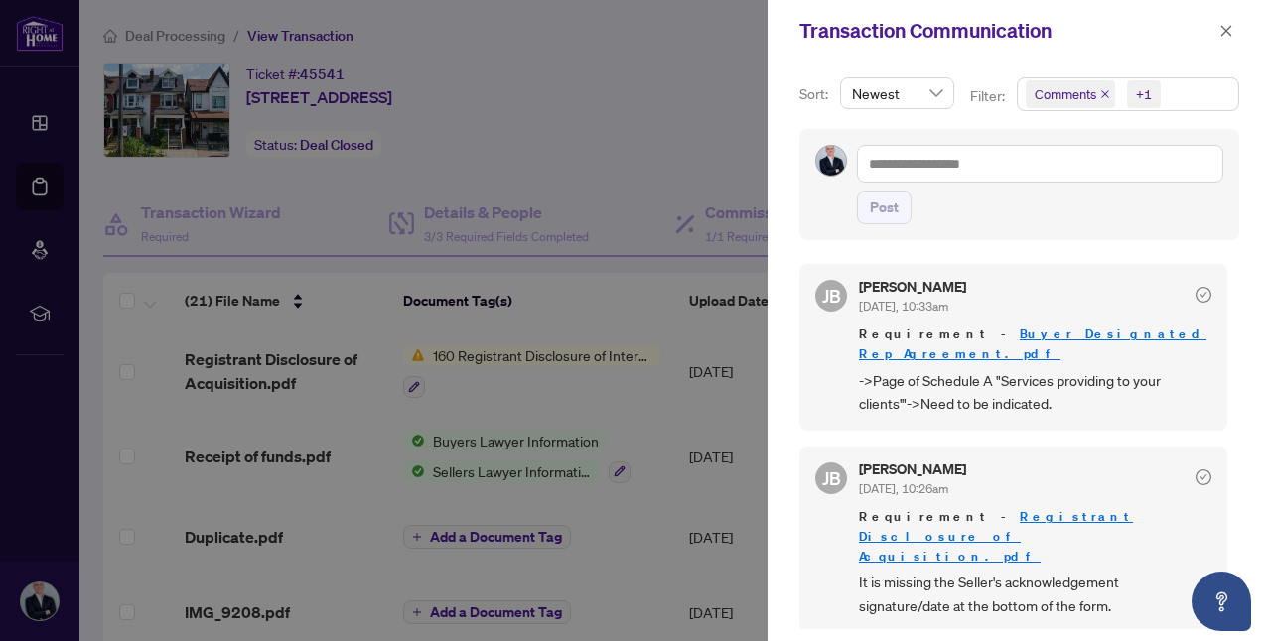
click at [1085, 98] on span "Comments" at bounding box center [1065, 94] width 62 height 20
click at [1112, 97] on span "Comments" at bounding box center [1070, 94] width 89 height 28
click at [1108, 97] on span "Comments" at bounding box center [1070, 94] width 89 height 28
click at [1092, 88] on span "Comments" at bounding box center [1065, 94] width 62 height 20
click at [1102, 92] on icon "close" at bounding box center [1105, 94] width 10 height 10
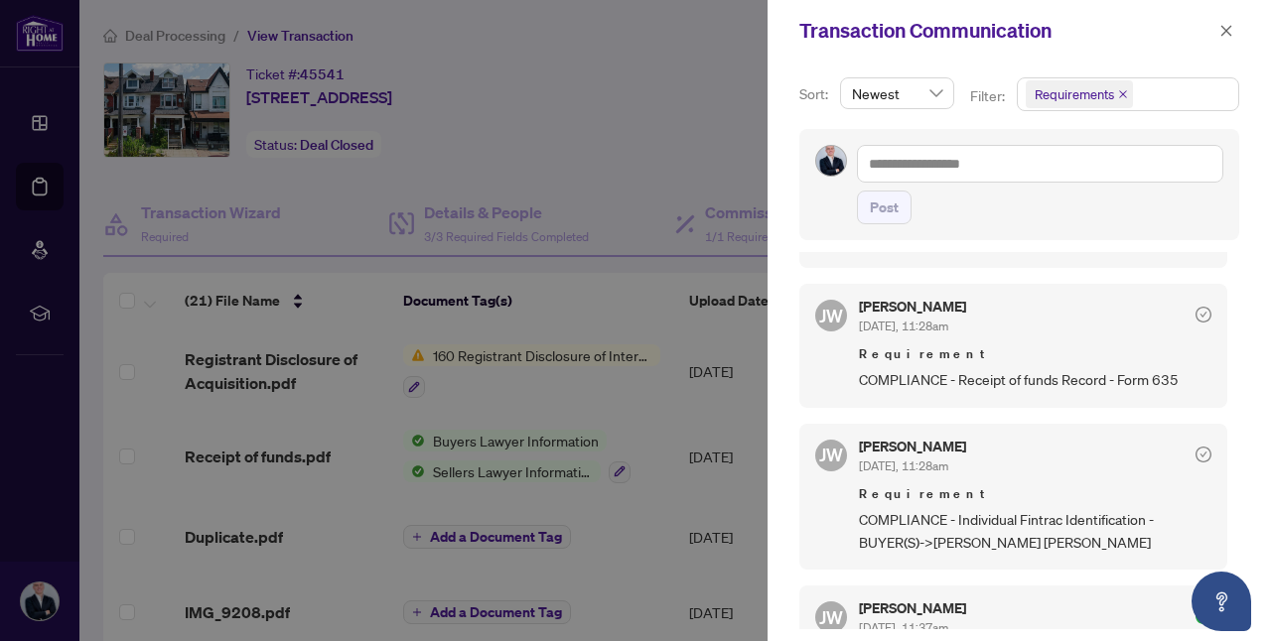
scroll to position [366, 0]
click at [529, 394] on div at bounding box center [635, 320] width 1271 height 641
click at [1226, 29] on icon "close" at bounding box center [1226, 30] width 11 height 11
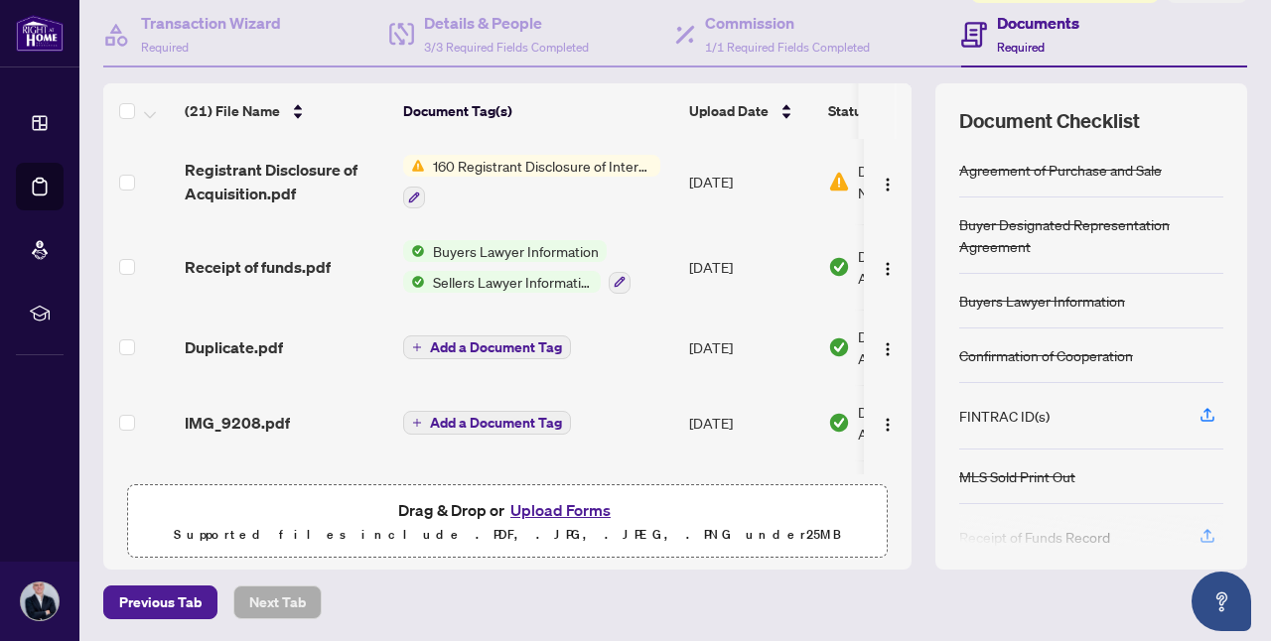
scroll to position [0, 0]
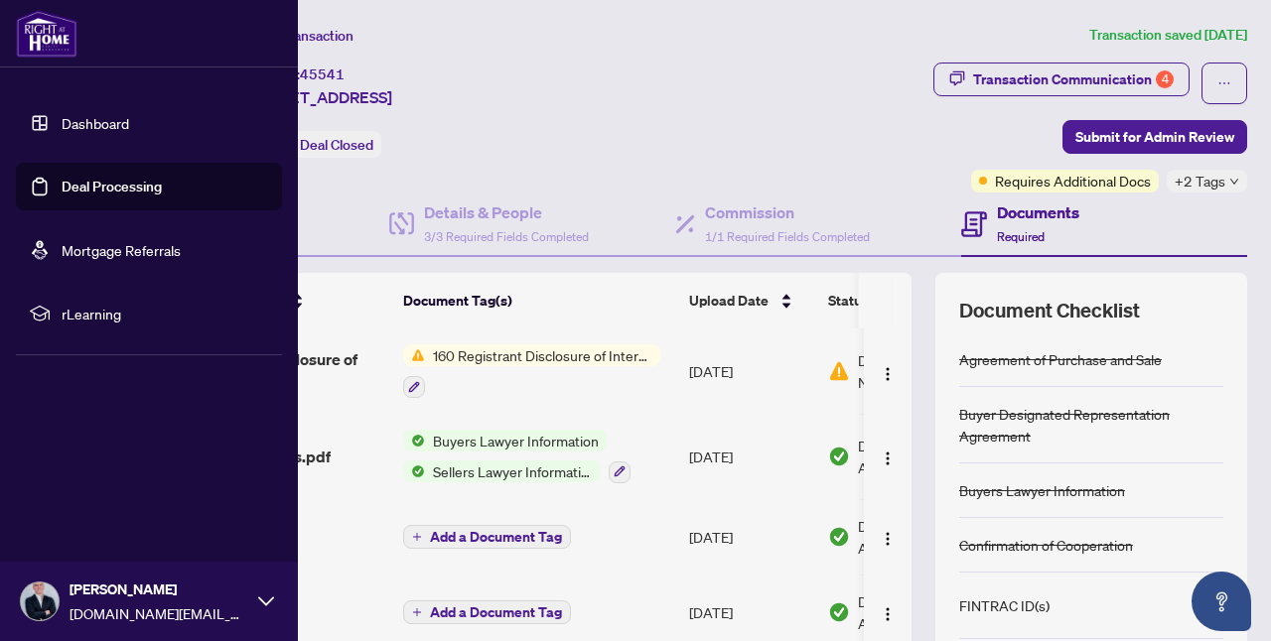
click at [91, 178] on link "Deal Processing" at bounding box center [112, 187] width 100 height 18
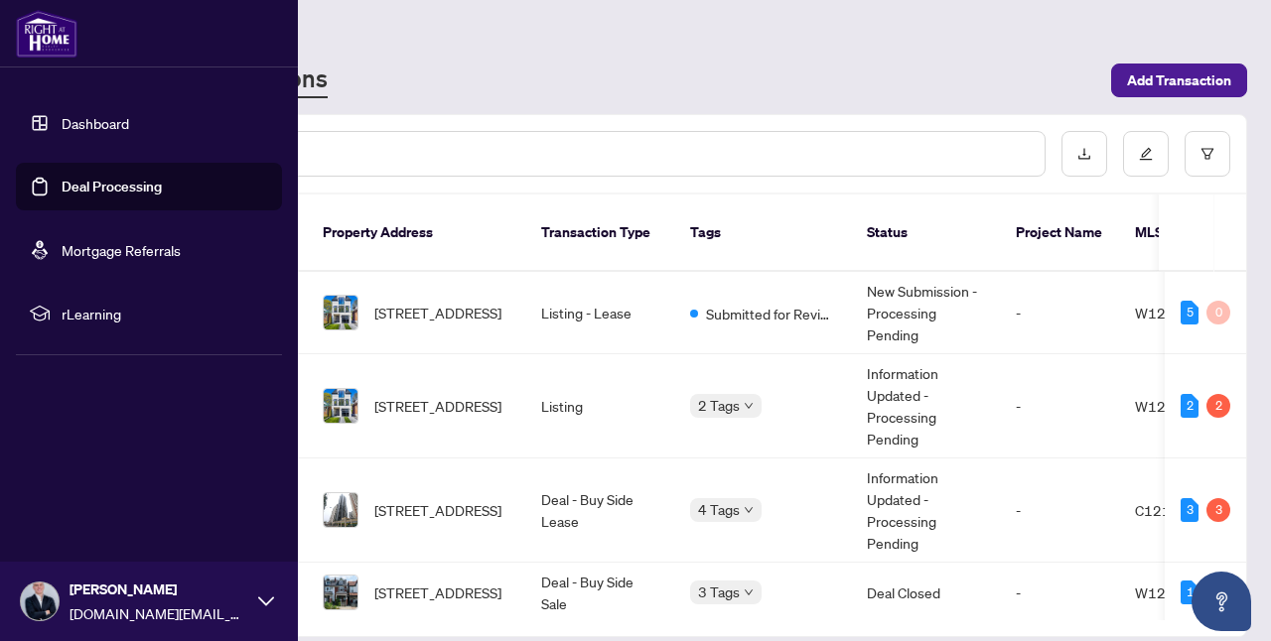
click at [87, 128] on link "Dashboard" at bounding box center [96, 123] width 68 height 18
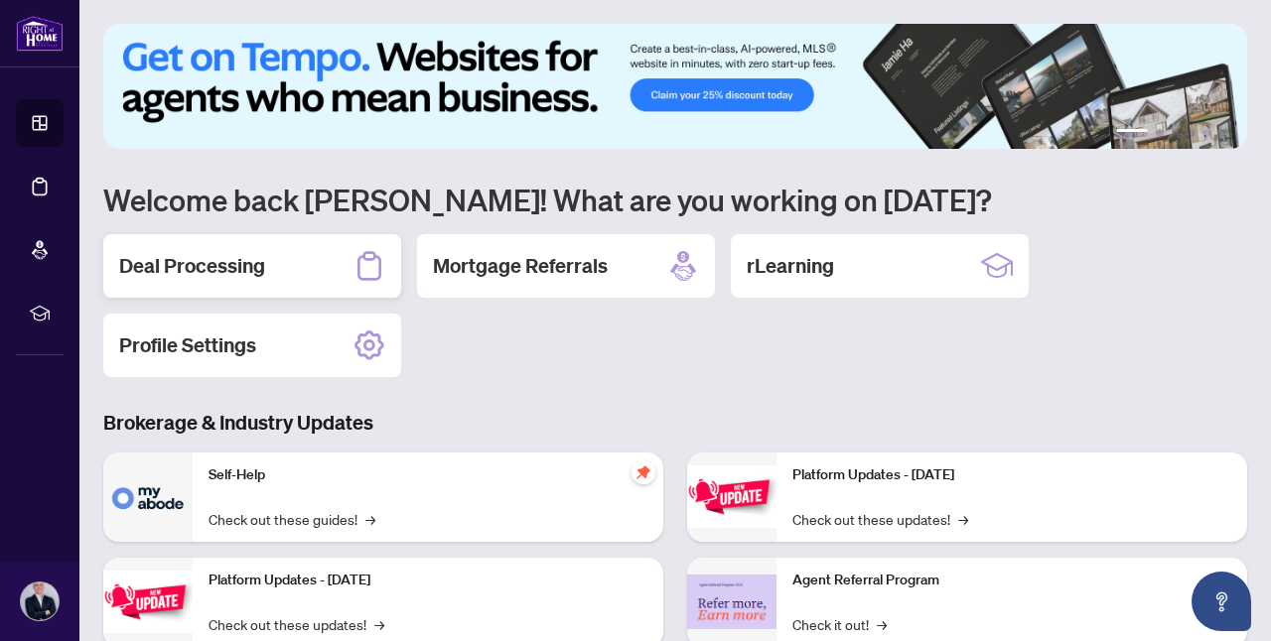
click at [301, 274] on div "Deal Processing" at bounding box center [252, 266] width 298 height 64
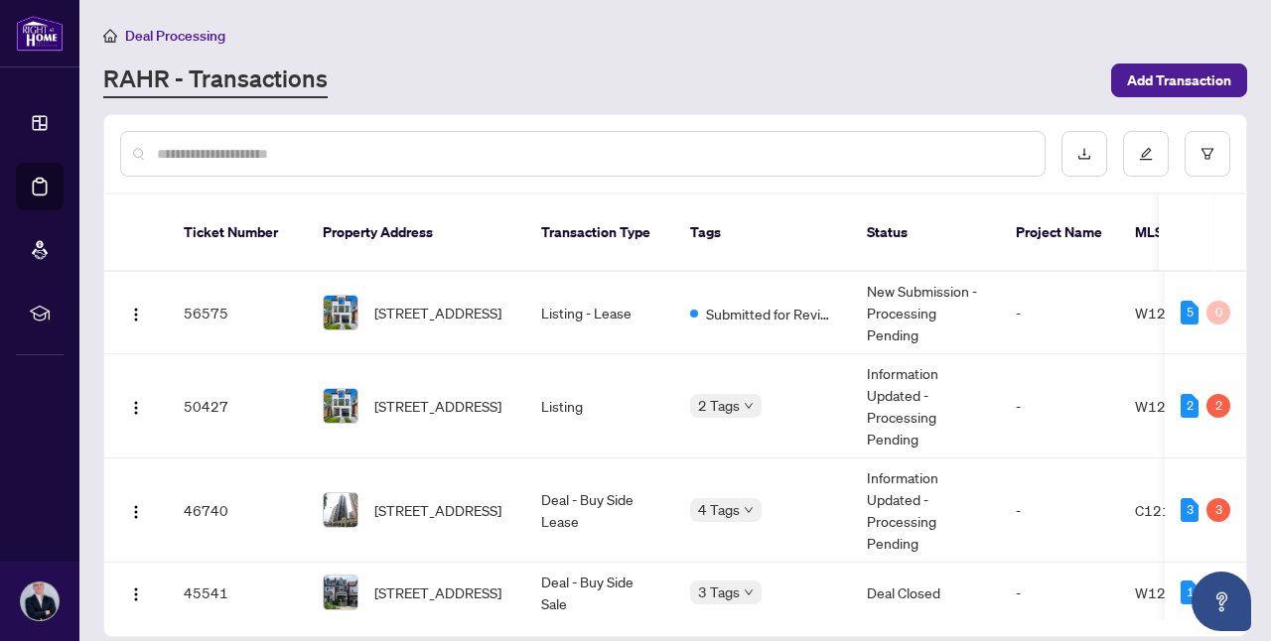
click at [177, 35] on span "Deal Processing" at bounding box center [175, 36] width 100 height 18
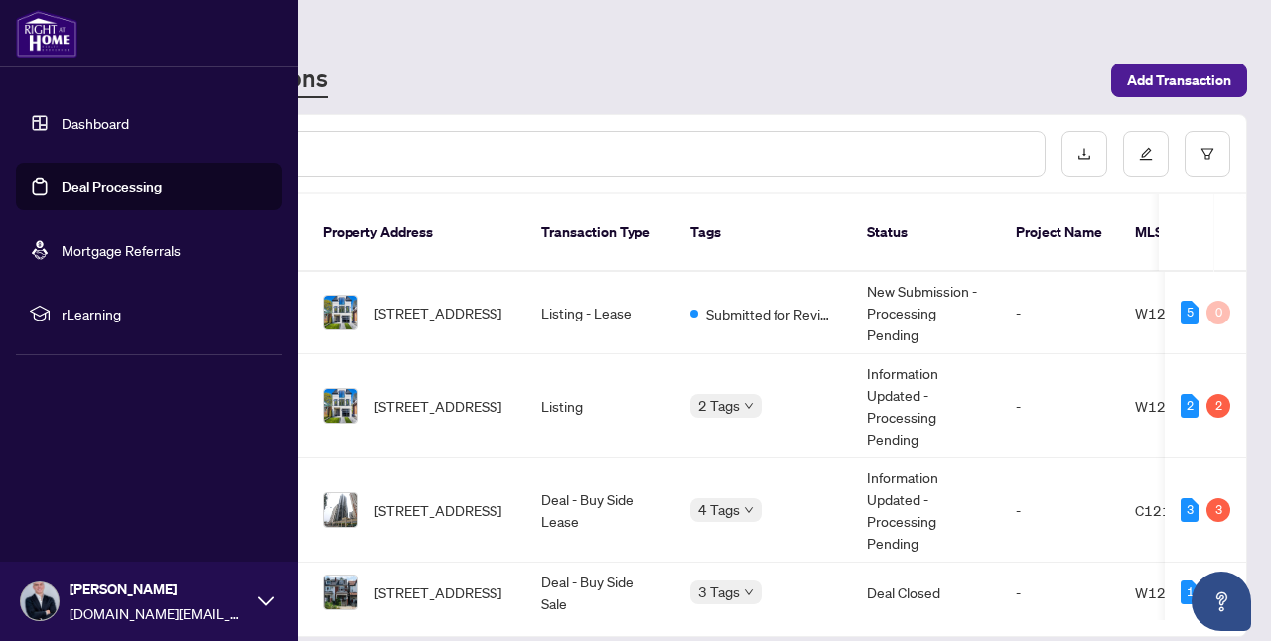
click at [109, 114] on link "Dashboard" at bounding box center [96, 123] width 68 height 18
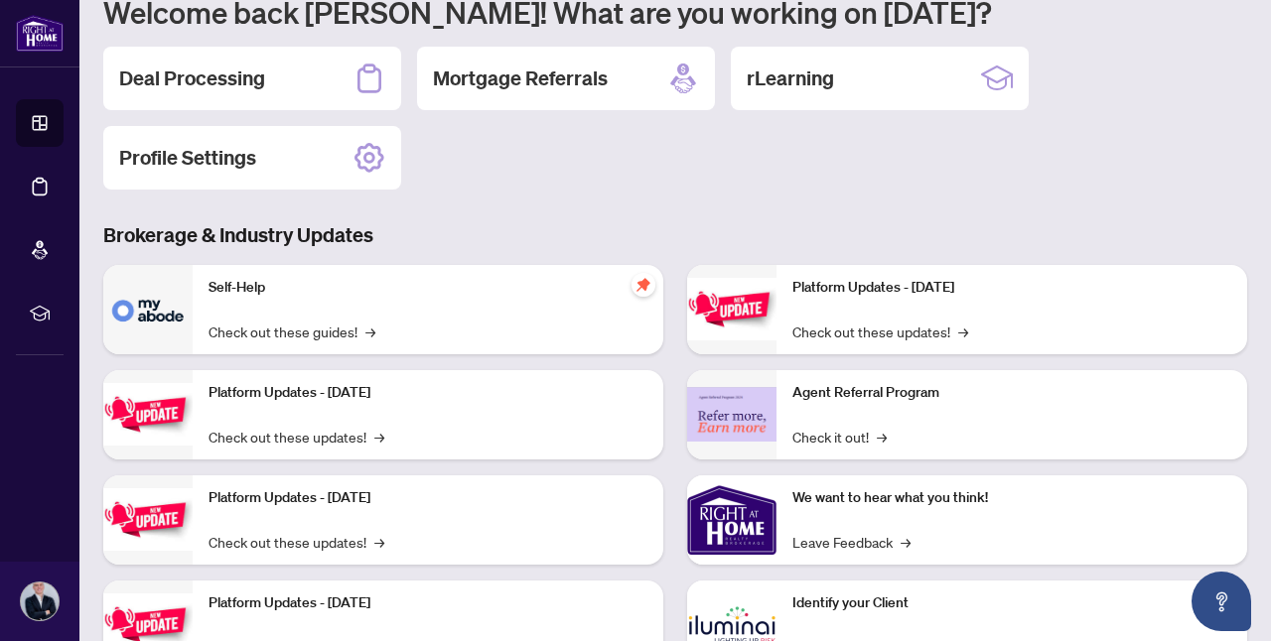
scroll to position [180, 0]
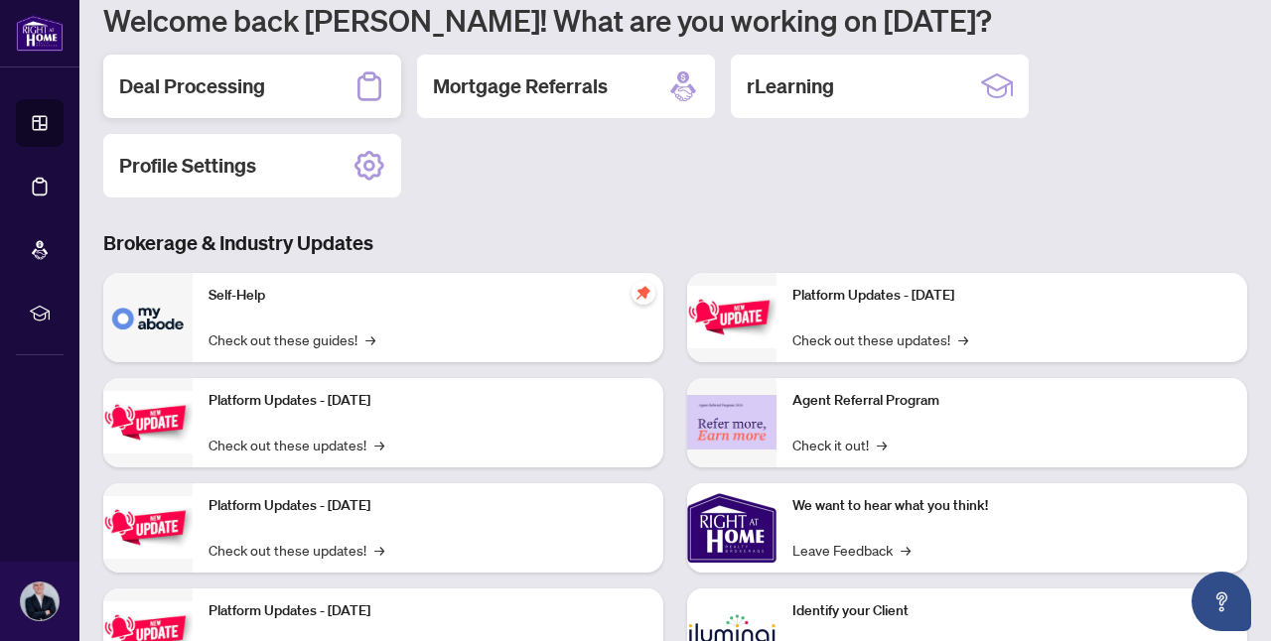
click at [344, 86] on div "Deal Processing" at bounding box center [252, 87] width 298 height 64
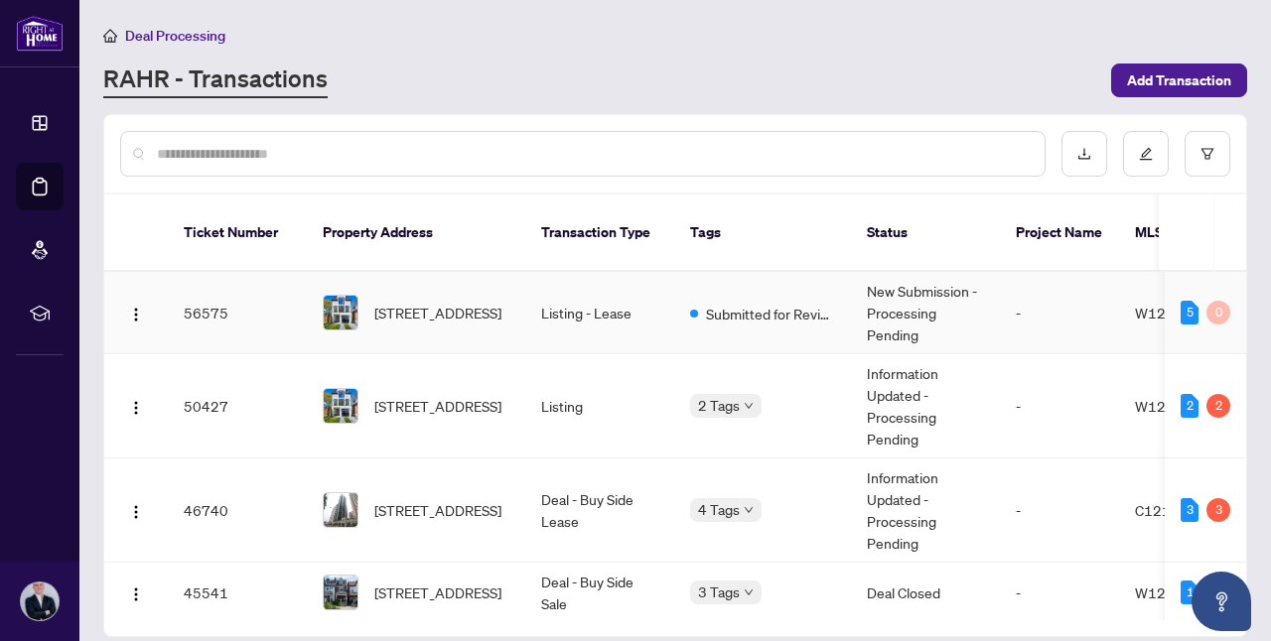
scroll to position [9, 0]
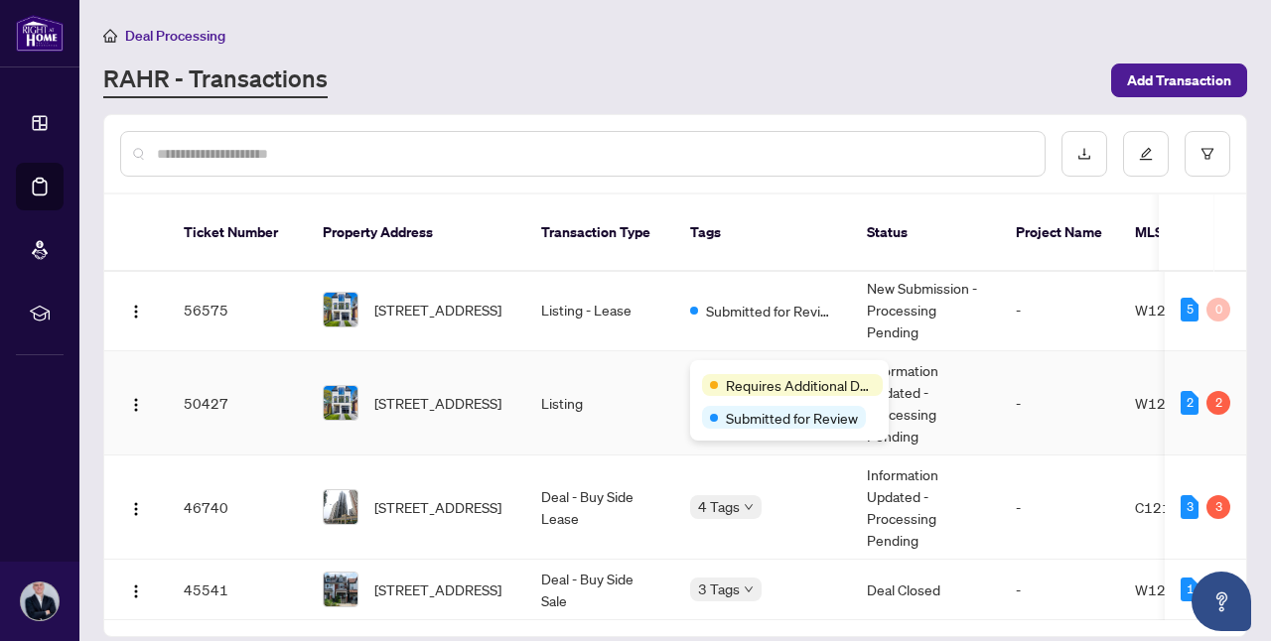
click at [757, 366] on div "Requires Additional Docs Submitted for Review" at bounding box center [789, 400] width 199 height 80
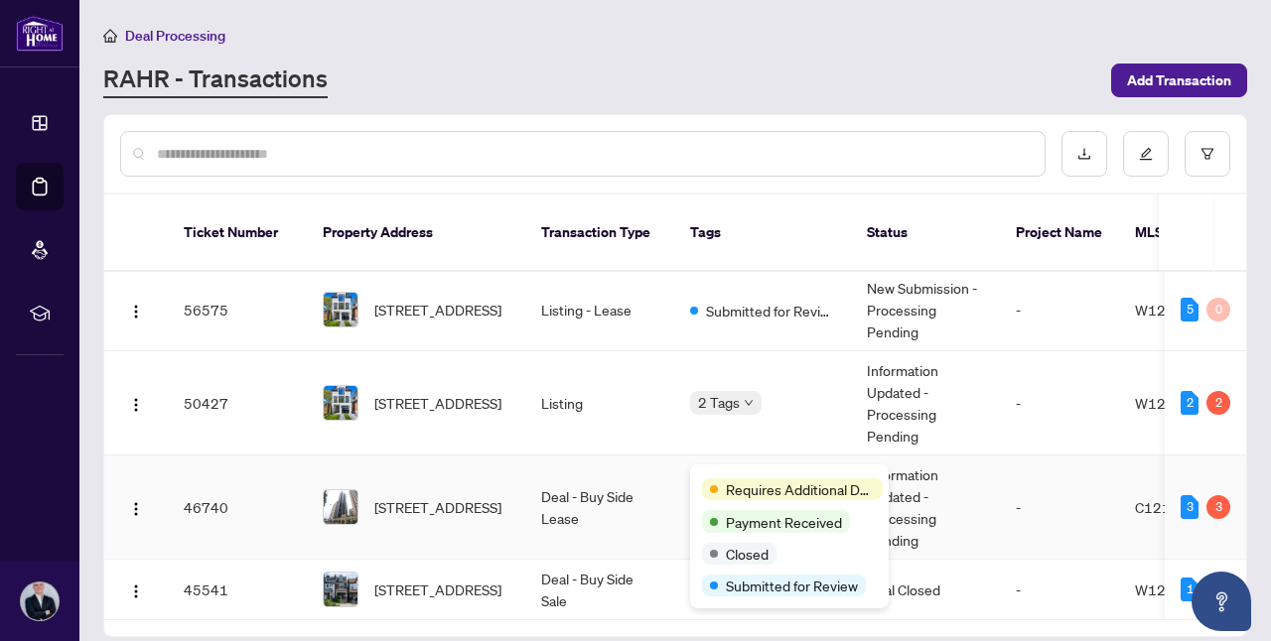
click at [731, 485] on span "Requires Additional Docs" at bounding box center [800, 490] width 149 height 22
click at [556, 585] on td "Deal - Buy Side Sale" at bounding box center [599, 590] width 149 height 61
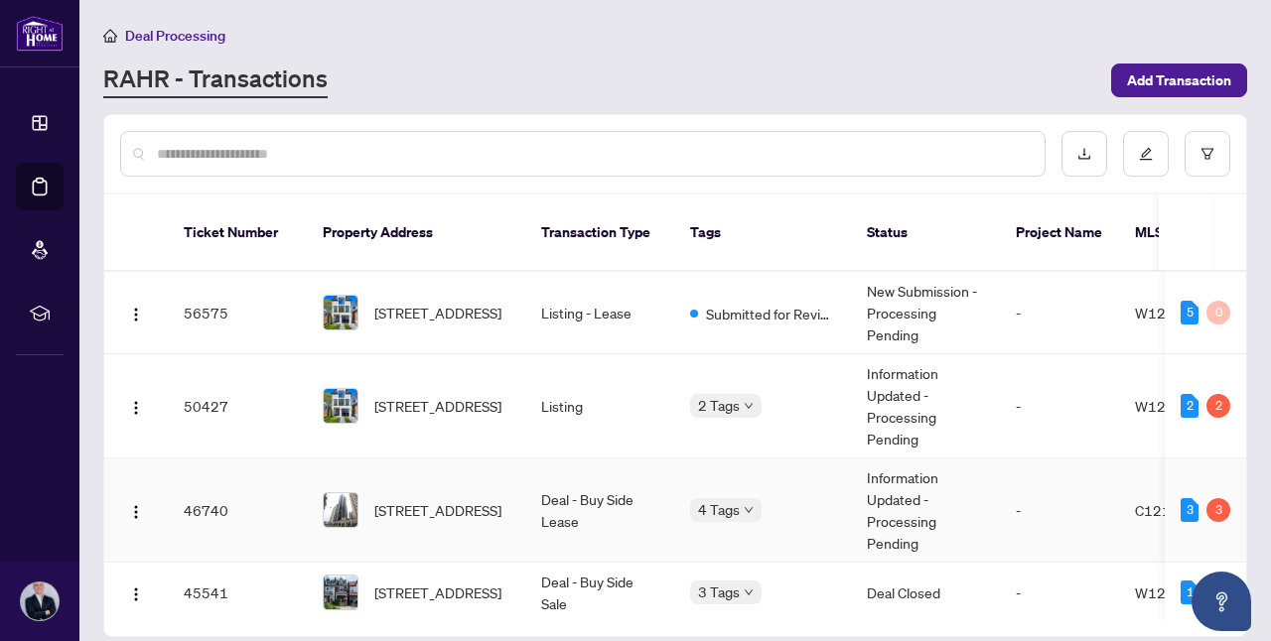
scroll to position [9, 0]
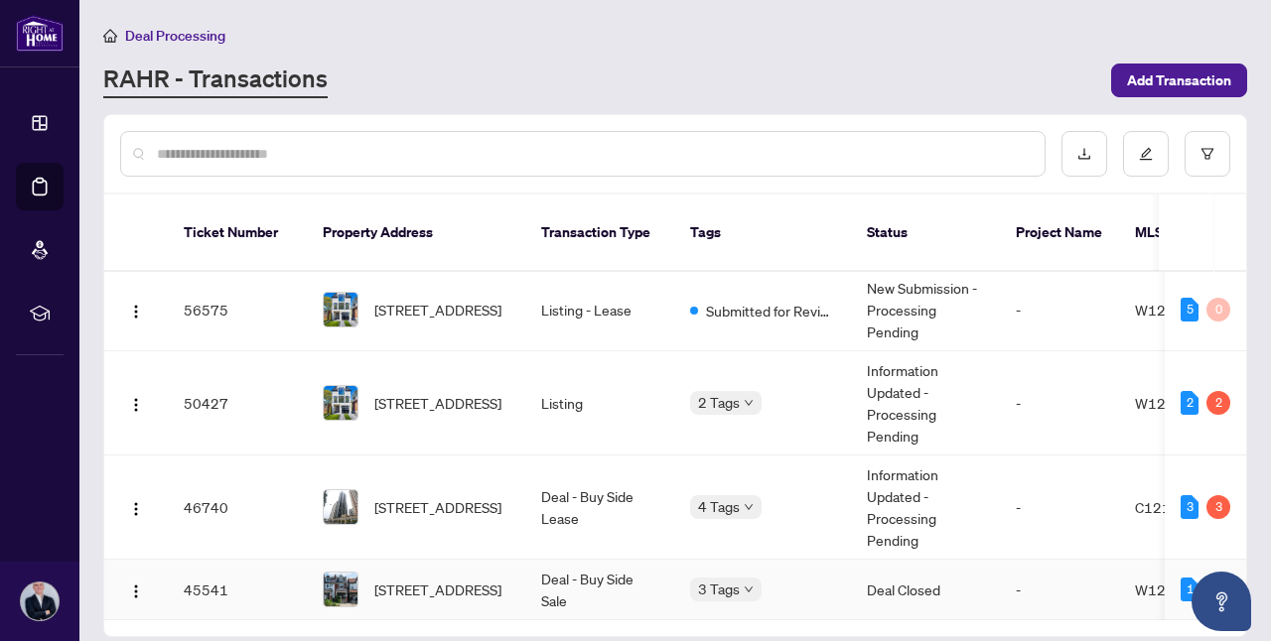
click at [735, 578] on span "3 Tags" at bounding box center [719, 589] width 42 height 23
click at [763, 495] on div "4 Tags" at bounding box center [762, 506] width 145 height 23
click at [745, 476] on body "Dashboard Deal Processing Mortgage Referrals rLearning [PERSON_NAME] [DOMAIN_NA…" at bounding box center [635, 320] width 1271 height 641
click at [639, 609] on div "Ticket Number Property Address Transaction Type Tags Status Project Name MLS # …" at bounding box center [675, 416] width 1142 height 442
